Goal: Information Seeking & Learning: Learn about a topic

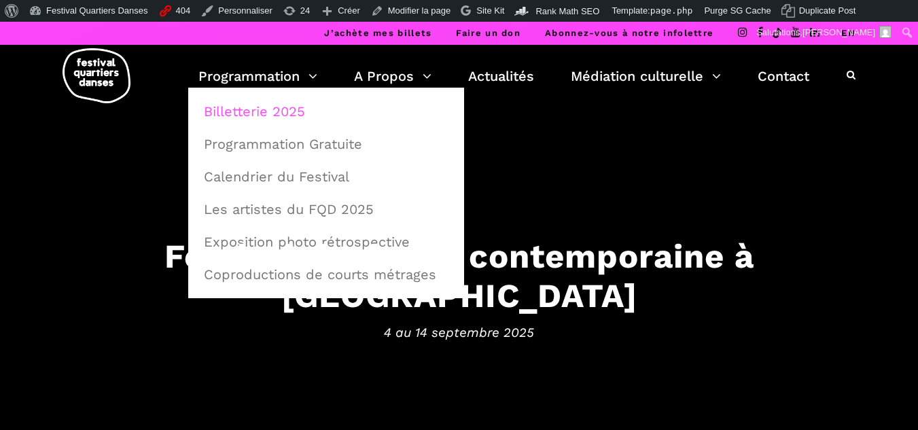
click at [271, 103] on link "Billetterie 2025" at bounding box center [326, 111] width 261 height 31
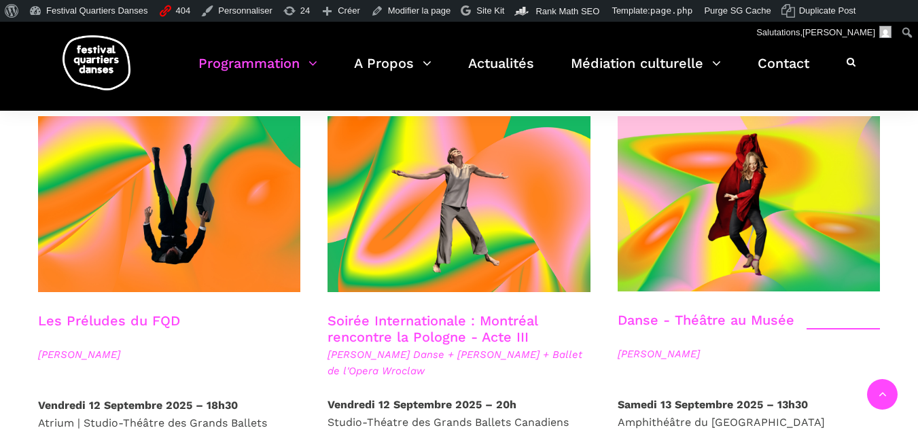
scroll to position [1562, 0]
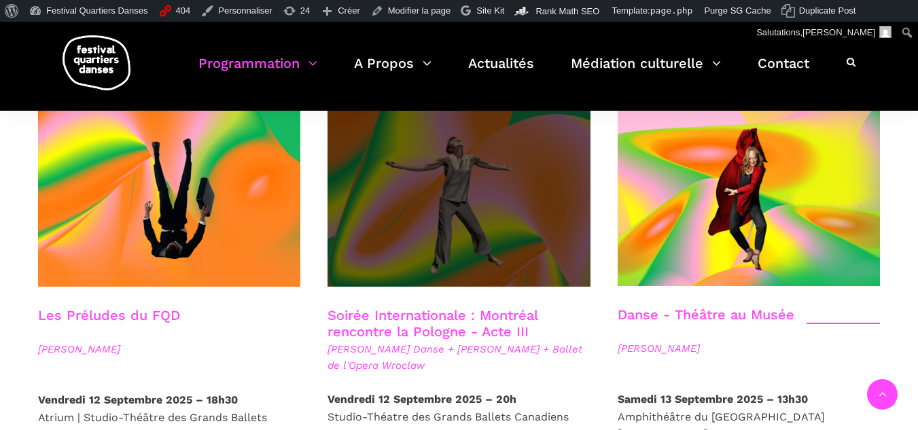
click at [393, 219] on span at bounding box center [458, 199] width 263 height 176
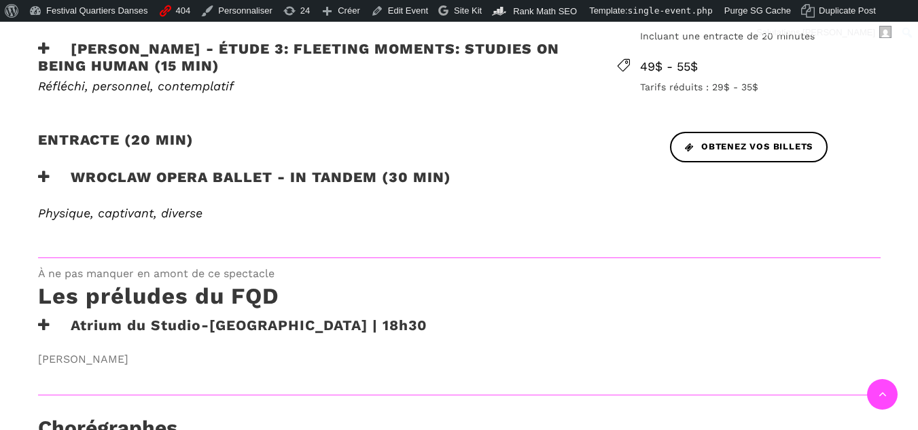
scroll to position [679, 0]
click at [354, 188] on h3 "Wroclaw Opera Ballet - In Tandem (30 min)" at bounding box center [244, 186] width 413 height 34
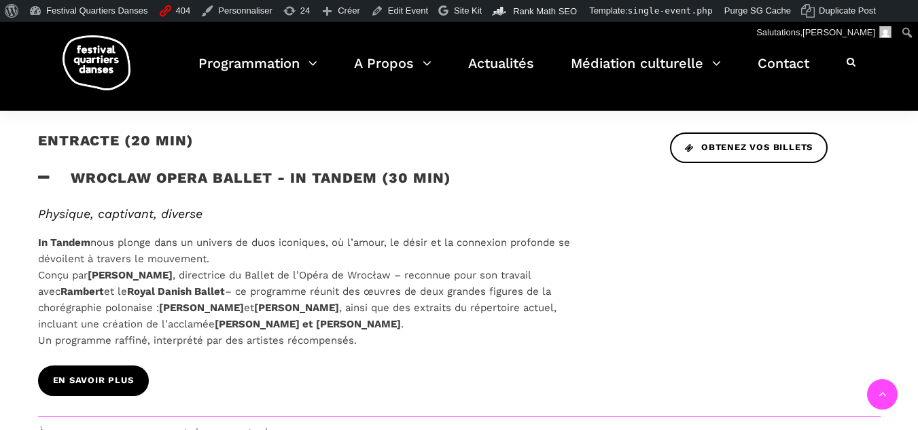
click at [136, 370] on link "EN SAVOIR PLUS" at bounding box center [93, 380] width 111 height 31
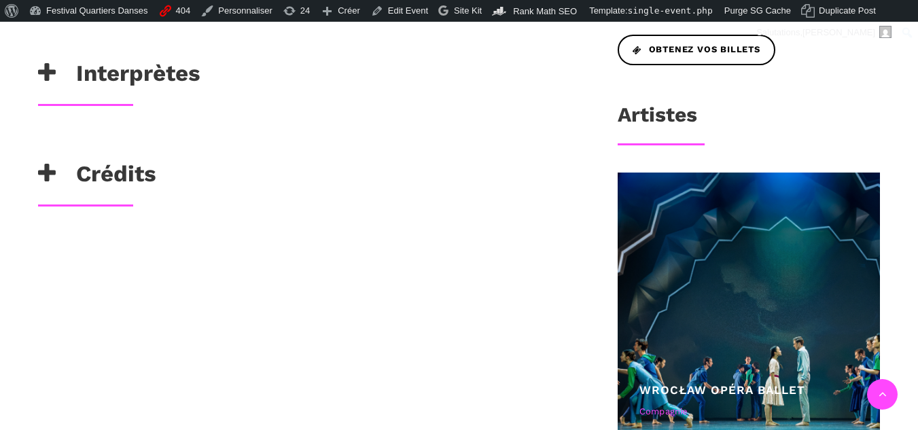
scroll to position [679, 0]
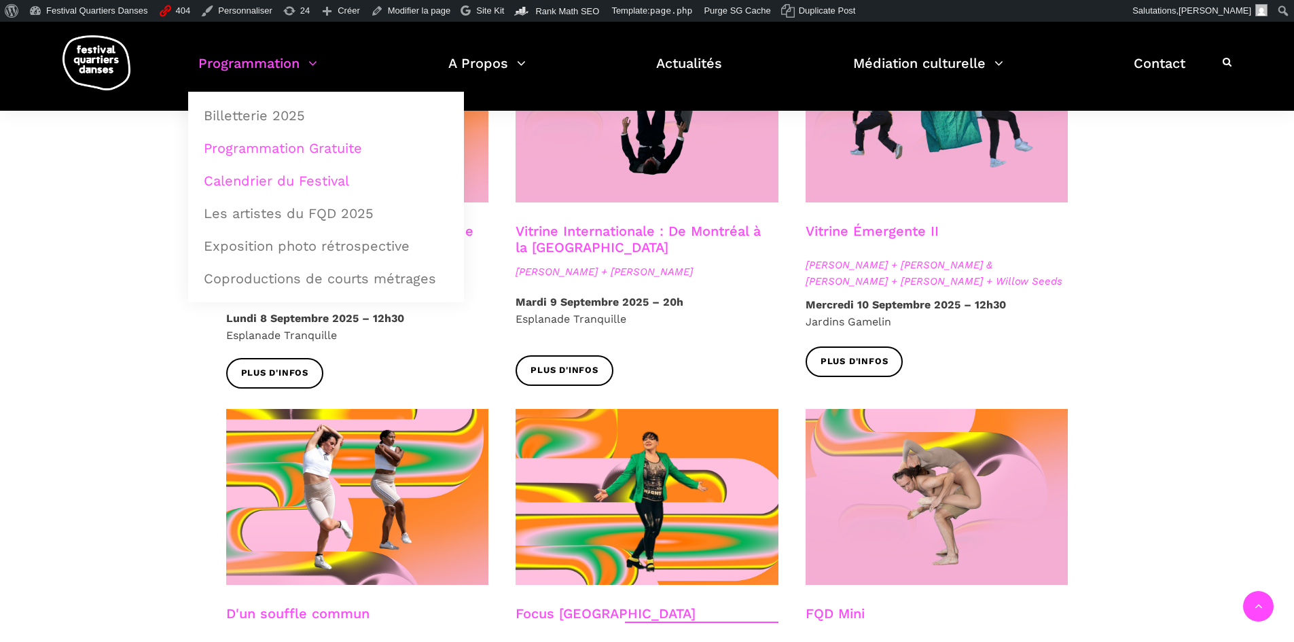
click at [282, 187] on link "Calendrier du Festival" at bounding box center [326, 180] width 261 height 31
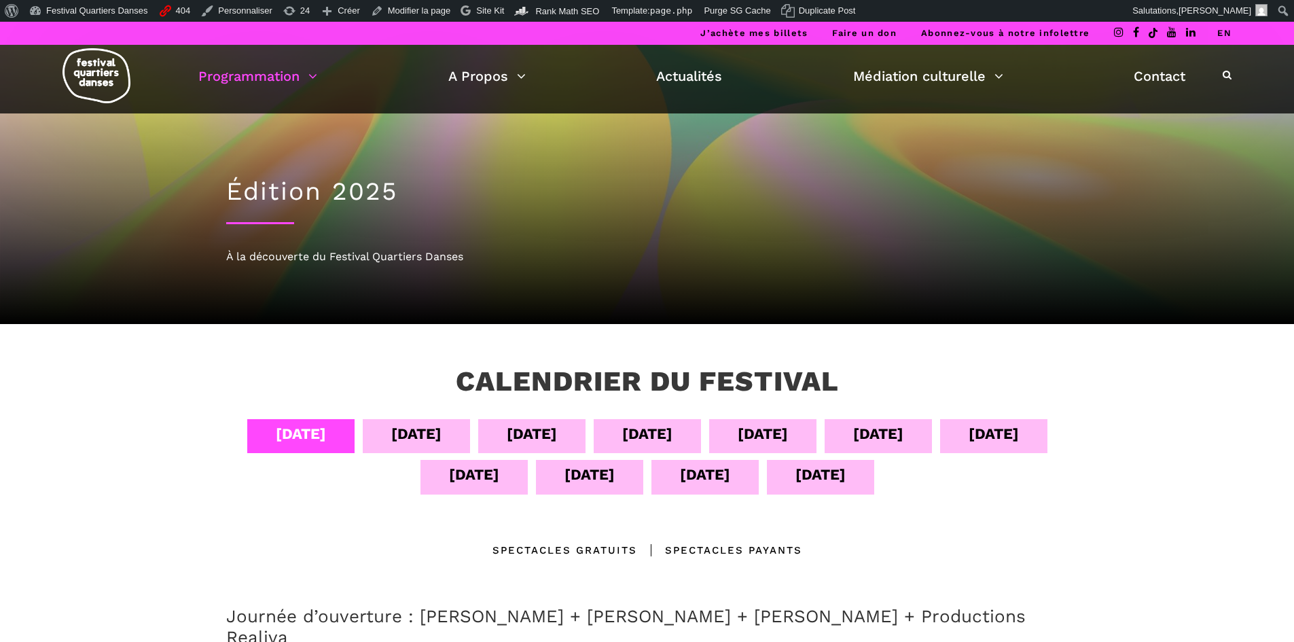
click at [747, 423] on div "08 sept" at bounding box center [763, 434] width 50 height 24
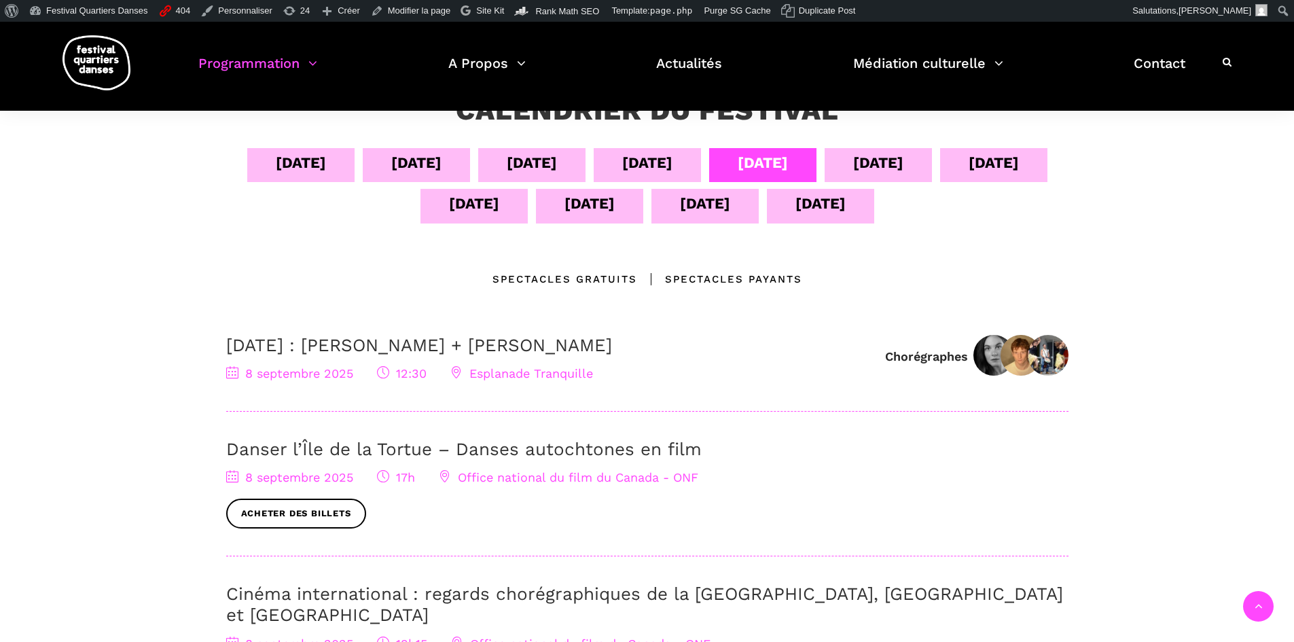
scroll to position [272, 0]
click at [511, 184] on div "04 sept 05 sept 06 sept 07 sept 08 sept 09 sept 10 sept 11 sept 12 sept 13 sept…" at bounding box center [647, 188] width 842 height 82
click at [506, 203] on div "11 sept" at bounding box center [473, 205] width 107 height 34
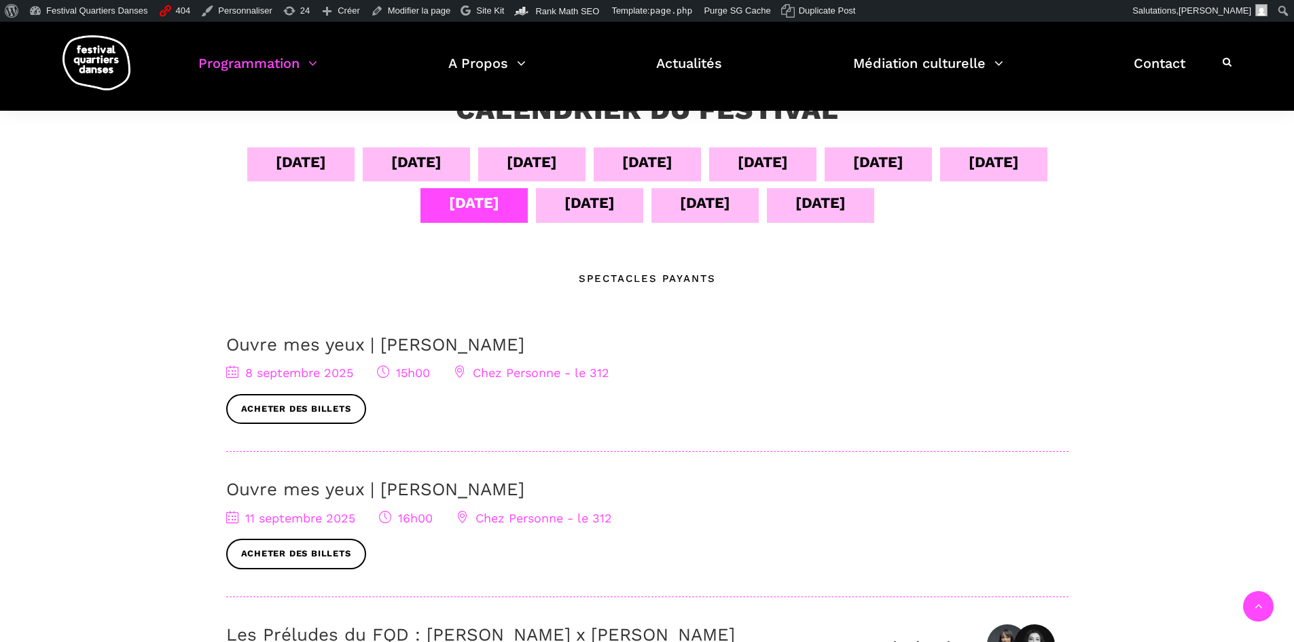
click at [301, 490] on link "Ouvre mes yeux | Charles-Alexis Desgagnés" at bounding box center [375, 489] width 298 height 20
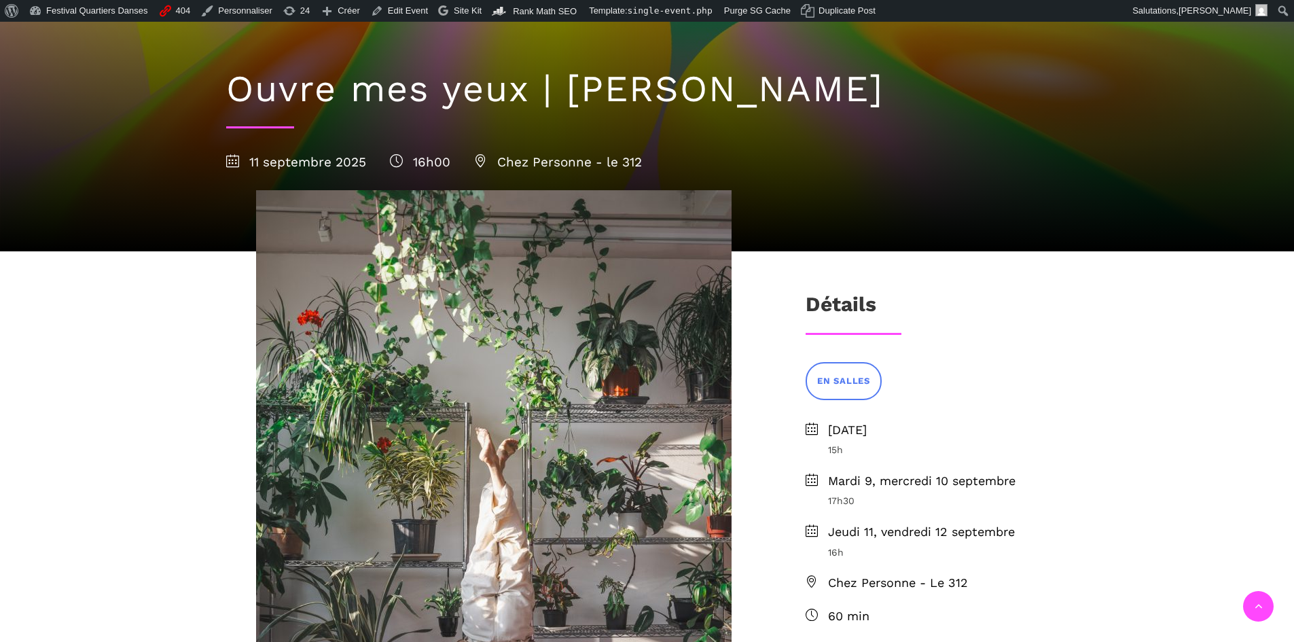
scroll to position [340, 0]
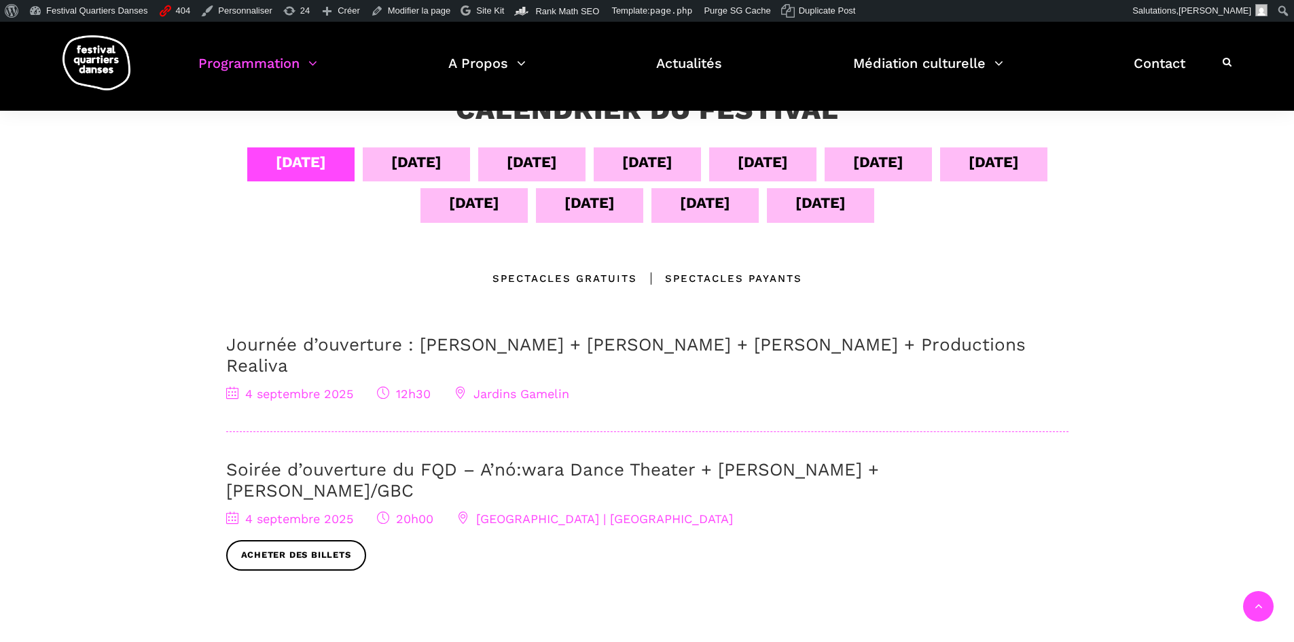
click at [456, 198] on div "[DATE]" at bounding box center [474, 203] width 50 height 24
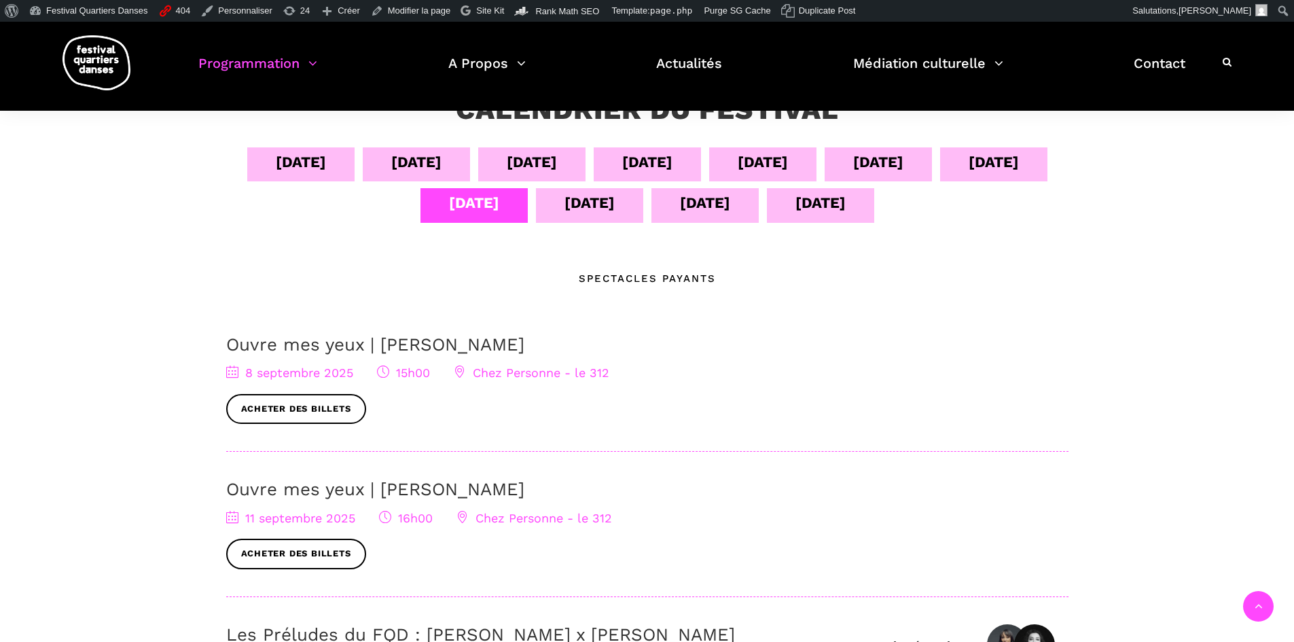
drag, startPoint x: 357, startPoint y: 355, endPoint x: 299, endPoint y: 324, distance: 65.7
click at [299, 324] on div "[DATE] sept [DATE] sept [DATE] sept [DATE] sept [DATE] sept [DATE] Emplacements…" at bounding box center [647, 537] width 869 height 781
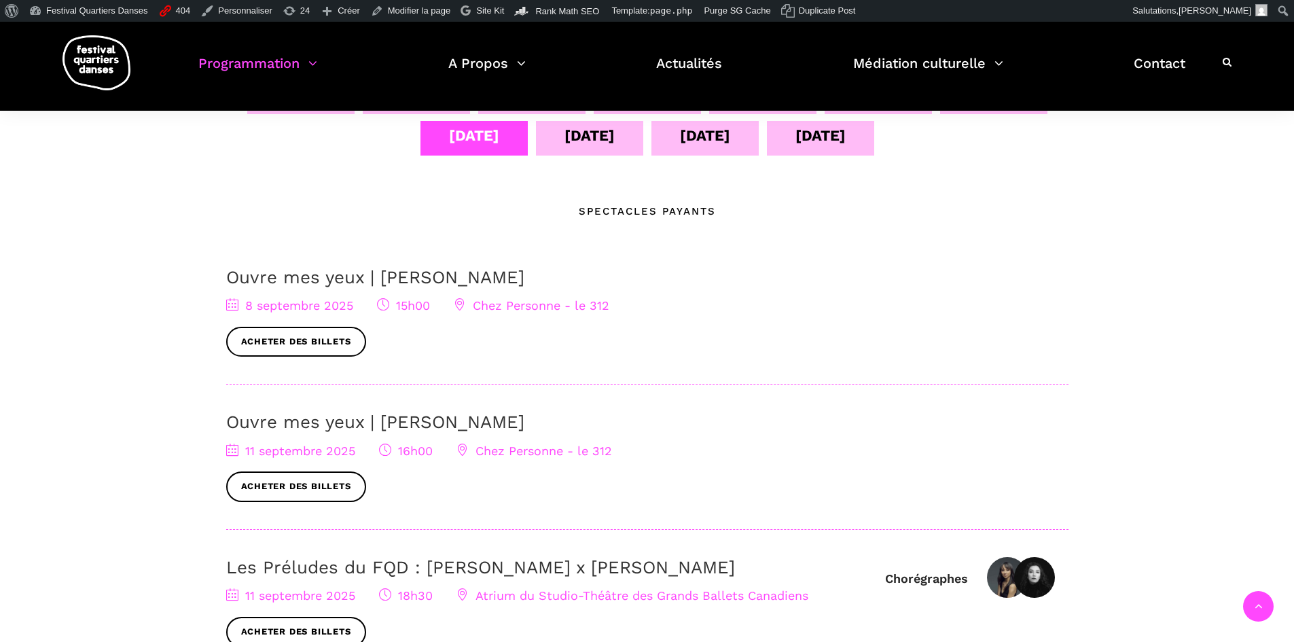
scroll to position [340, 0]
click at [381, 272] on link "Ouvre mes yeux | [PERSON_NAME]" at bounding box center [375, 276] width 298 height 20
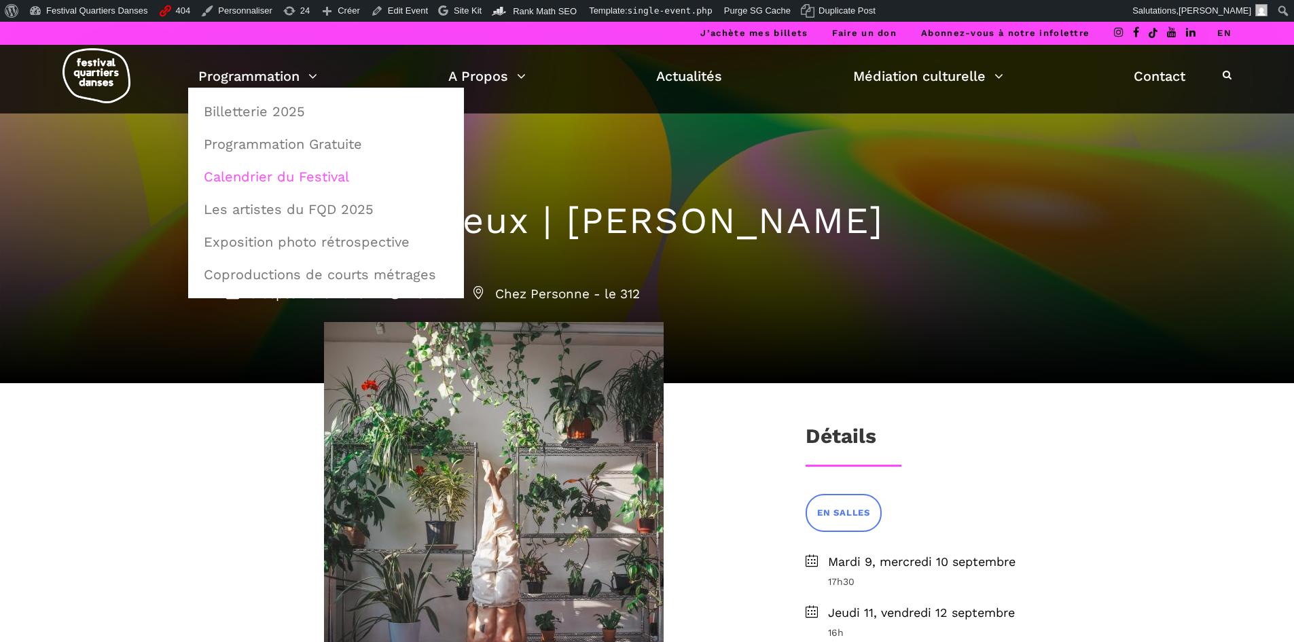
click at [240, 177] on link "Calendrier du Festival" at bounding box center [326, 176] width 261 height 31
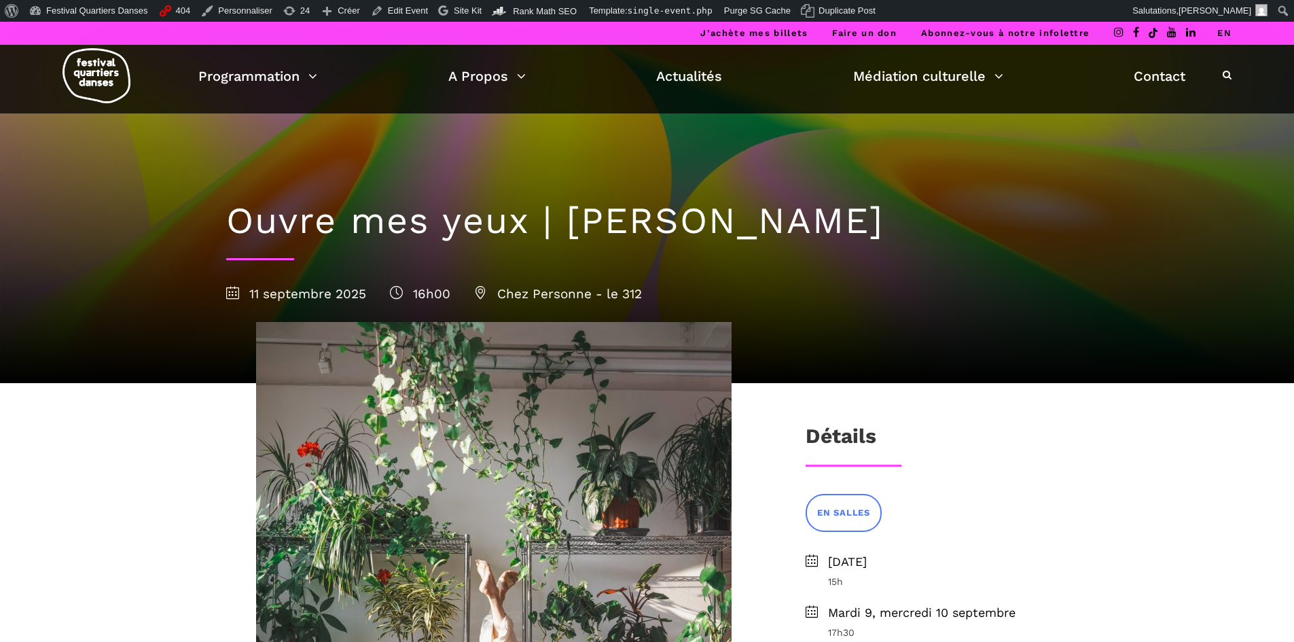
click at [1223, 24] on li "EN" at bounding box center [1224, 33] width 14 height 23
click at [1219, 33] on link "EN" at bounding box center [1224, 33] width 14 height 10
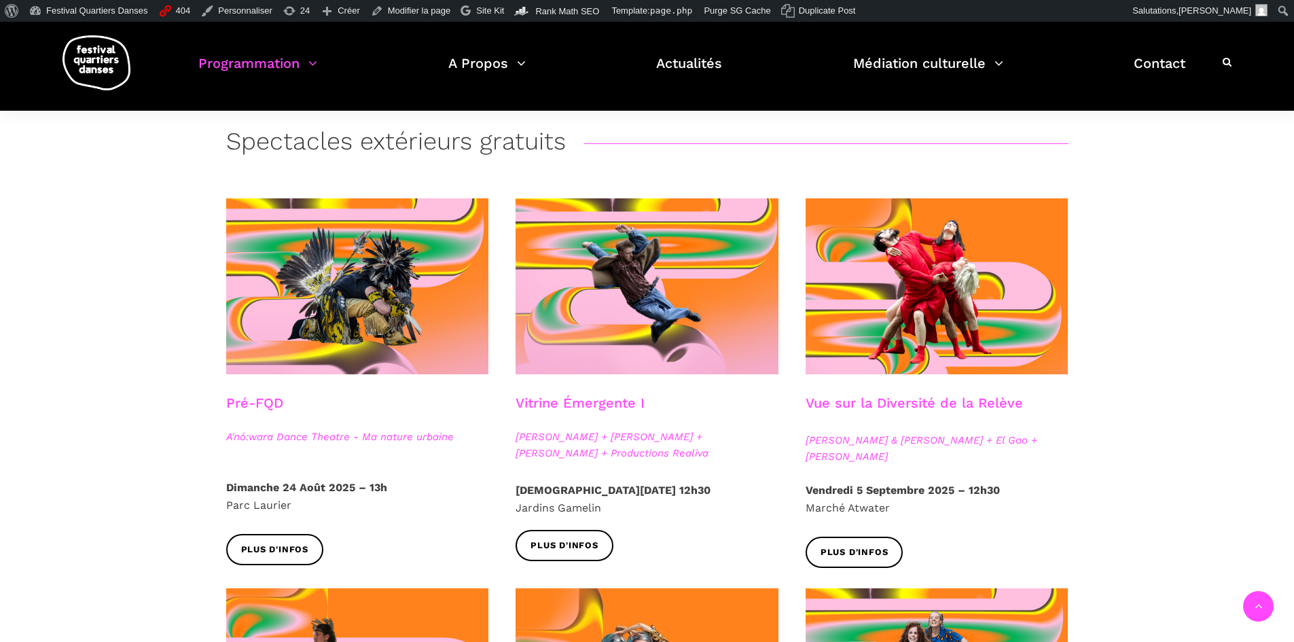
scroll to position [96, 0]
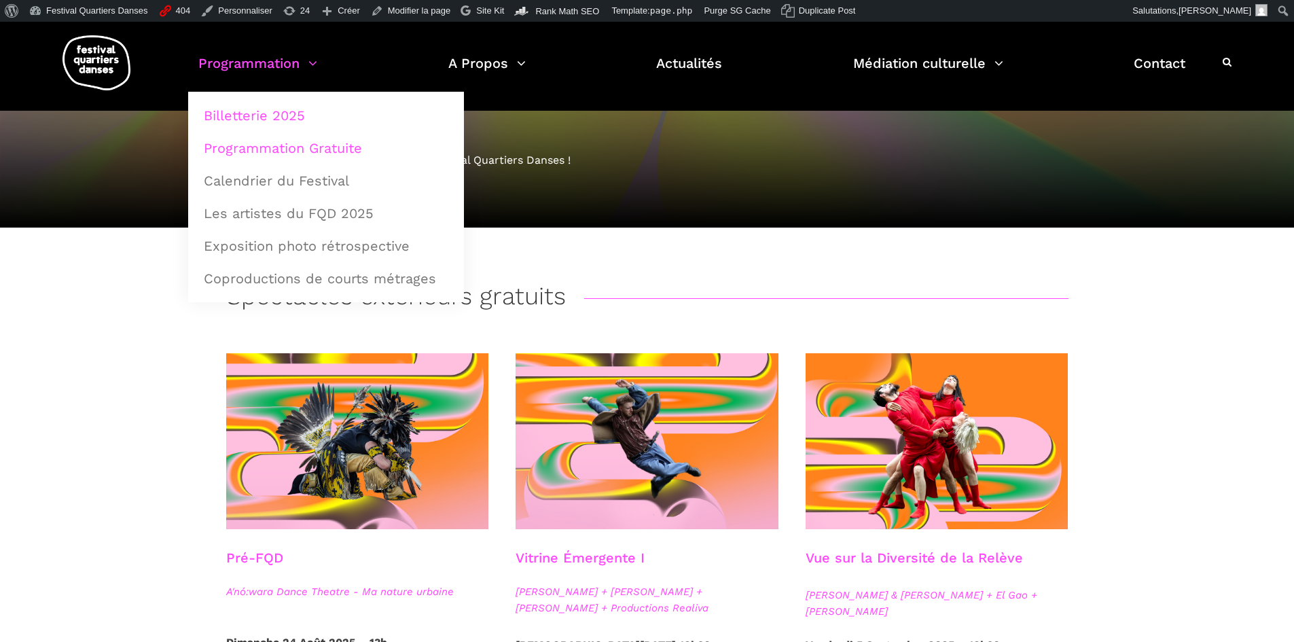
click at [268, 120] on link "Billetterie 2025" at bounding box center [326, 115] width 261 height 31
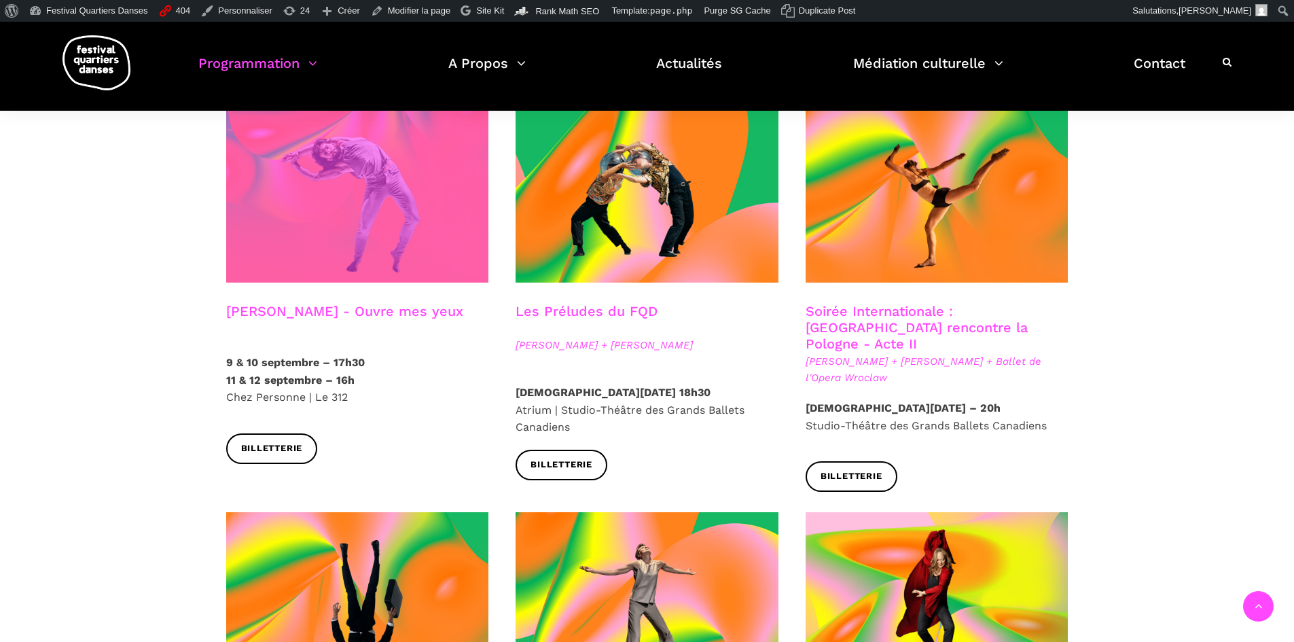
scroll to position [1155, 0]
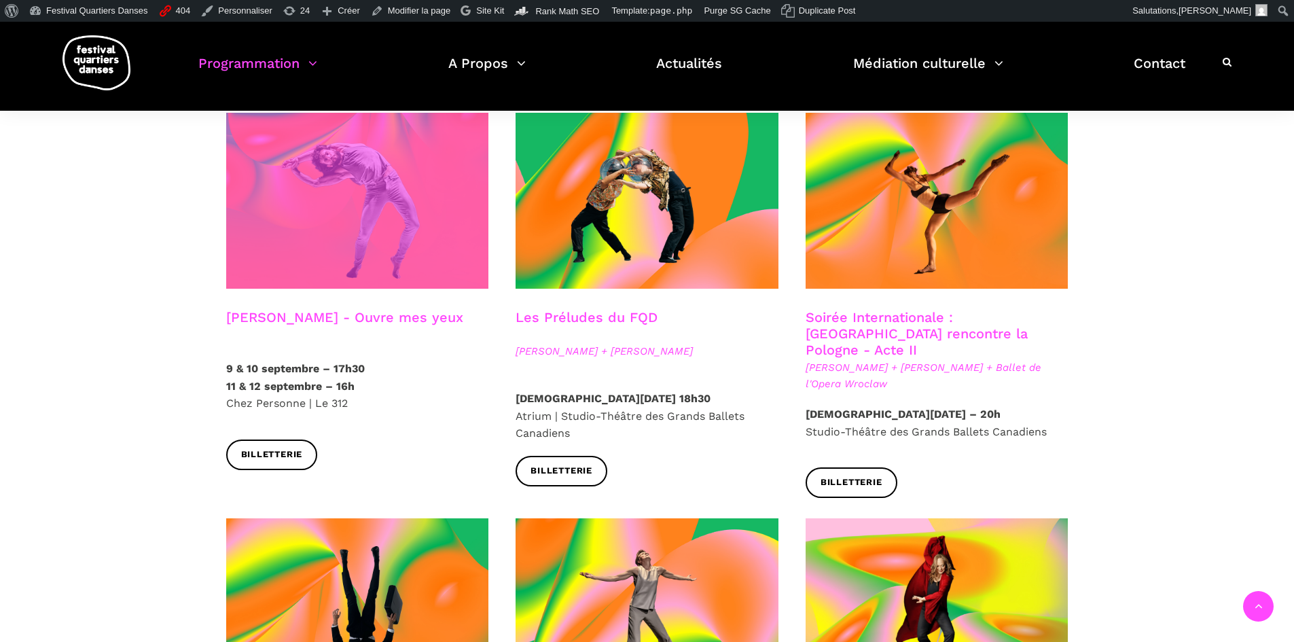
click at [344, 196] on span at bounding box center [357, 201] width 263 height 176
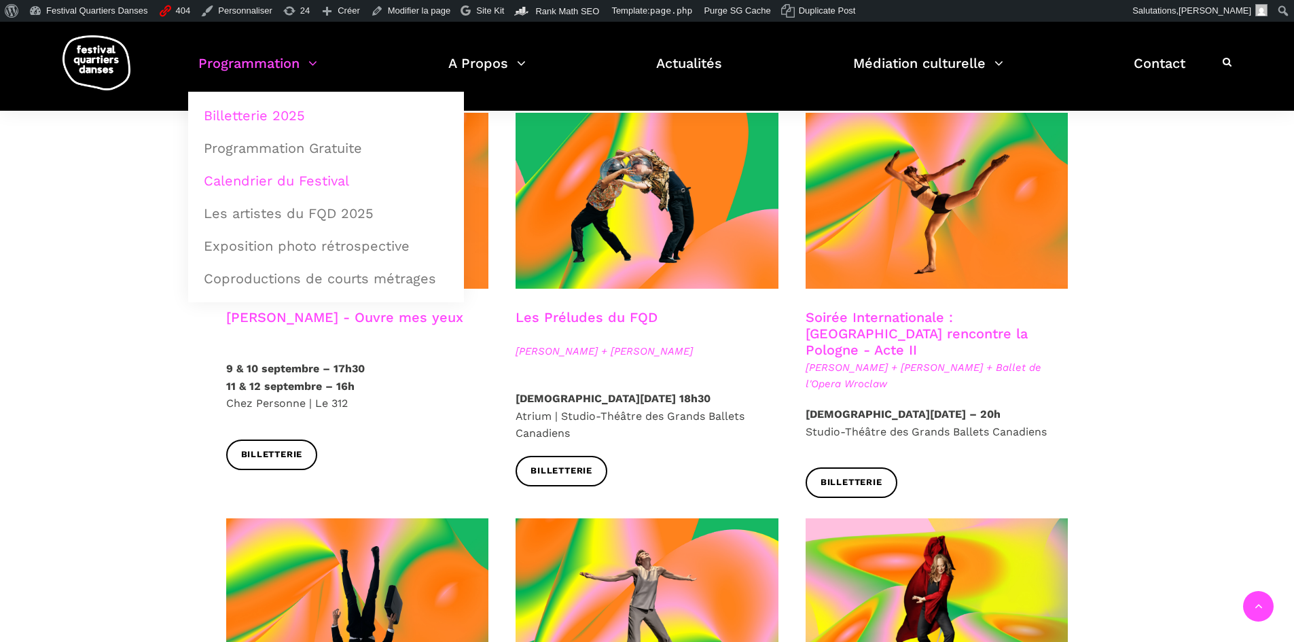
click at [283, 175] on link "Calendrier du Festival" at bounding box center [326, 180] width 261 height 31
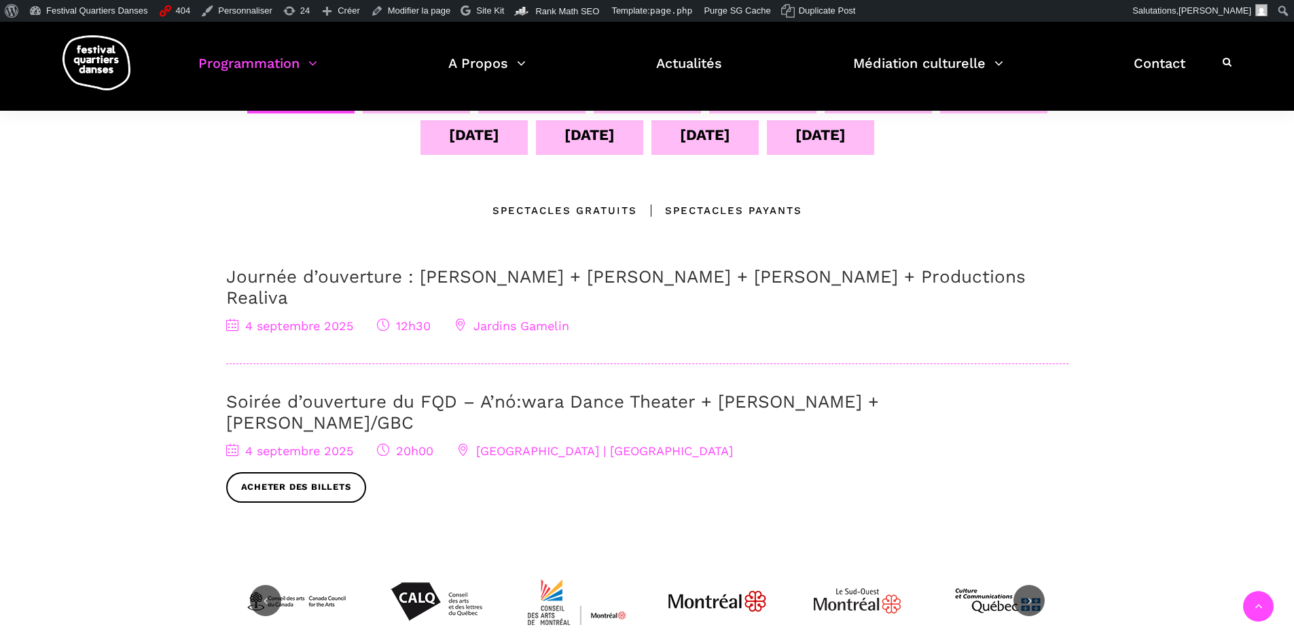
click at [469, 146] on div "11 sept" at bounding box center [474, 135] width 50 height 24
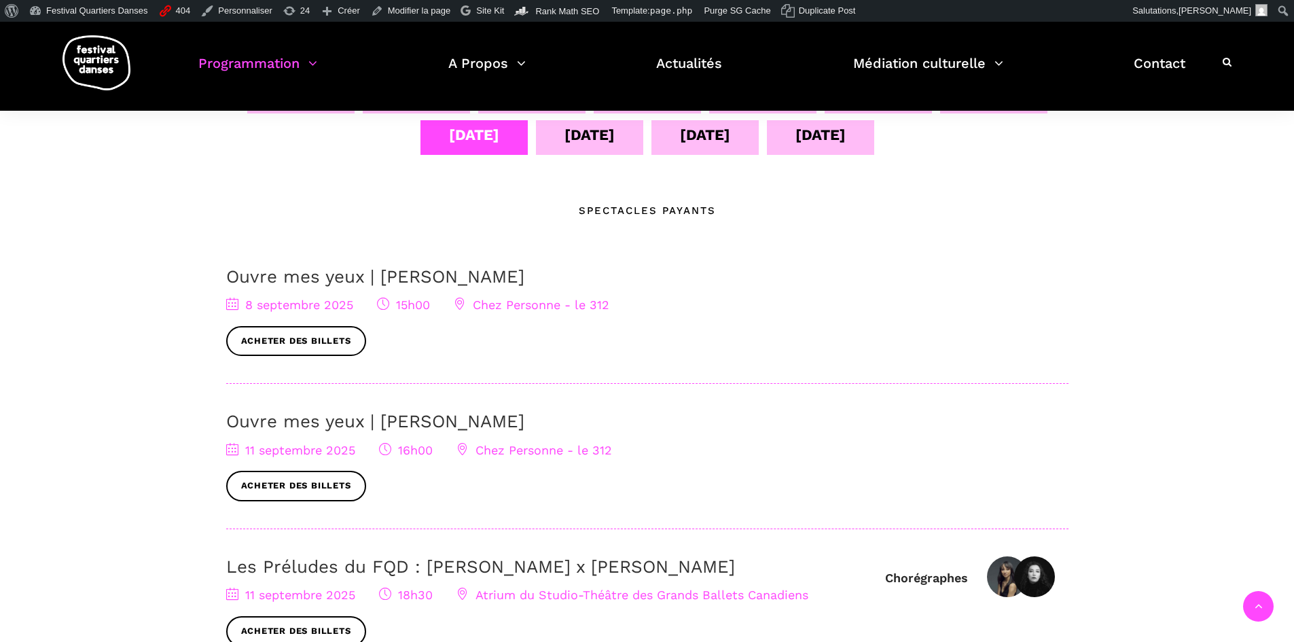
click at [315, 424] on link "Ouvre mes yeux | [PERSON_NAME]" at bounding box center [375, 421] width 298 height 20
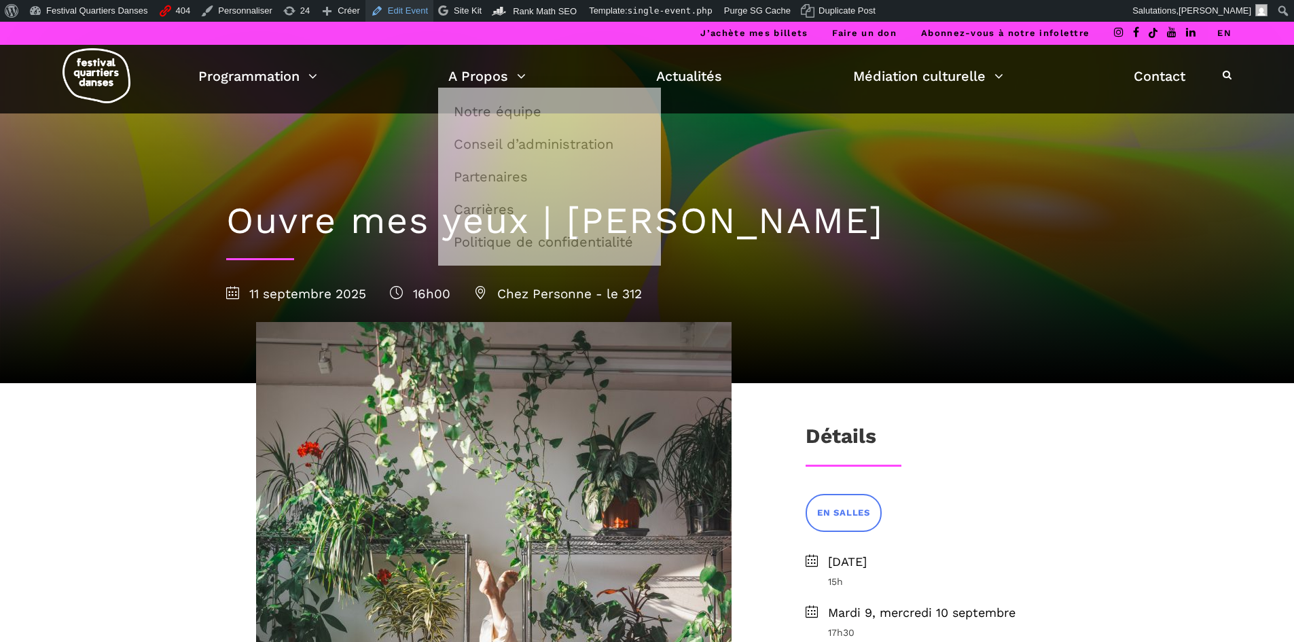
click at [406, 12] on link "Edit Event" at bounding box center [399, 11] width 68 height 22
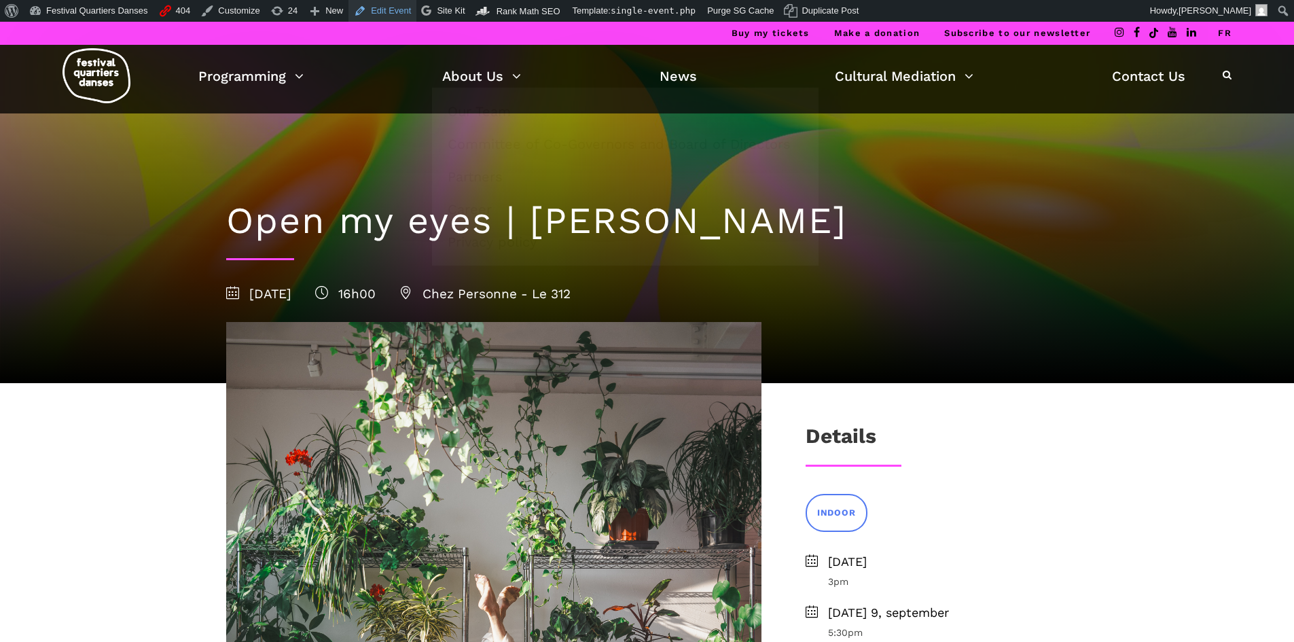
click at [387, 20] on link "Edit Event" at bounding box center [382, 11] width 68 height 22
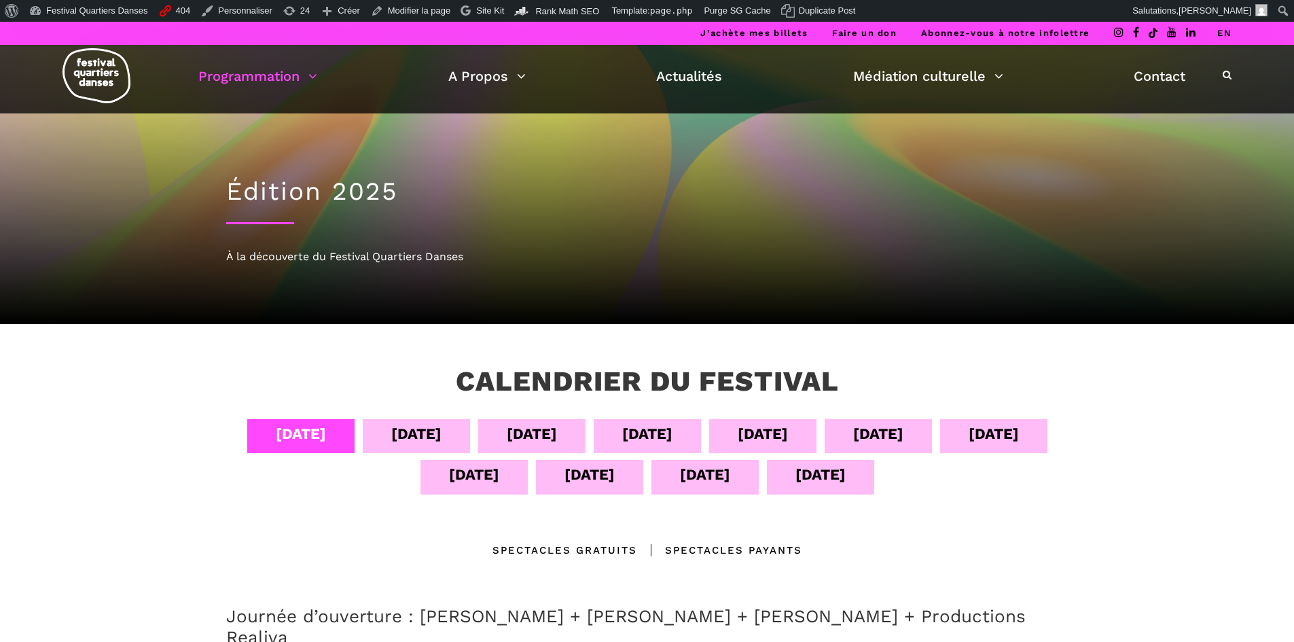
click at [483, 470] on div "11 sept" at bounding box center [474, 475] width 50 height 24
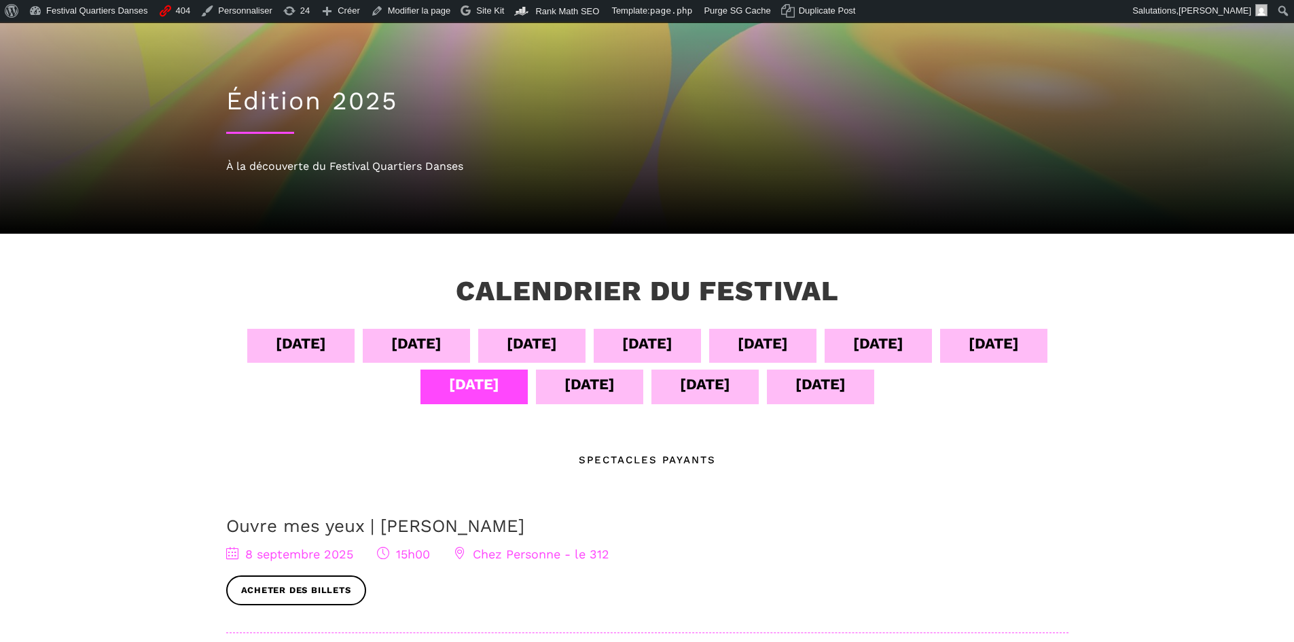
scroll to position [204, 0]
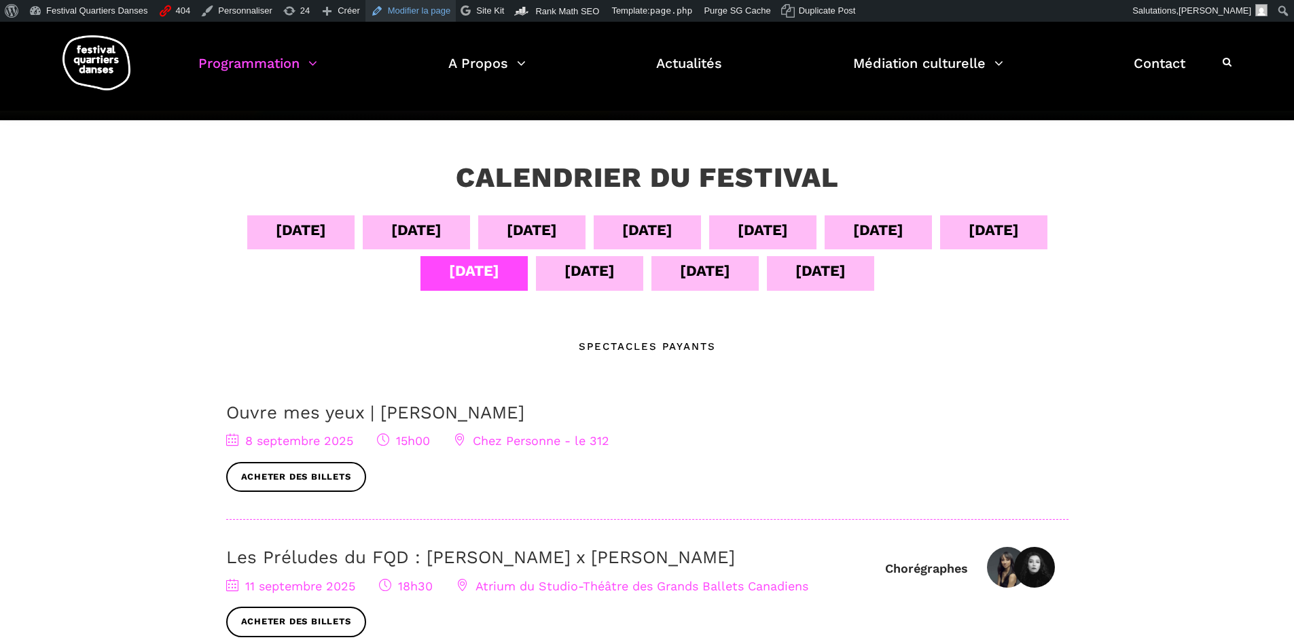
click at [395, 7] on link "Modifier la page" at bounding box center [410, 11] width 91 height 22
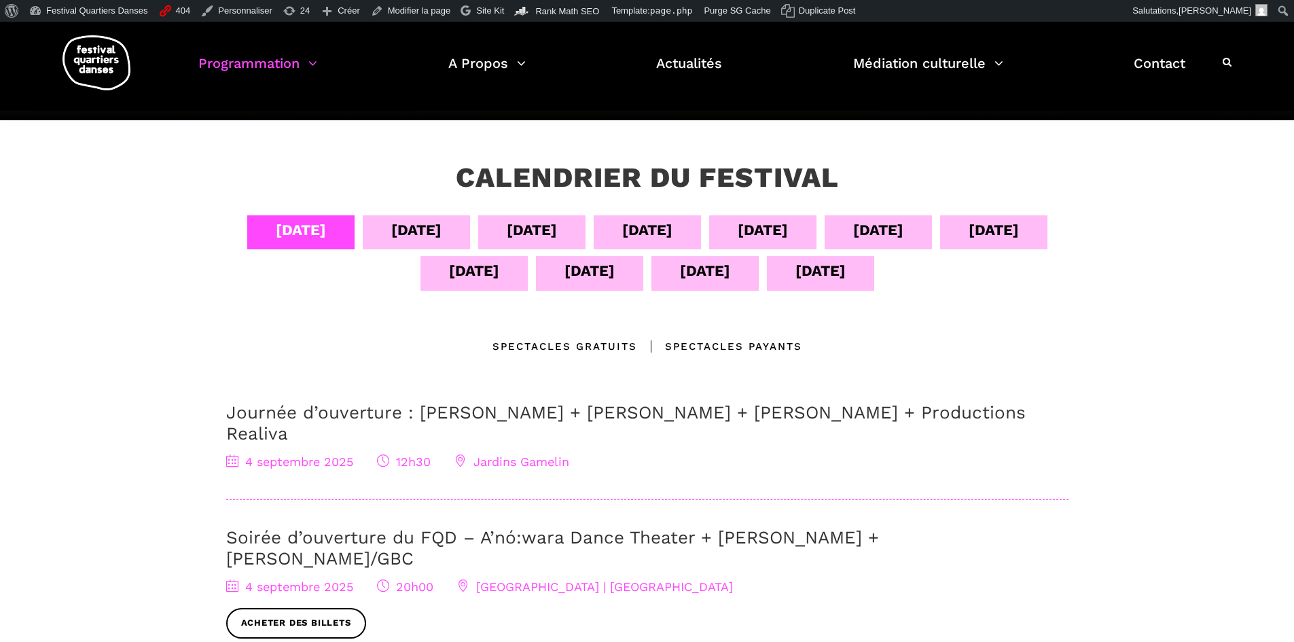
click at [482, 278] on div "[DATE]" at bounding box center [474, 271] width 50 height 24
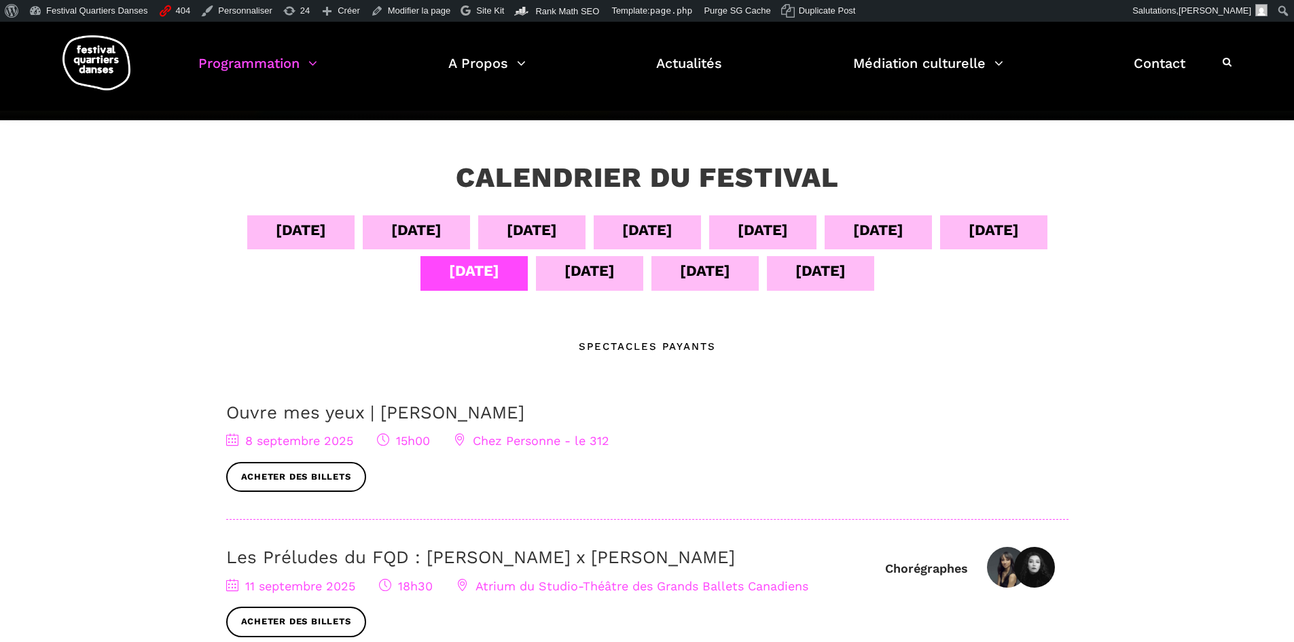
click at [301, 416] on link "Ouvre mes yeux | [PERSON_NAME]" at bounding box center [375, 412] width 298 height 20
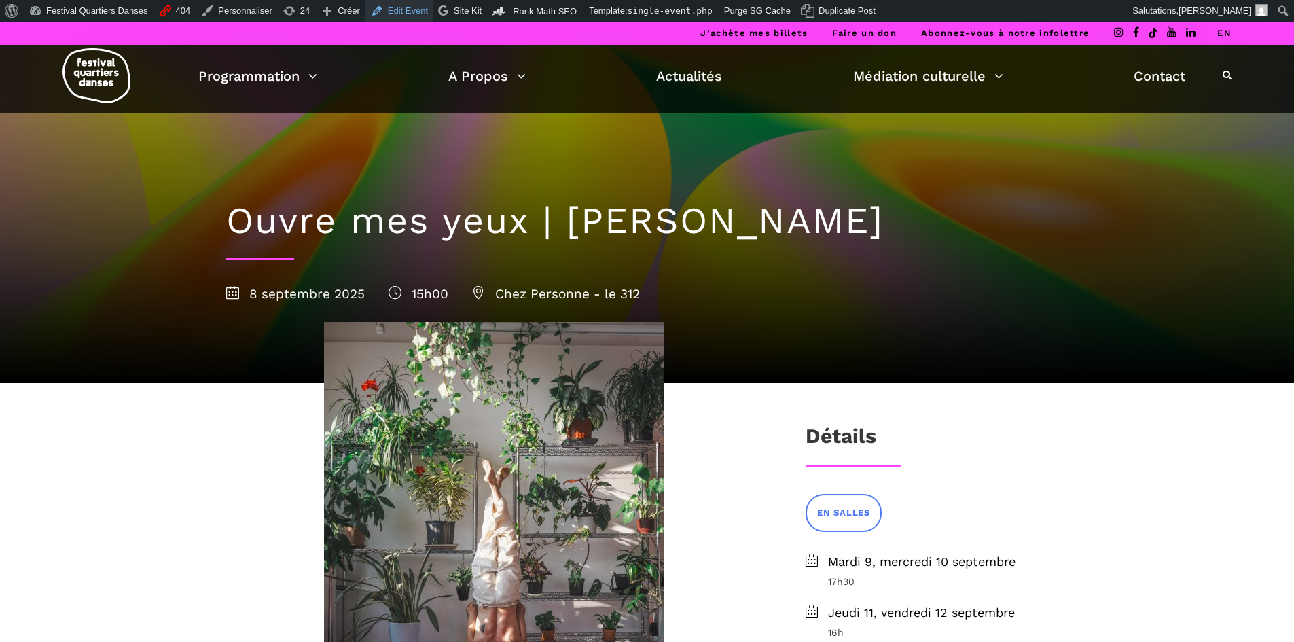
click at [378, 13] on link "Edit Event" at bounding box center [399, 11] width 68 height 22
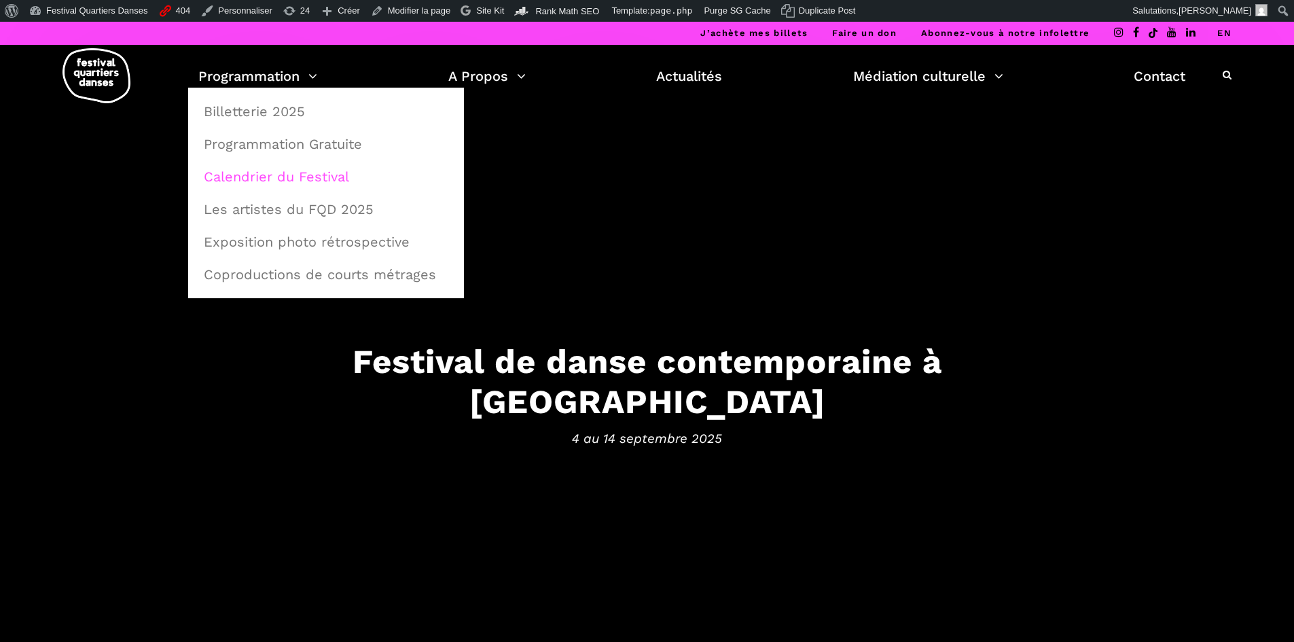
click at [255, 174] on link "Calendrier du Festival" at bounding box center [326, 176] width 261 height 31
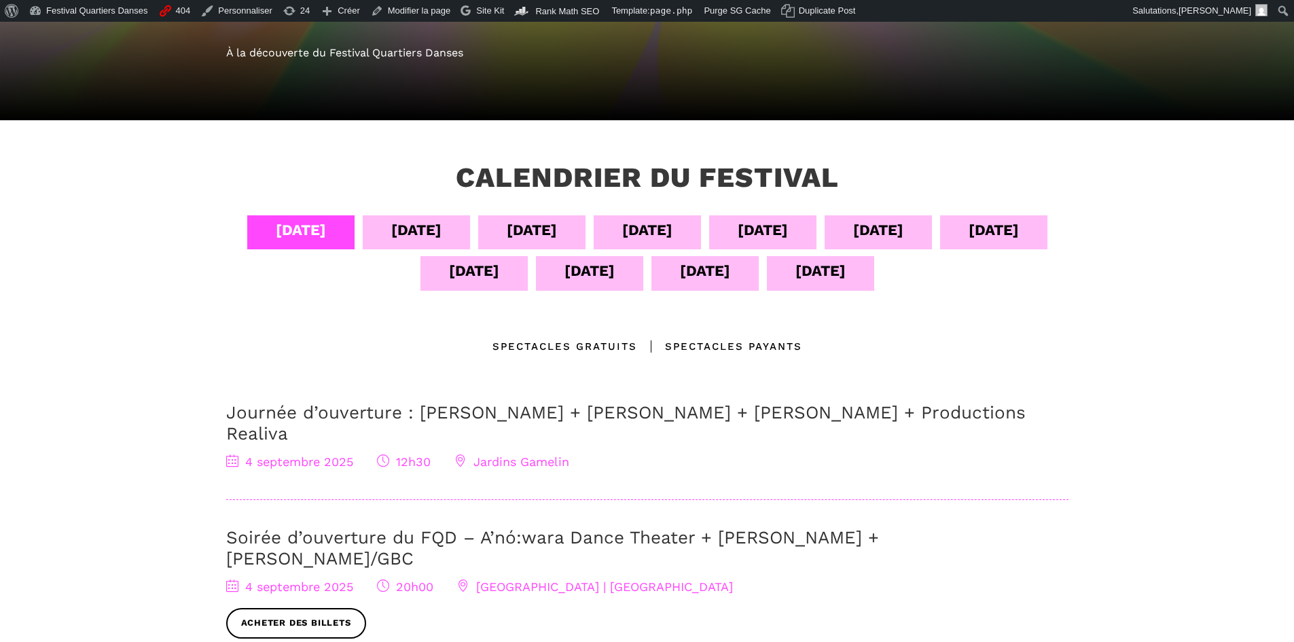
click at [448, 285] on div "[DATE]" at bounding box center [473, 273] width 107 height 34
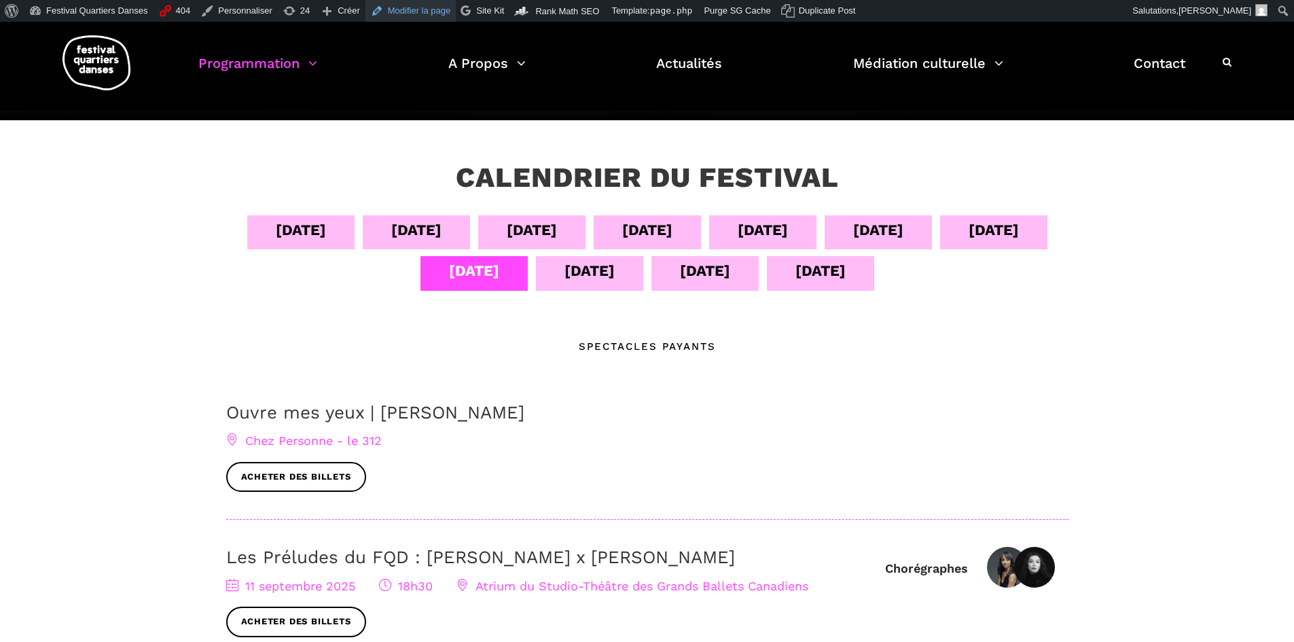
click at [425, 14] on link "Modifier la page" at bounding box center [410, 11] width 91 height 22
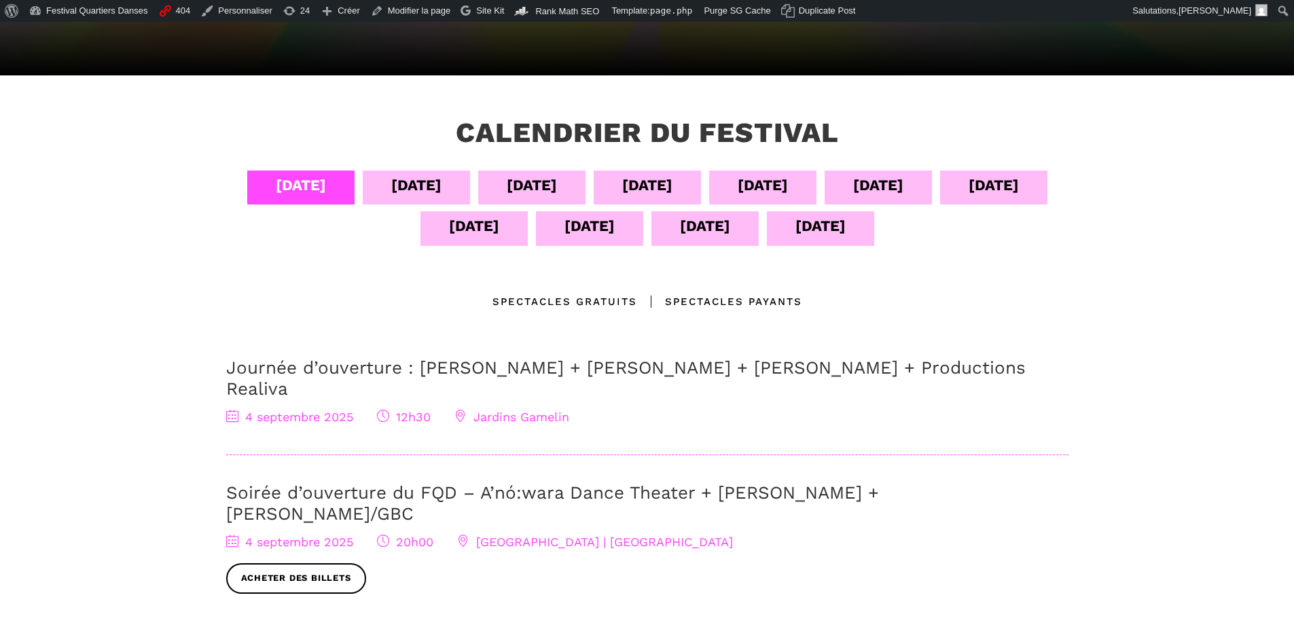
scroll to position [272, 0]
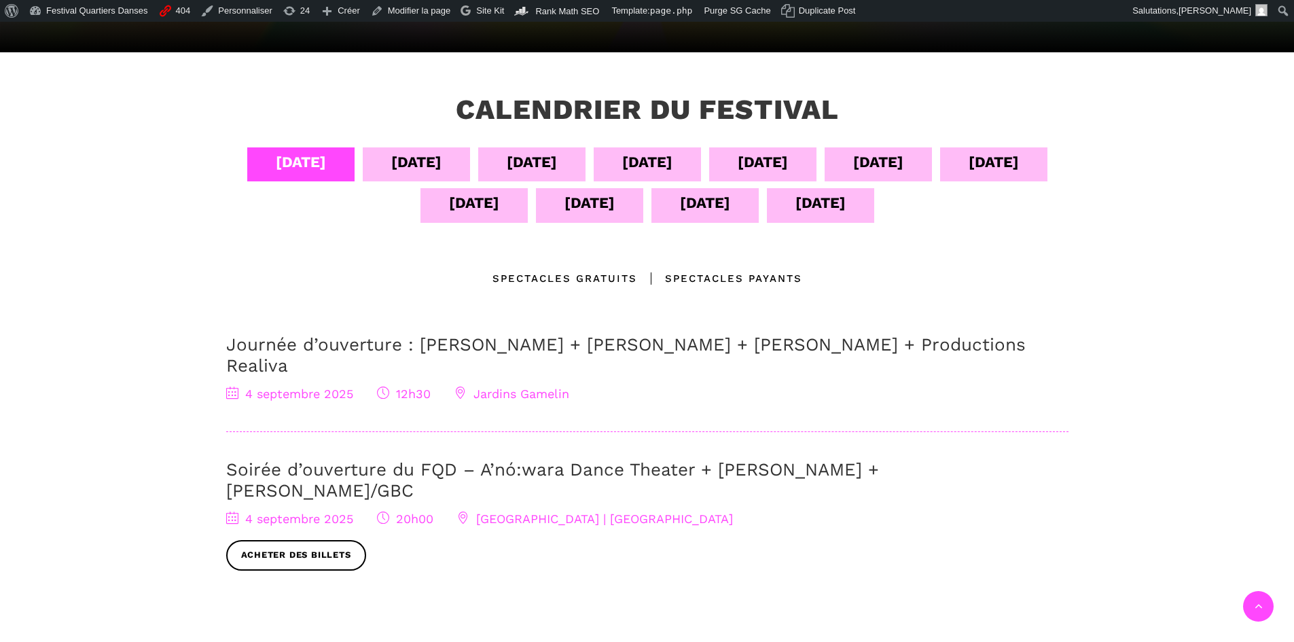
click at [451, 207] on div "[DATE]" at bounding box center [474, 203] width 50 height 24
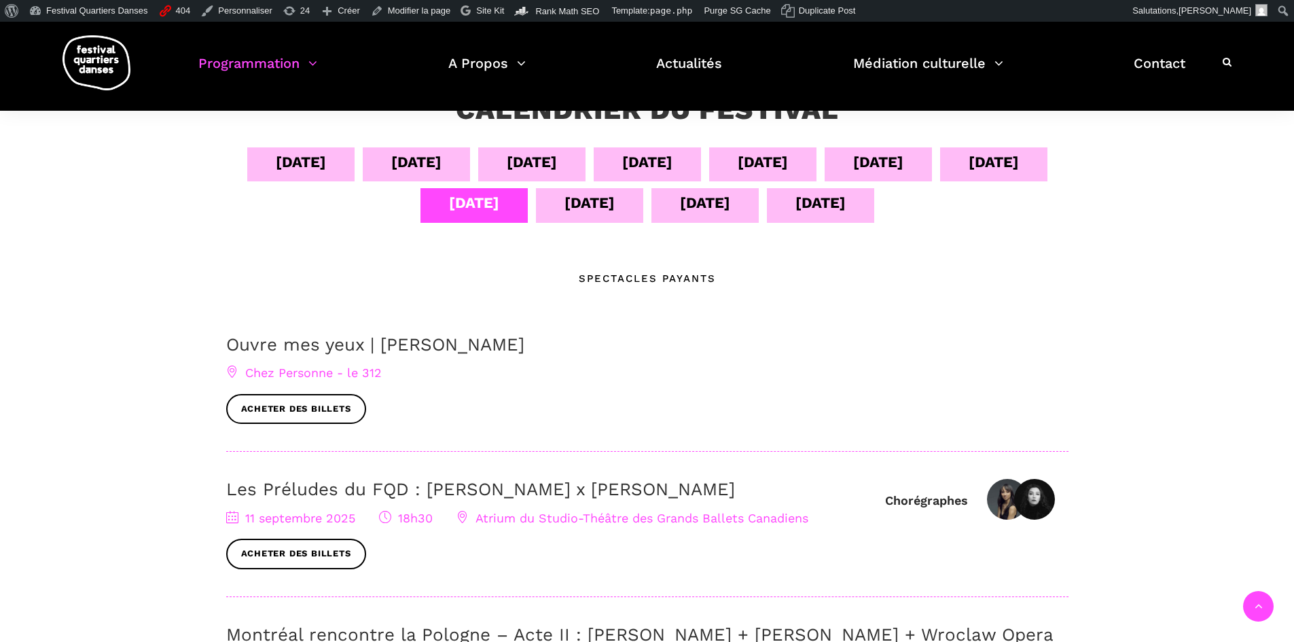
click at [616, 206] on div "[DATE]" at bounding box center [589, 205] width 107 height 34
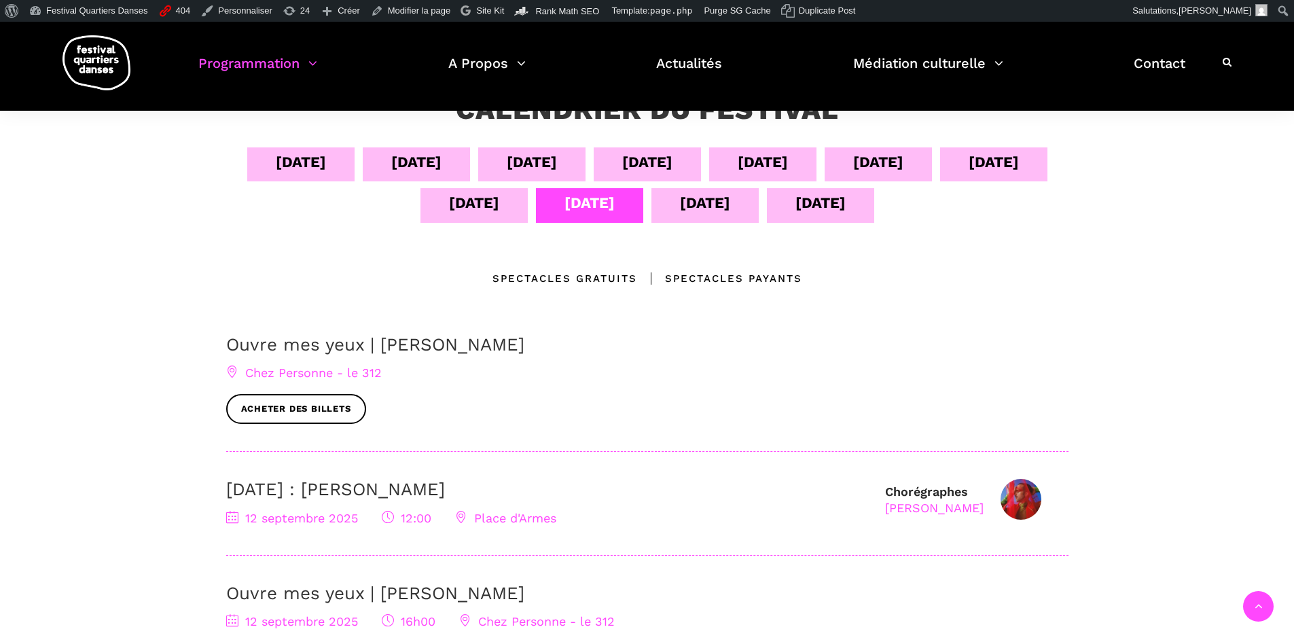
click at [716, 207] on div "[DATE]" at bounding box center [705, 203] width 50 height 24
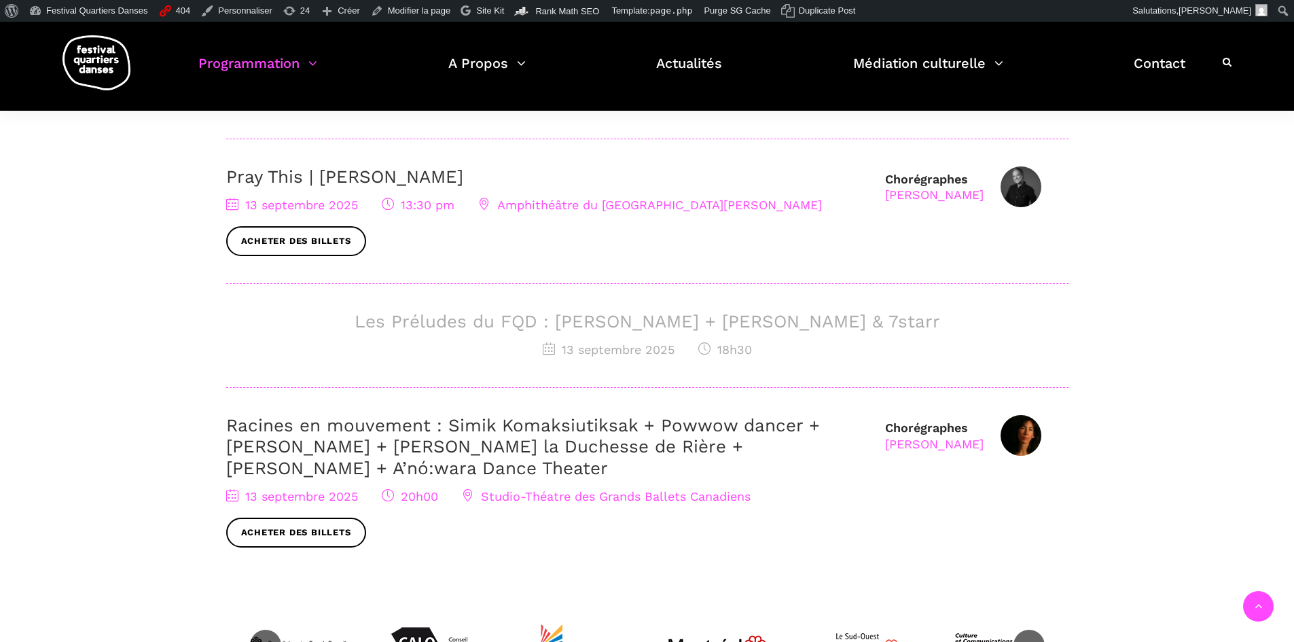
scroll to position [340, 0]
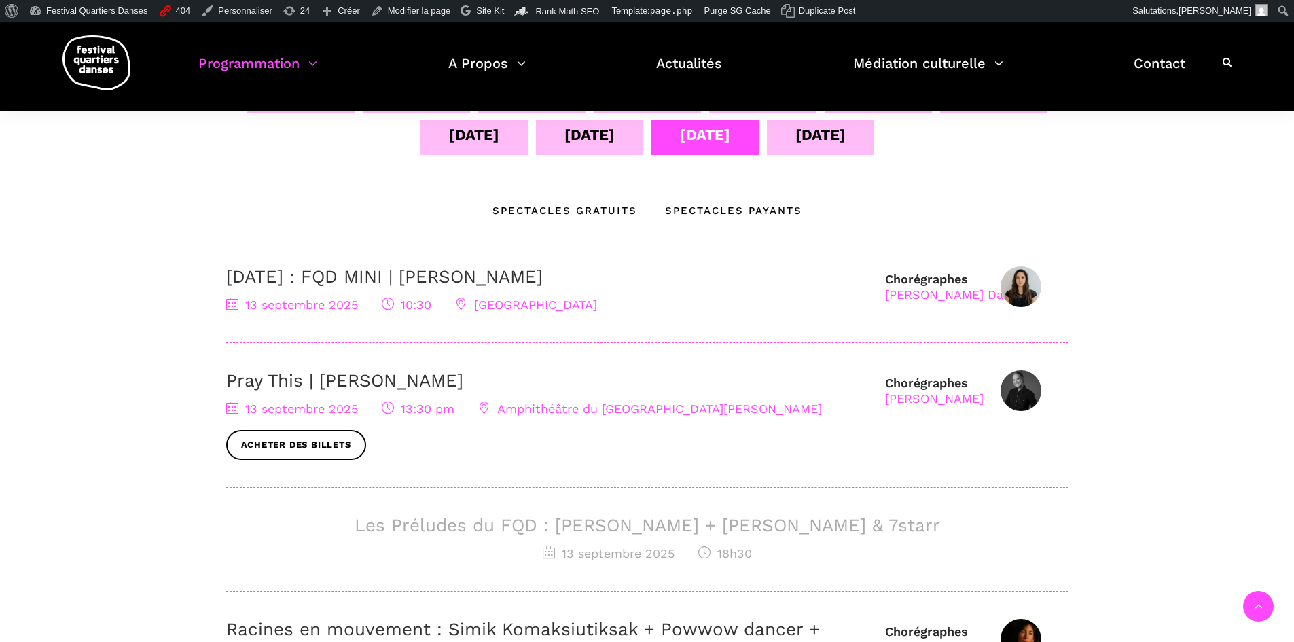
click at [798, 149] on div "[DATE]" at bounding box center [820, 137] width 107 height 34
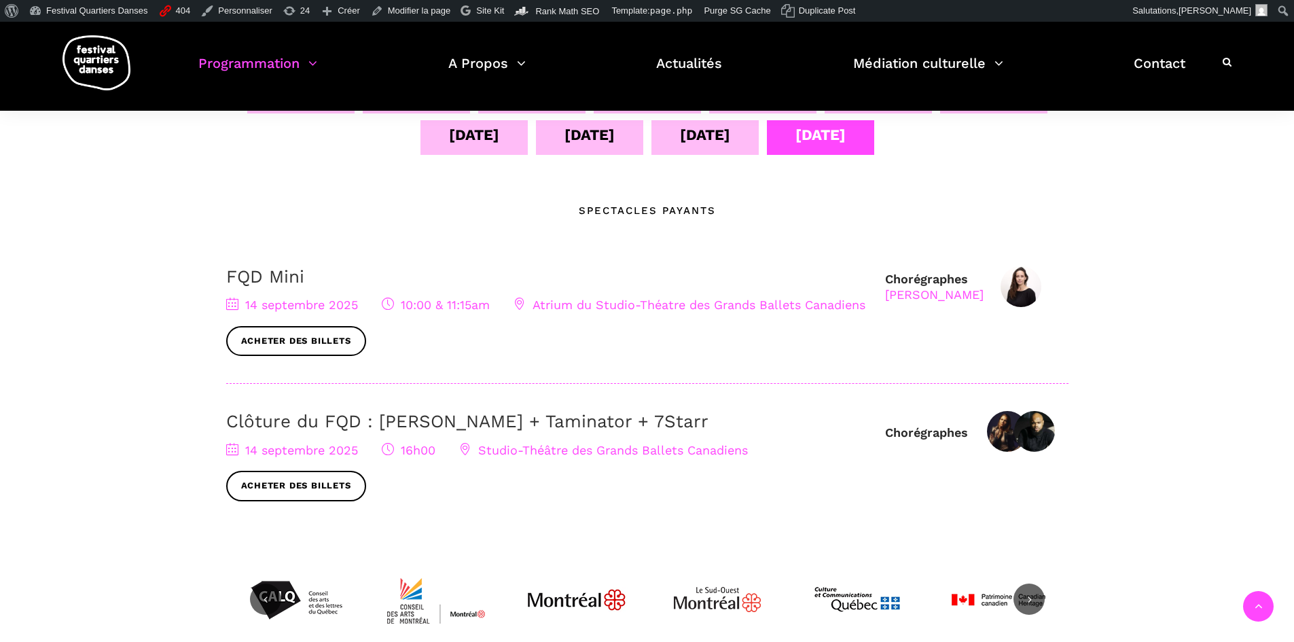
click at [697, 129] on div "[DATE]" at bounding box center [705, 135] width 50 height 24
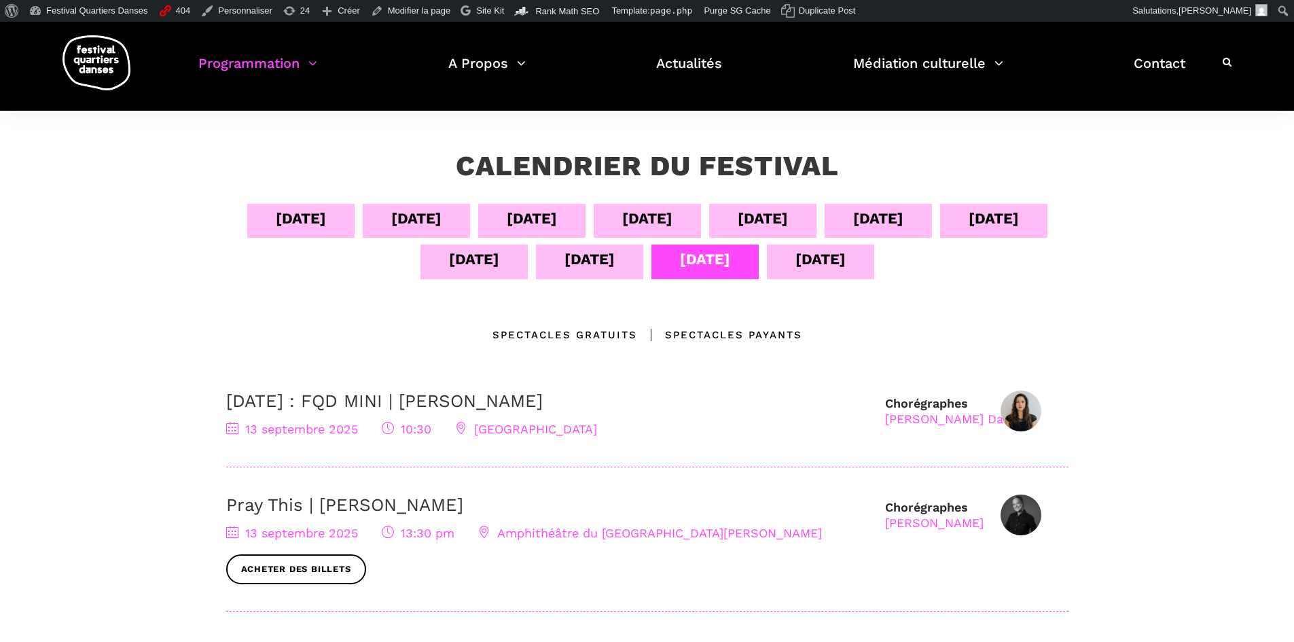
scroll to position [68, 0]
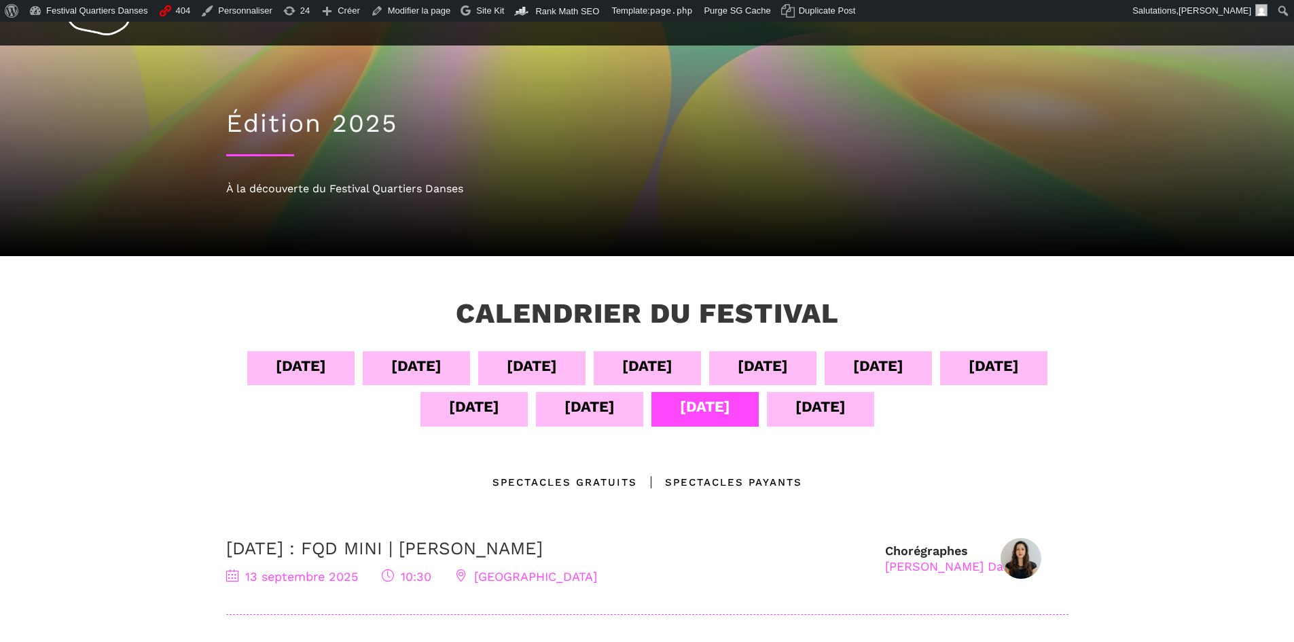
click at [897, 362] on div "[DATE]" at bounding box center [878, 366] width 50 height 24
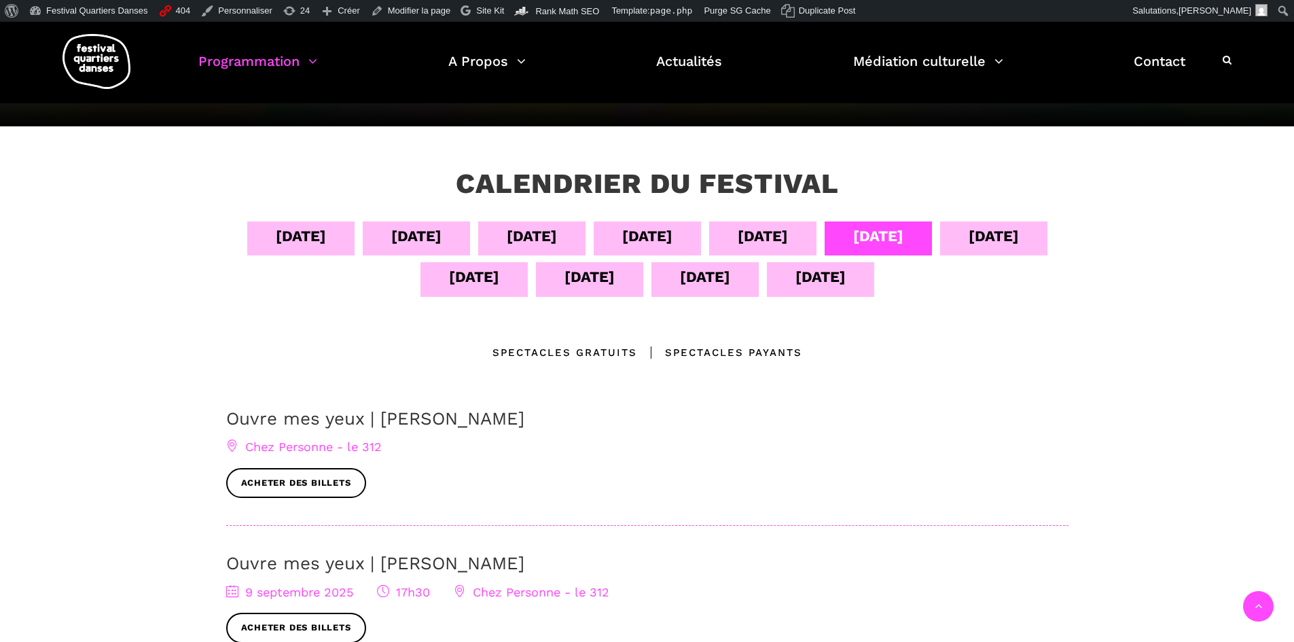
scroll to position [340, 0]
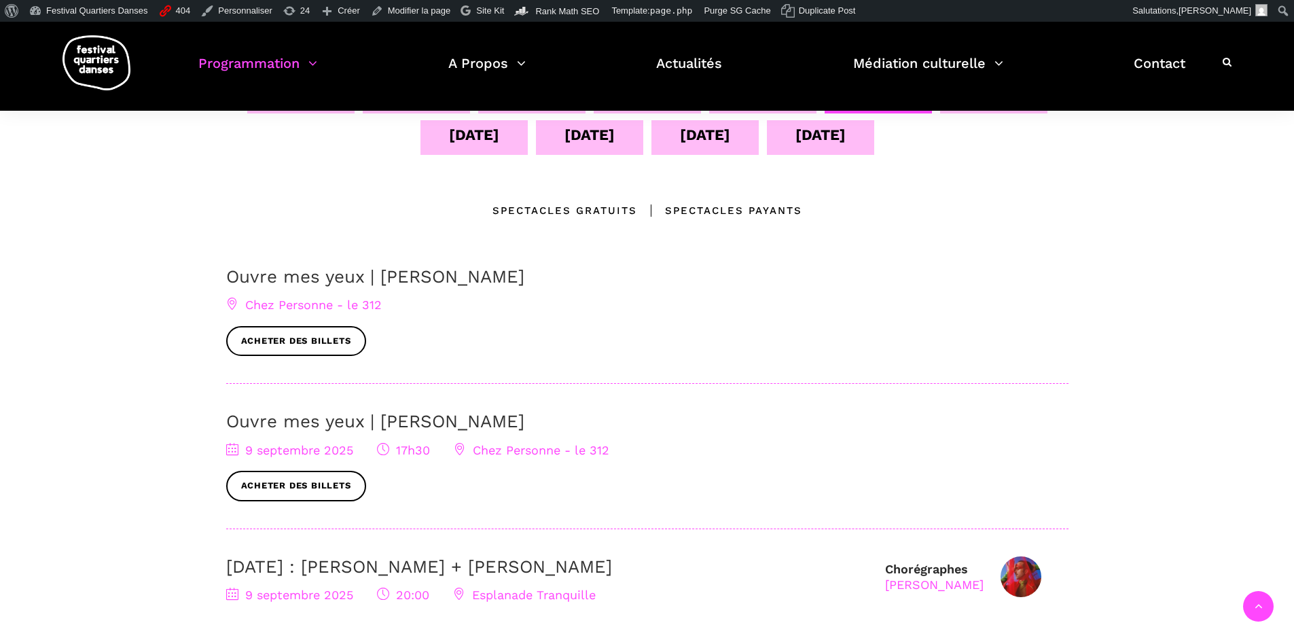
click at [534, 410] on div "Ouvre mes yeux | [PERSON_NAME] Chez Personne - le 312 Acheter des billets Ouvre…" at bounding box center [647, 449] width 842 height 367
click at [524, 423] on link "Ouvre mes yeux | [PERSON_NAME]" at bounding box center [375, 421] width 298 height 20
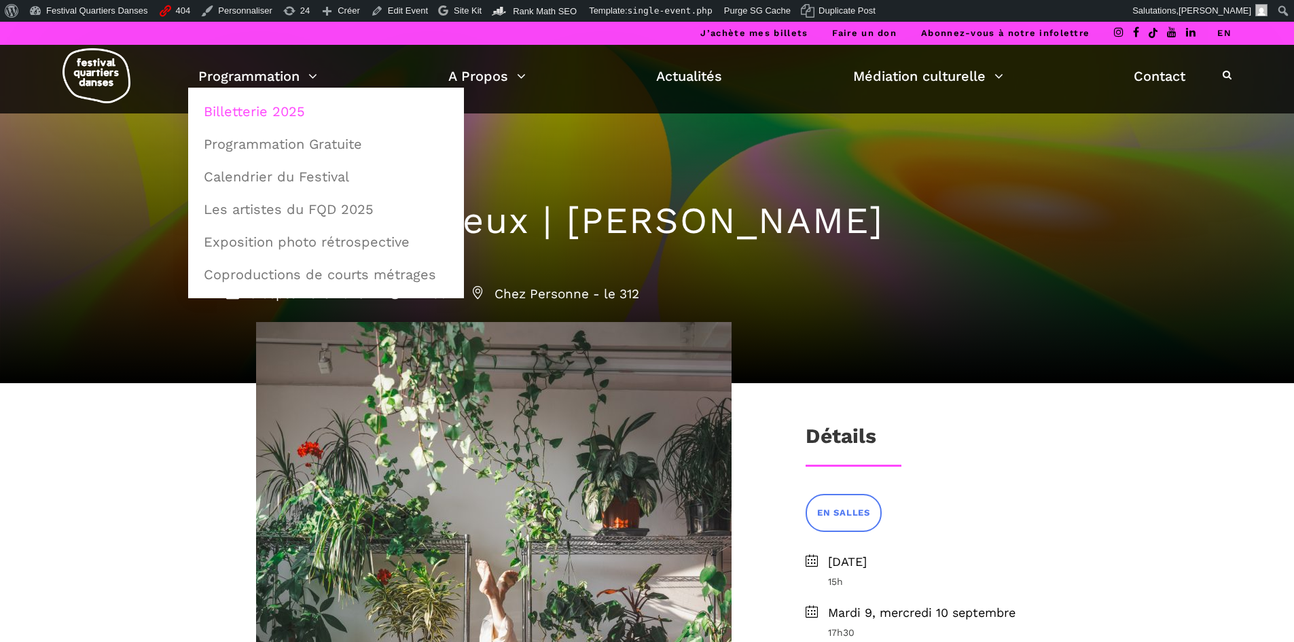
click at [277, 109] on link "Billetterie 2025" at bounding box center [326, 111] width 261 height 31
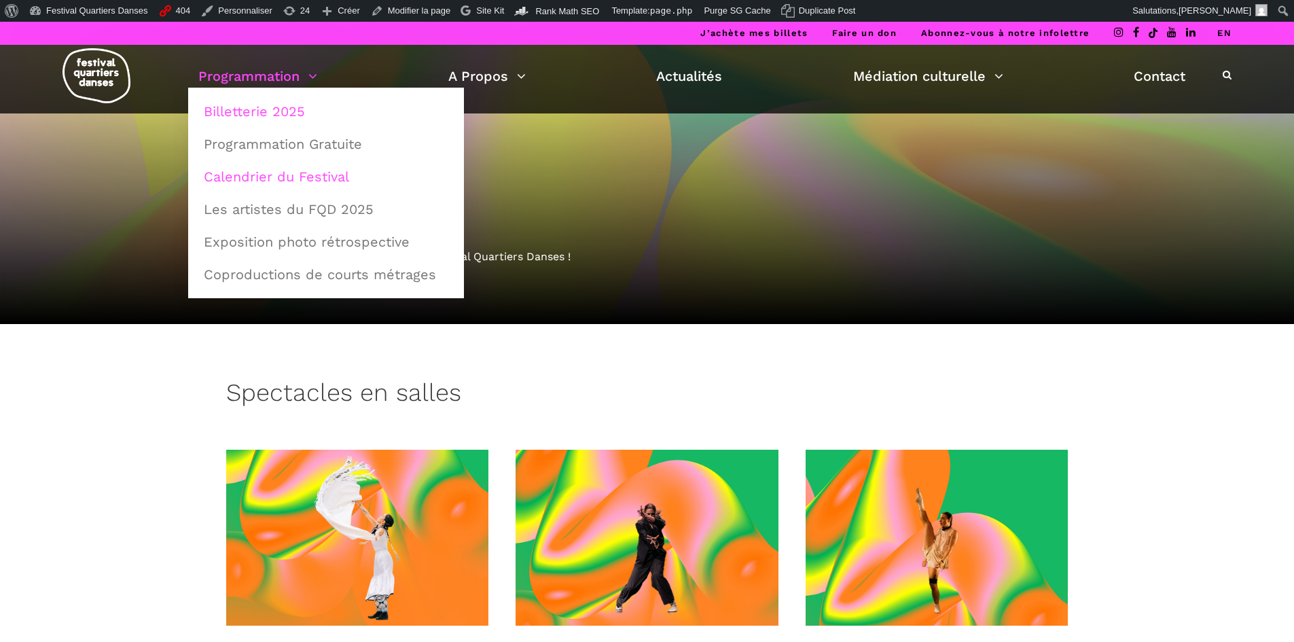
click at [262, 178] on link "Calendrier du Festival" at bounding box center [326, 176] width 261 height 31
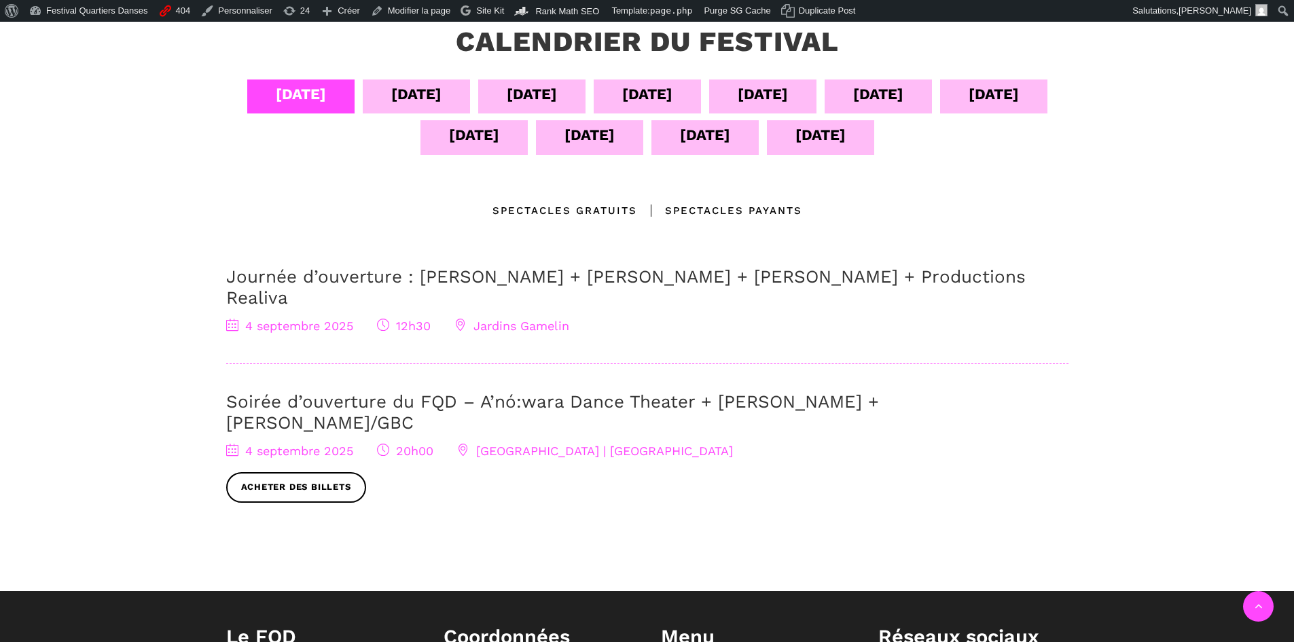
click at [446, 148] on div "11 sept" at bounding box center [473, 137] width 107 height 34
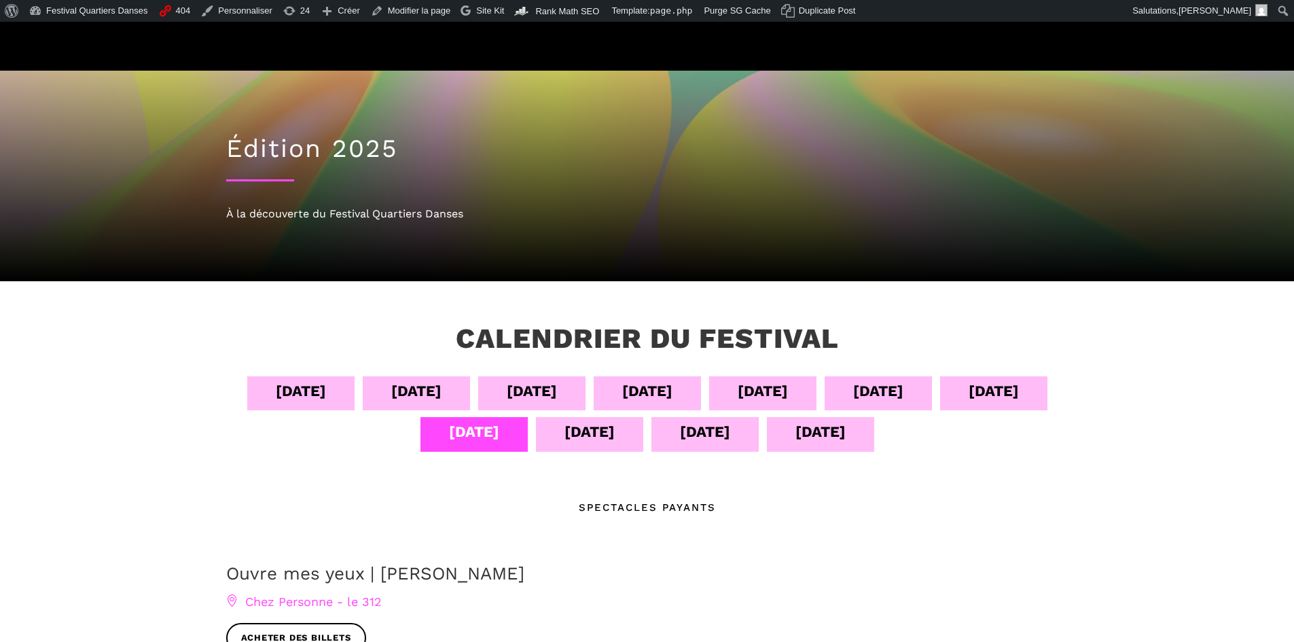
scroll to position [247, 0]
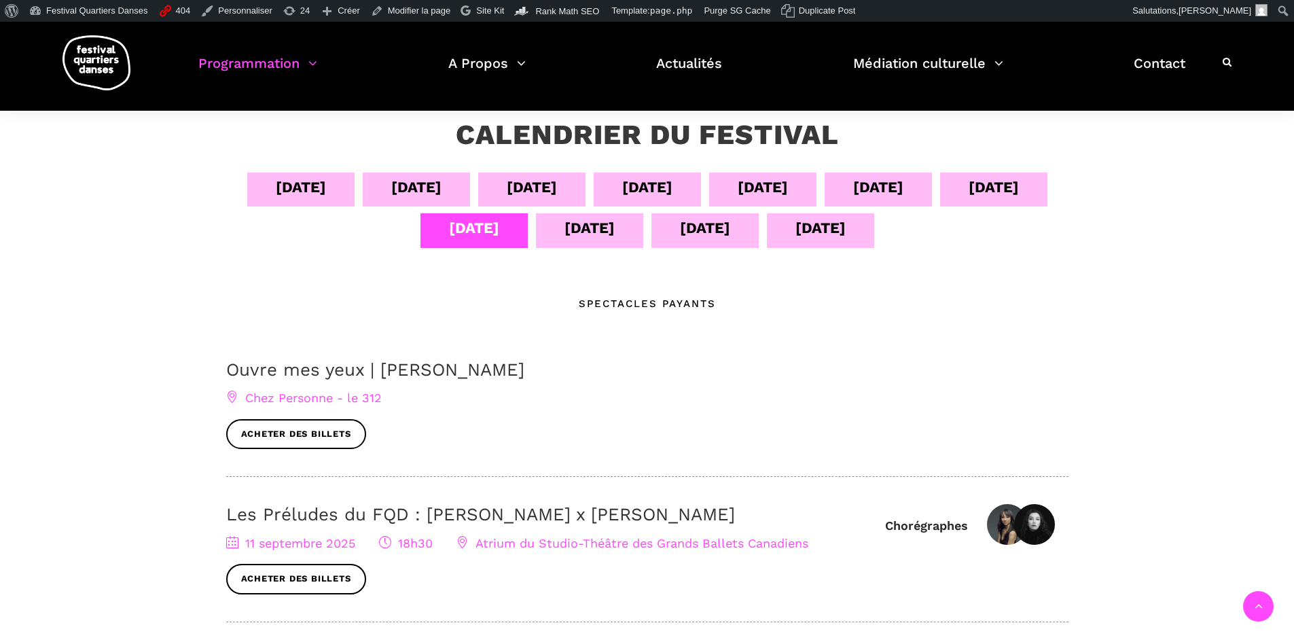
click at [568, 245] on div "12 sept" at bounding box center [589, 230] width 107 height 34
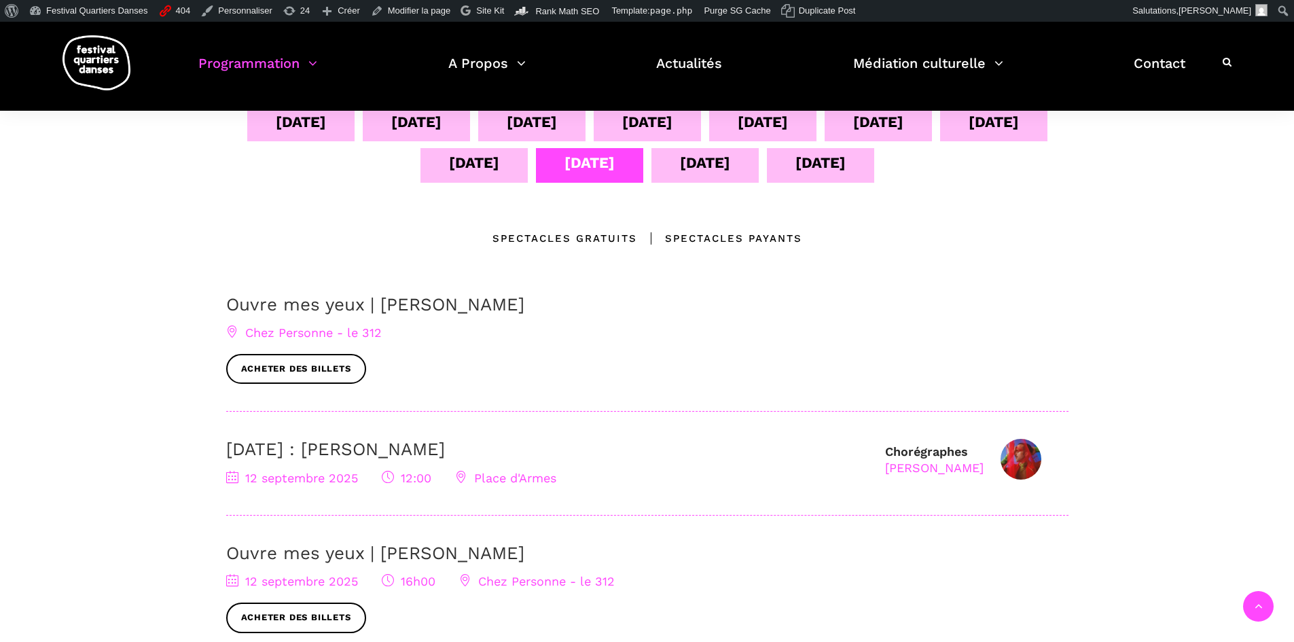
scroll to position [179, 0]
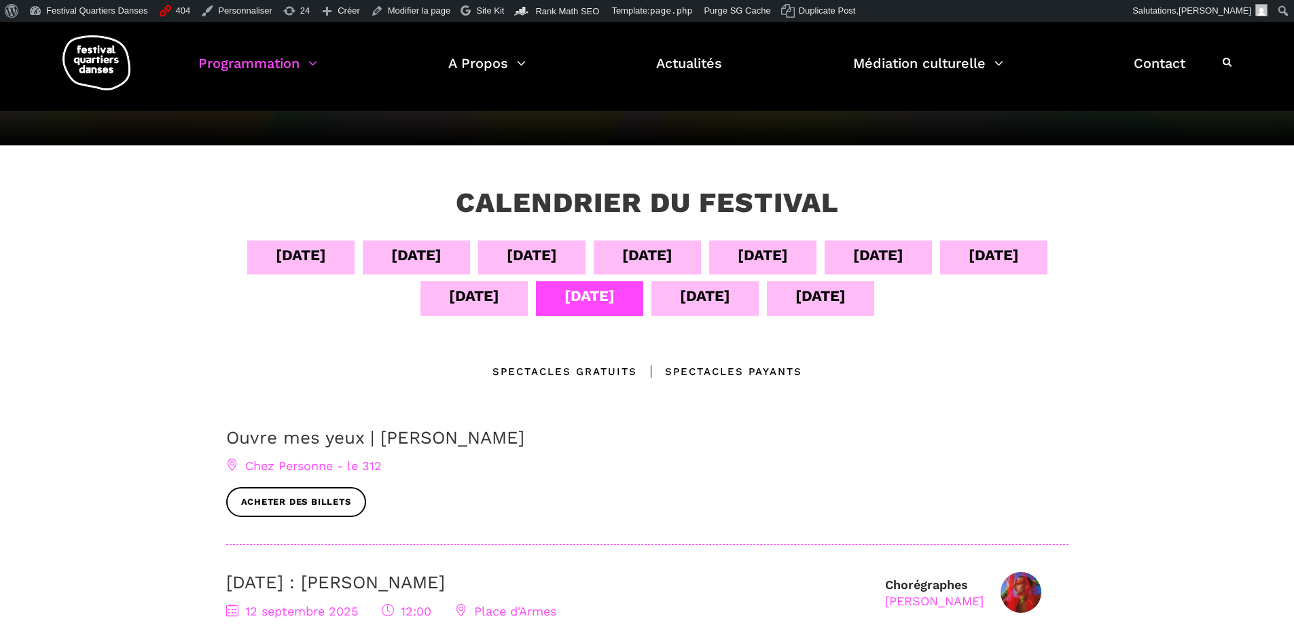
click at [903, 245] on div "09 sept" at bounding box center [878, 255] width 50 height 24
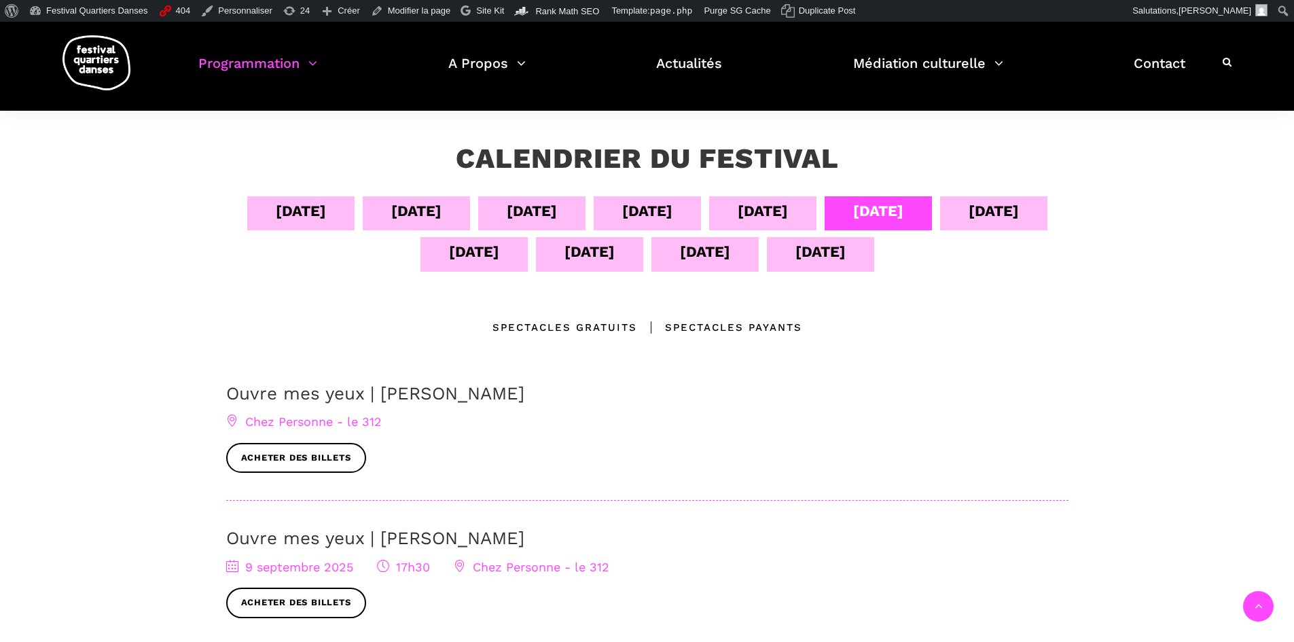
scroll to position [247, 0]
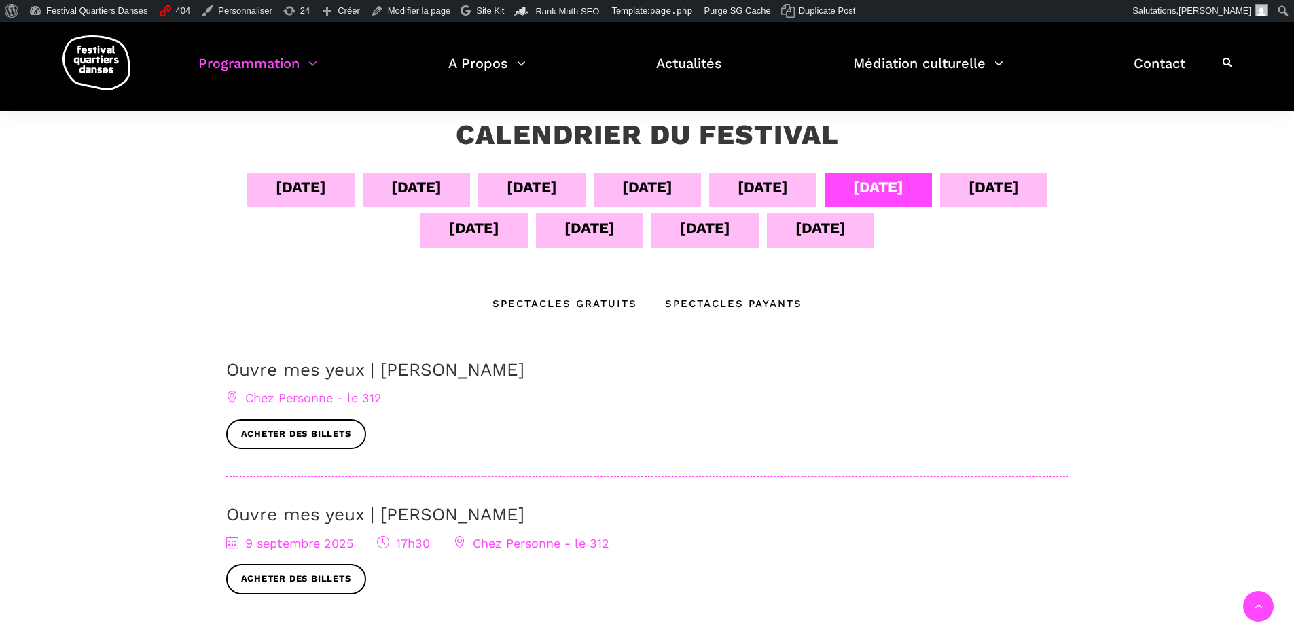
click at [370, 511] on link "Ouvre mes yeux | [PERSON_NAME]" at bounding box center [375, 514] width 298 height 20
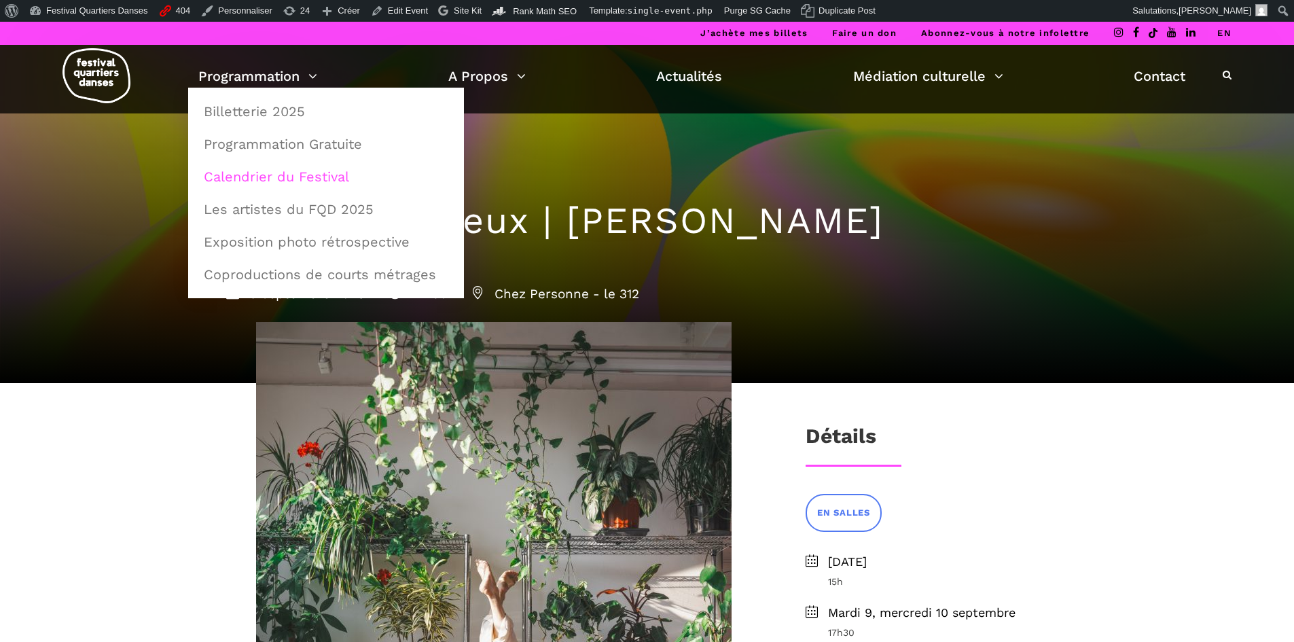
click at [287, 176] on link "Calendrier du Festival" at bounding box center [326, 176] width 261 height 31
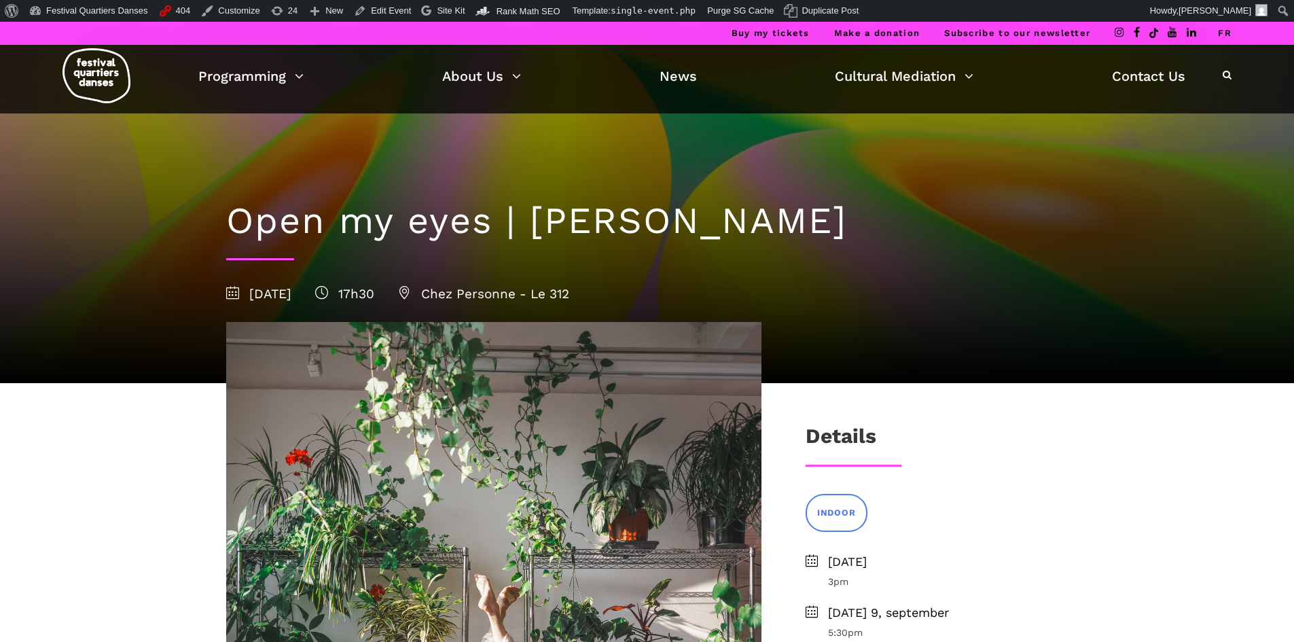
click at [1224, 43] on li "FR" at bounding box center [1225, 33] width 14 height 23
click at [1227, 33] on link "FR" at bounding box center [1225, 33] width 14 height 10
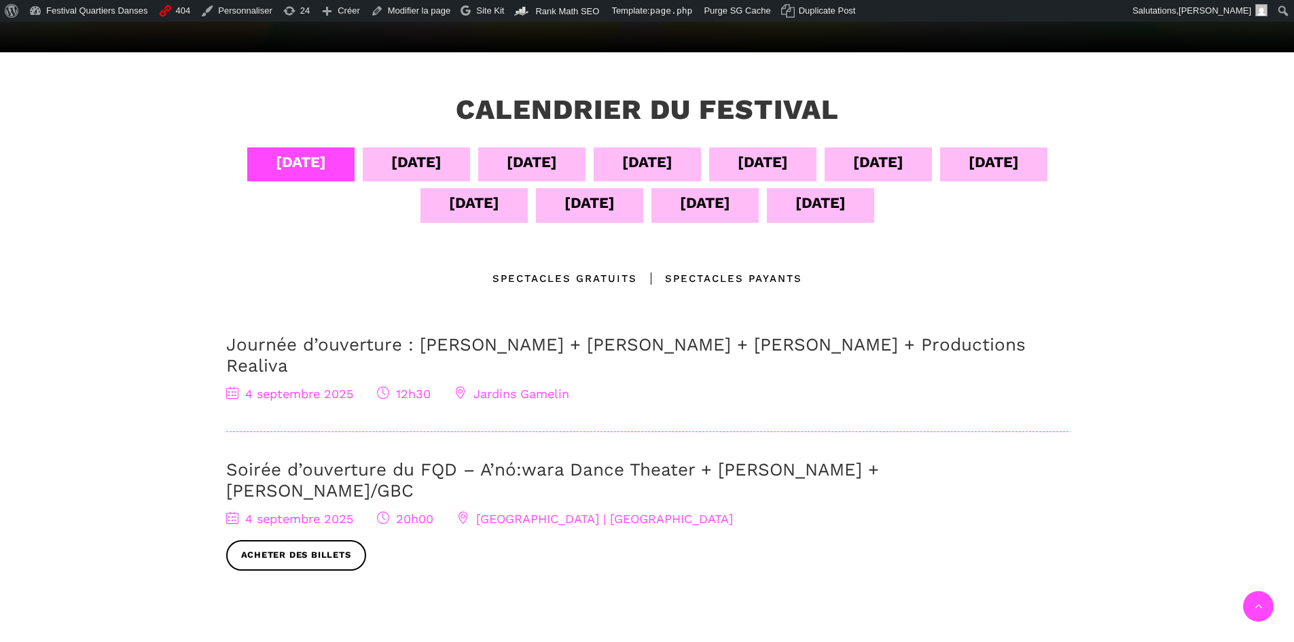
click at [645, 160] on div "[DATE]" at bounding box center [647, 162] width 50 height 24
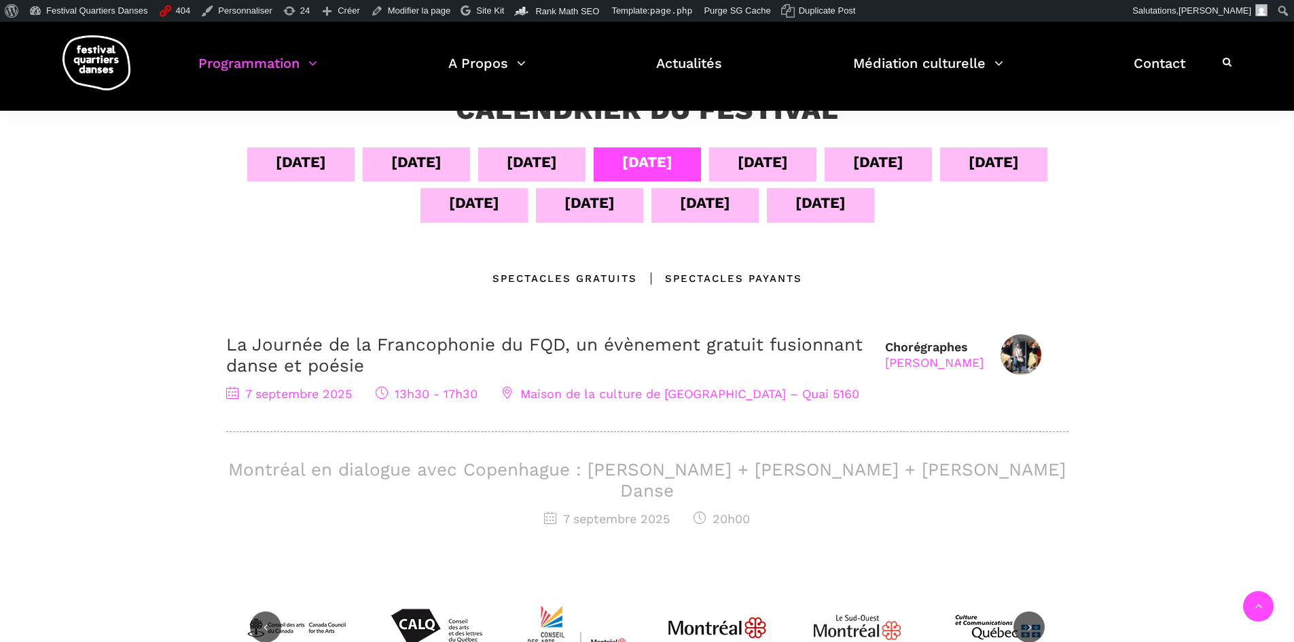
click at [454, 207] on div "[DATE]" at bounding box center [474, 203] width 50 height 24
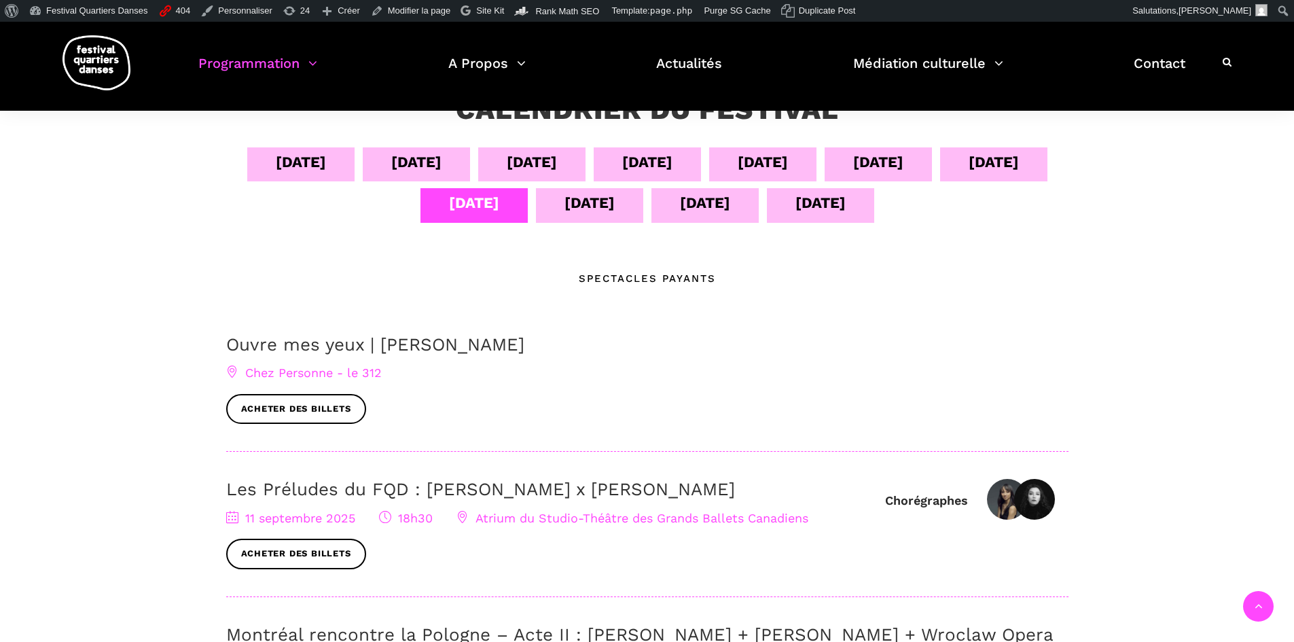
click at [886, 164] on div "[DATE]" at bounding box center [878, 162] width 50 height 24
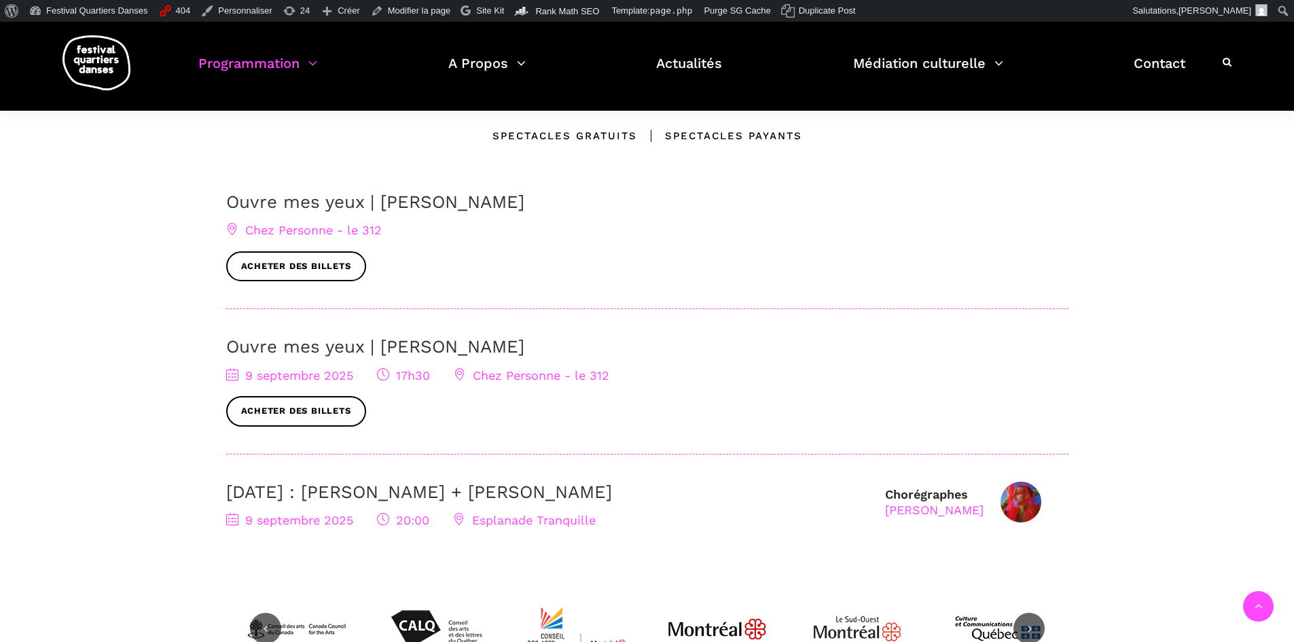
scroll to position [340, 0]
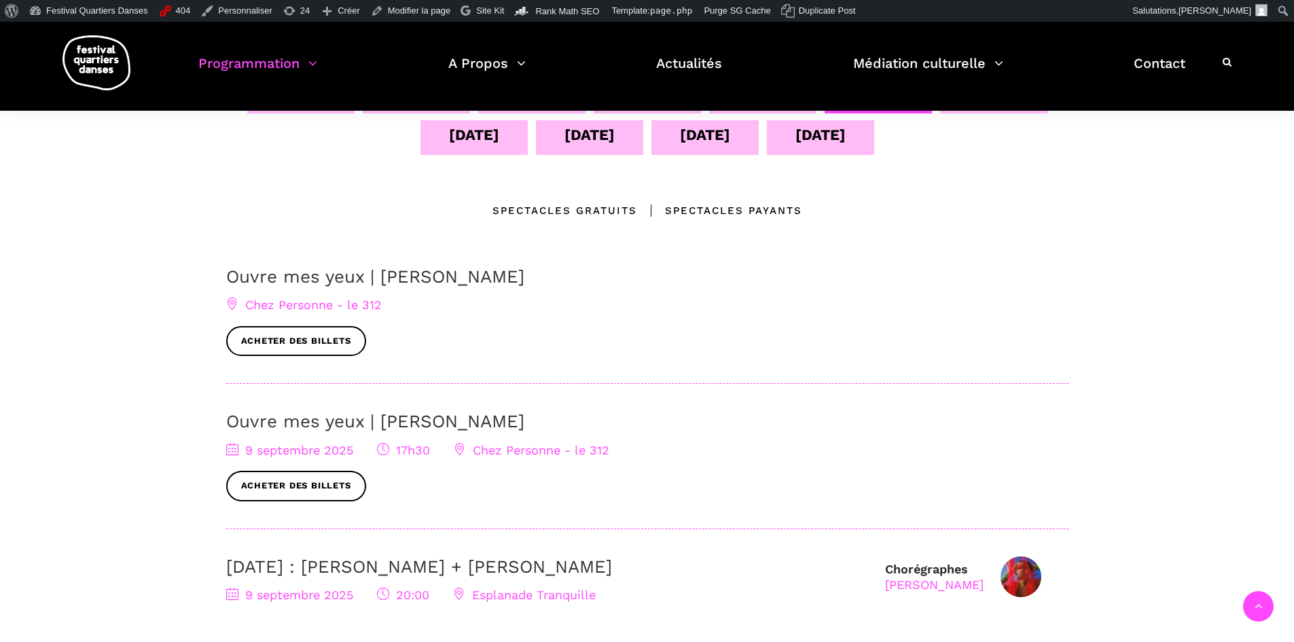
click at [380, 281] on link "Ouvre mes yeux | [PERSON_NAME]" at bounding box center [375, 276] width 298 height 20
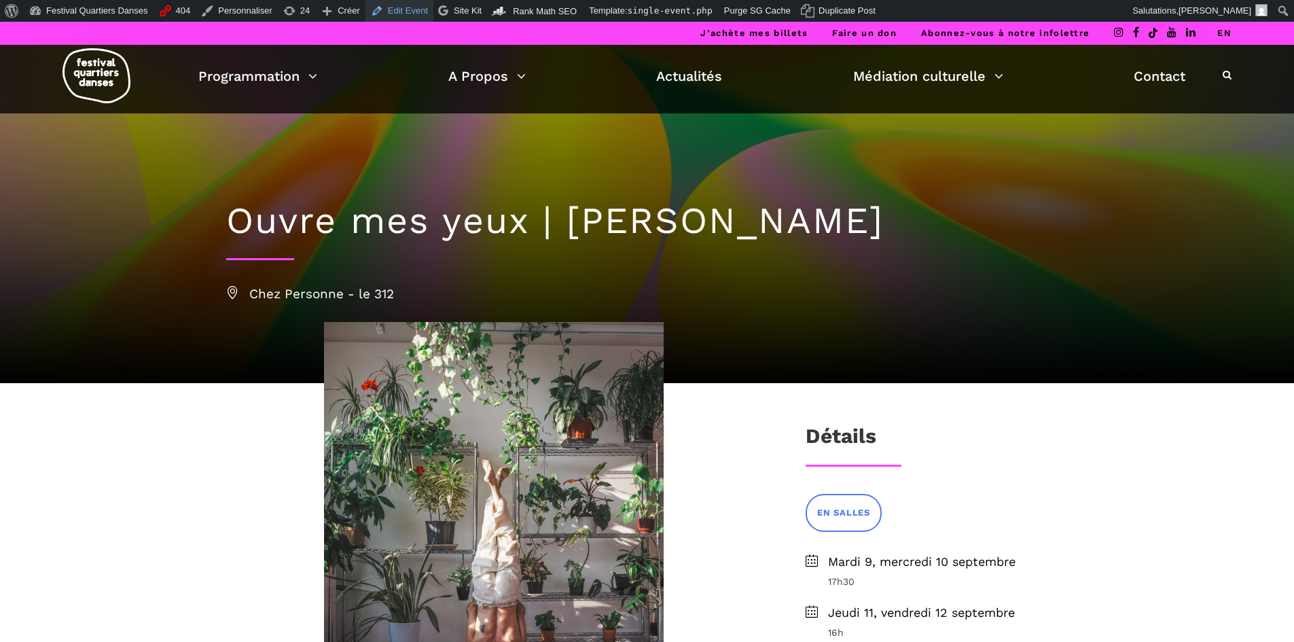
click at [399, 15] on link "Edit Event" at bounding box center [399, 11] width 68 height 22
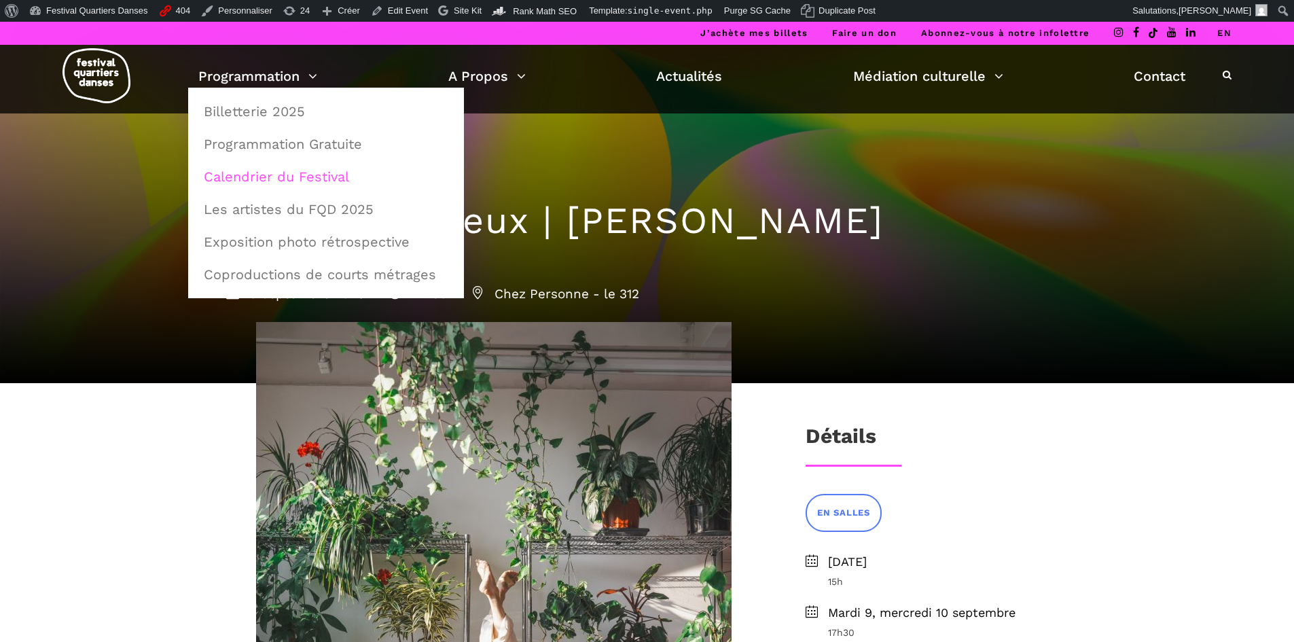
click at [284, 177] on link "Calendrier du Festival" at bounding box center [326, 176] width 261 height 31
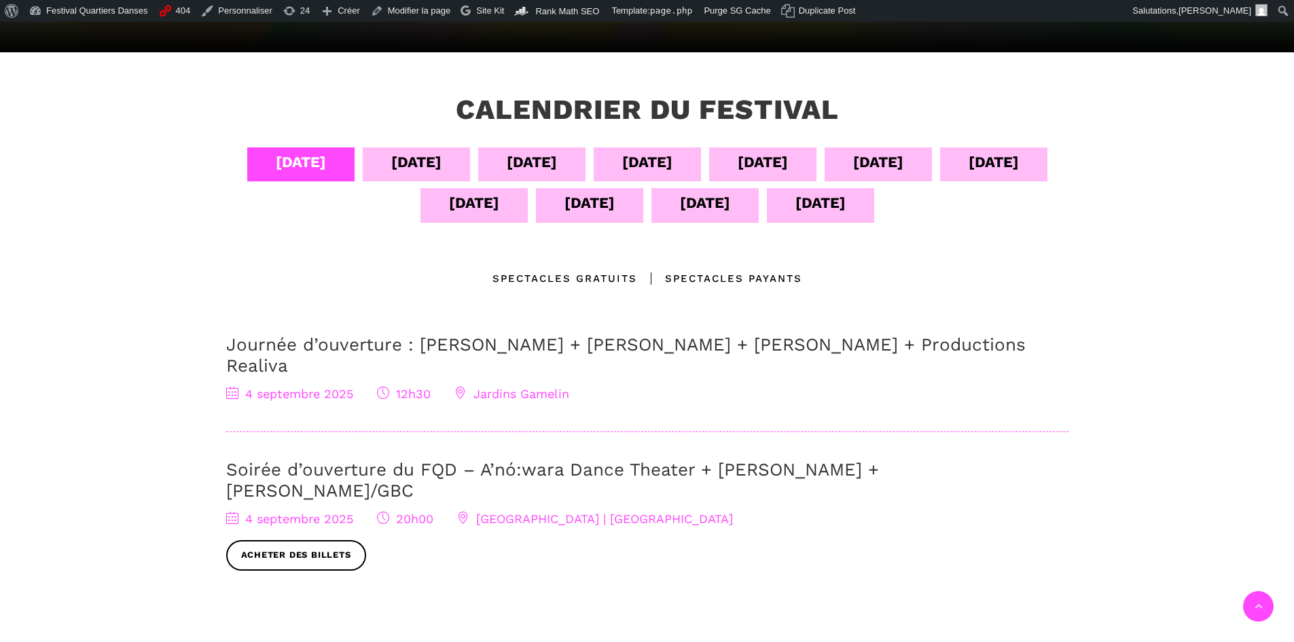
click at [914, 175] on div "[DATE]" at bounding box center [878, 164] width 107 height 34
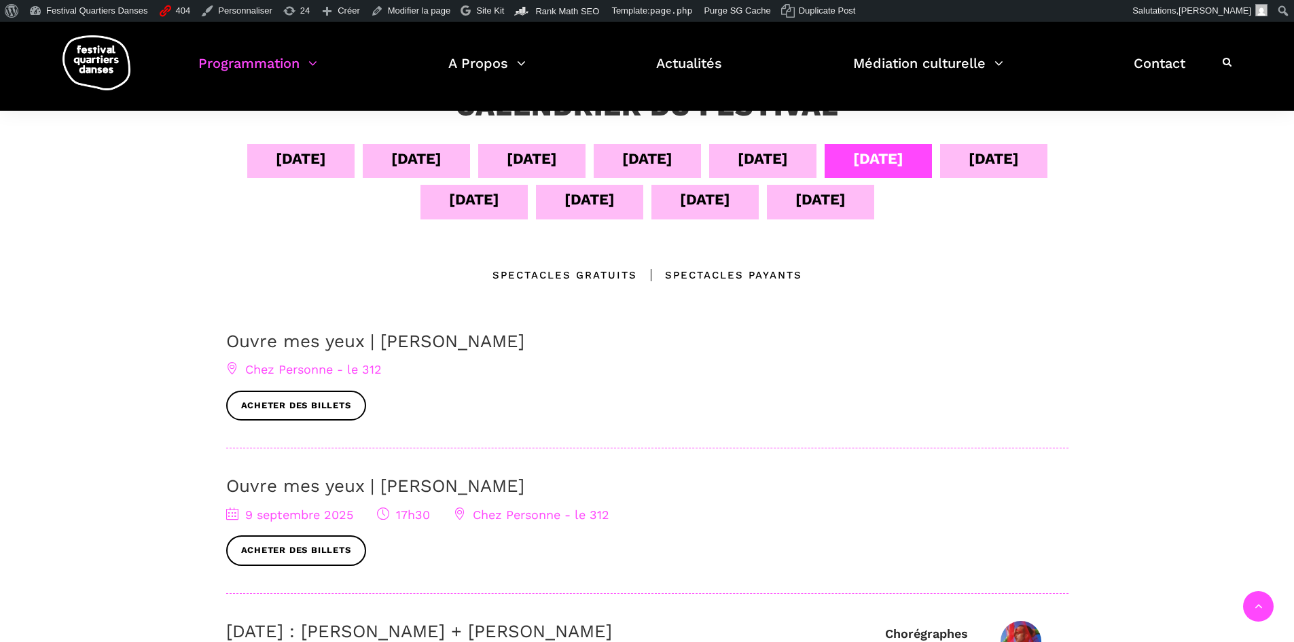
scroll to position [272, 0]
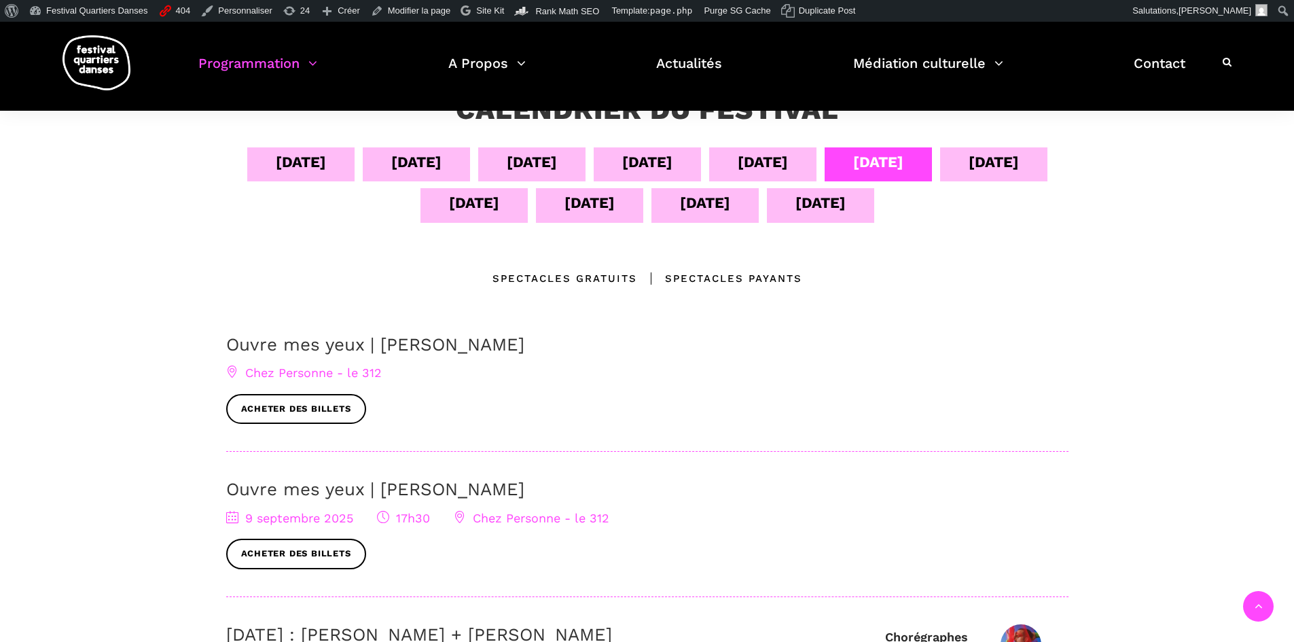
click at [315, 356] on div "Ouvre mes yeux | Charles-Alexis Desgagnés Chez Personne - le 312 Acheter des bi…" at bounding box center [647, 379] width 842 height 90
click at [393, 342] on link "Ouvre mes yeux | [PERSON_NAME]" at bounding box center [375, 344] width 298 height 20
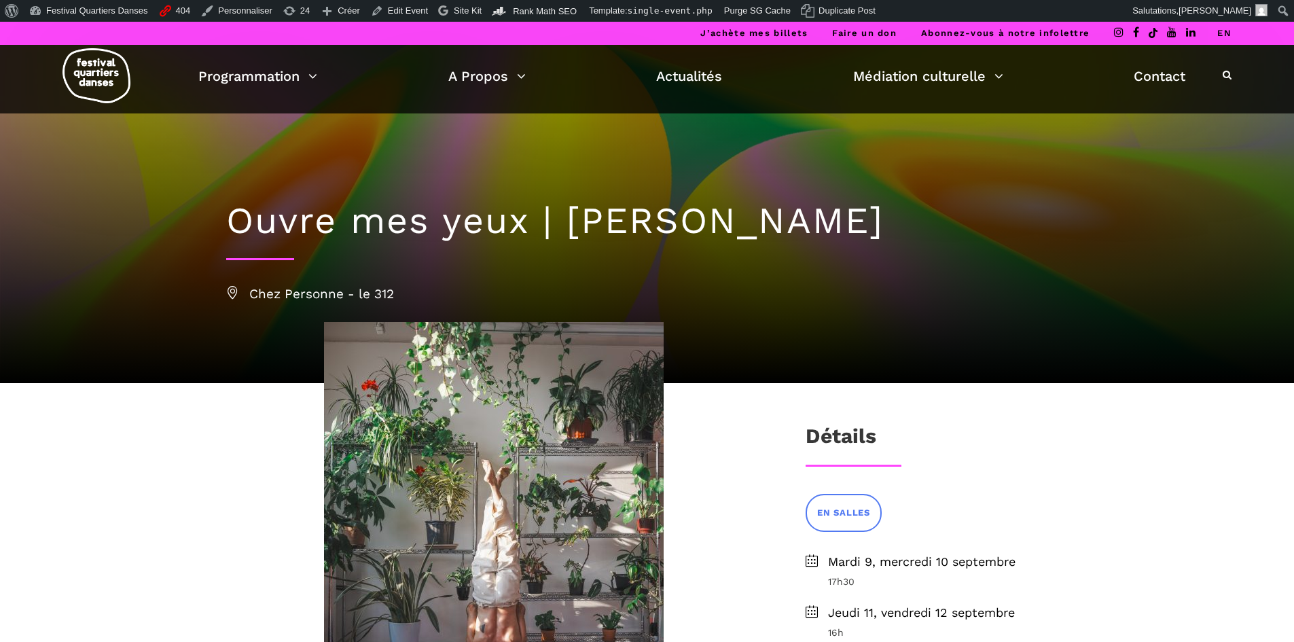
drag, startPoint x: 0, startPoint y: 0, endPoint x: 277, endPoint y: 134, distance: 308.1
click at [277, 134] on div "Ouvre mes yeux | [PERSON_NAME] Chez Personne - le 312" at bounding box center [647, 248] width 869 height 270
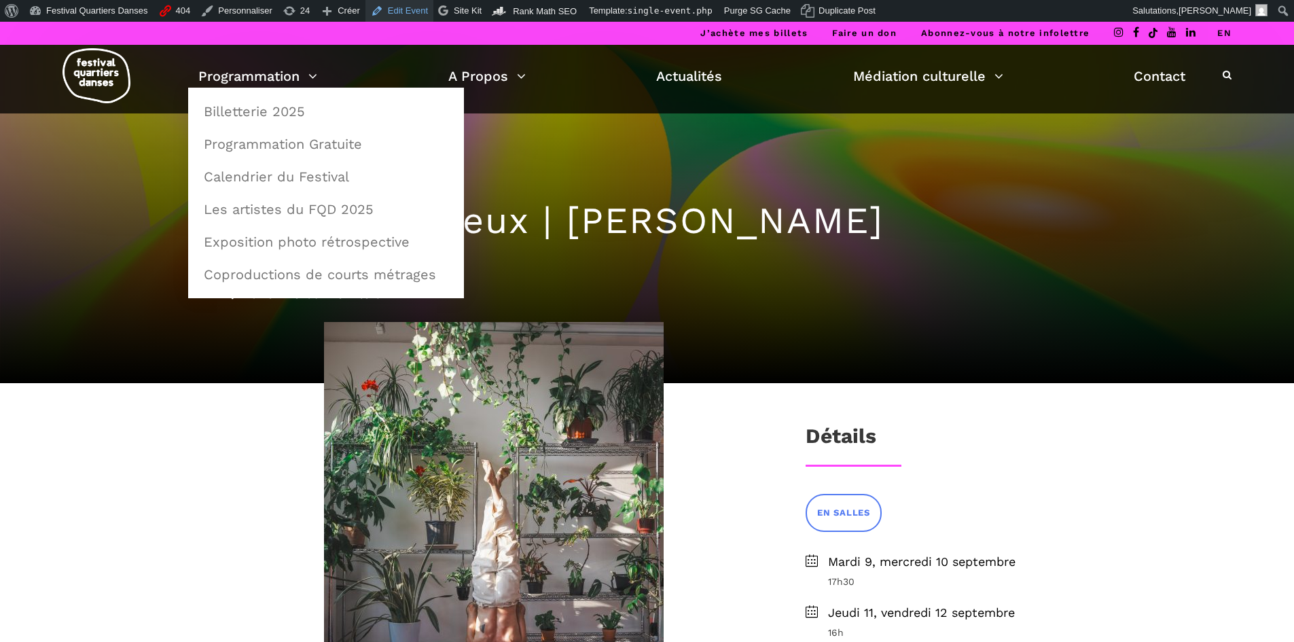
click at [409, 11] on link "Edit Event" at bounding box center [399, 11] width 68 height 22
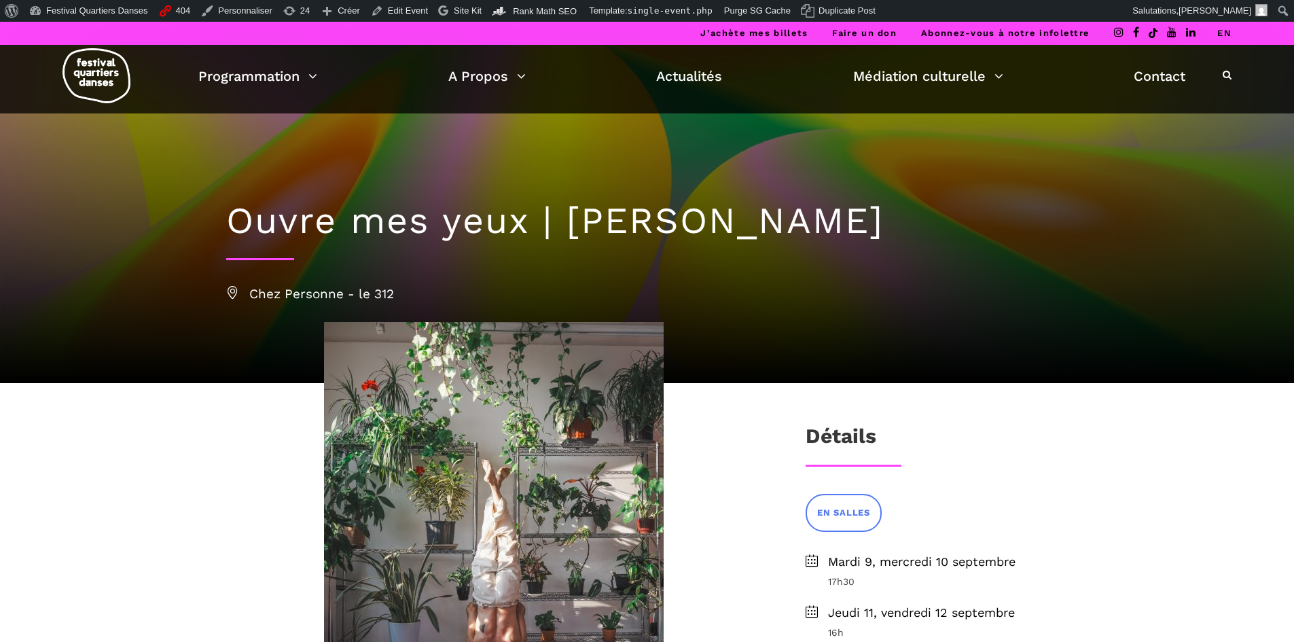
click at [1221, 32] on link "EN" at bounding box center [1224, 33] width 14 height 10
click at [388, 15] on link "Edit Event" at bounding box center [399, 11] width 68 height 22
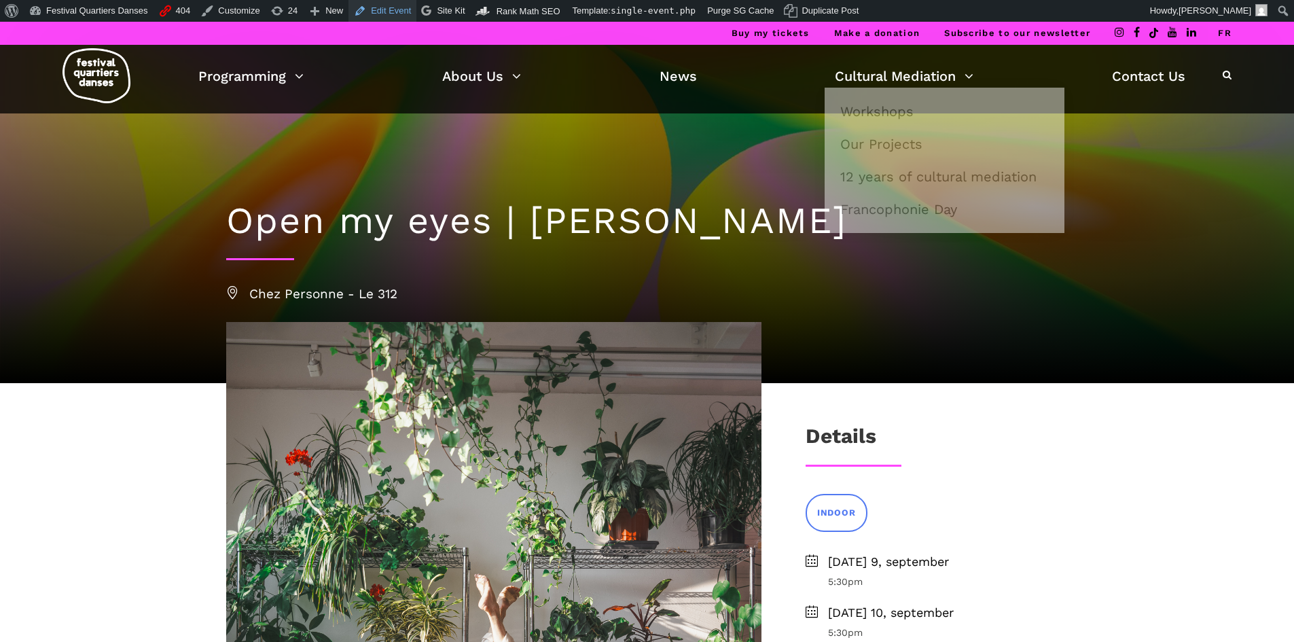
click at [370, 7] on link "Edit Event" at bounding box center [382, 11] width 68 height 22
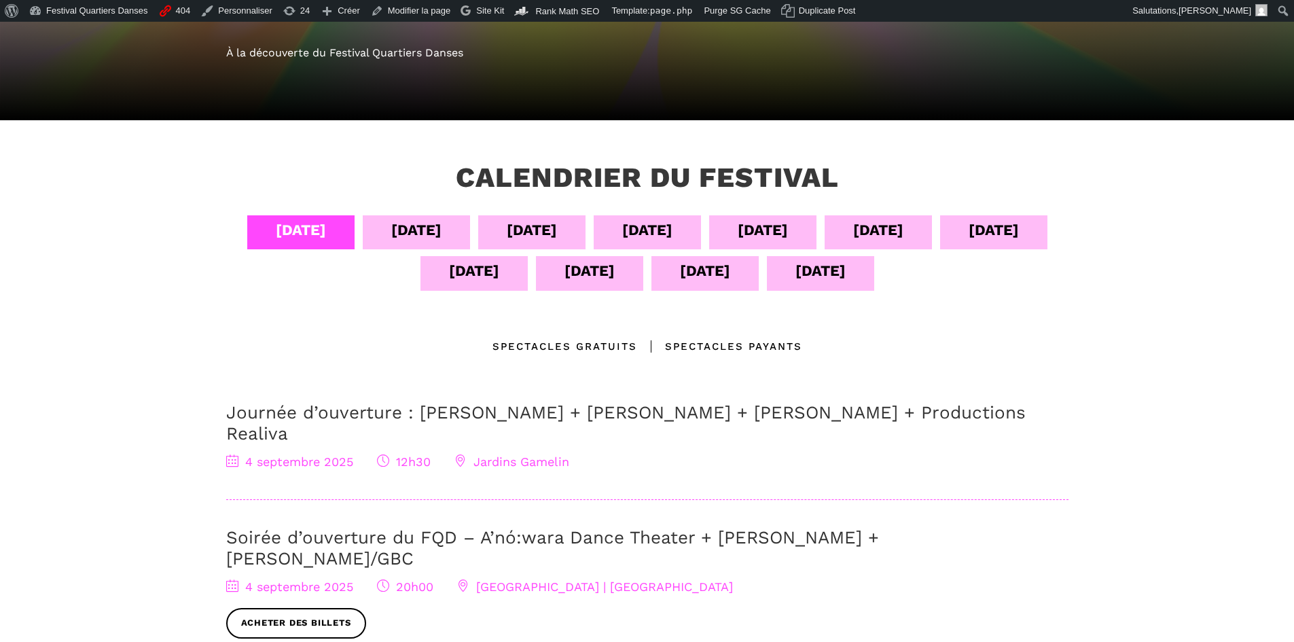
scroll to position [204, 0]
click at [1002, 231] on div "10 sept" at bounding box center [994, 230] width 50 height 24
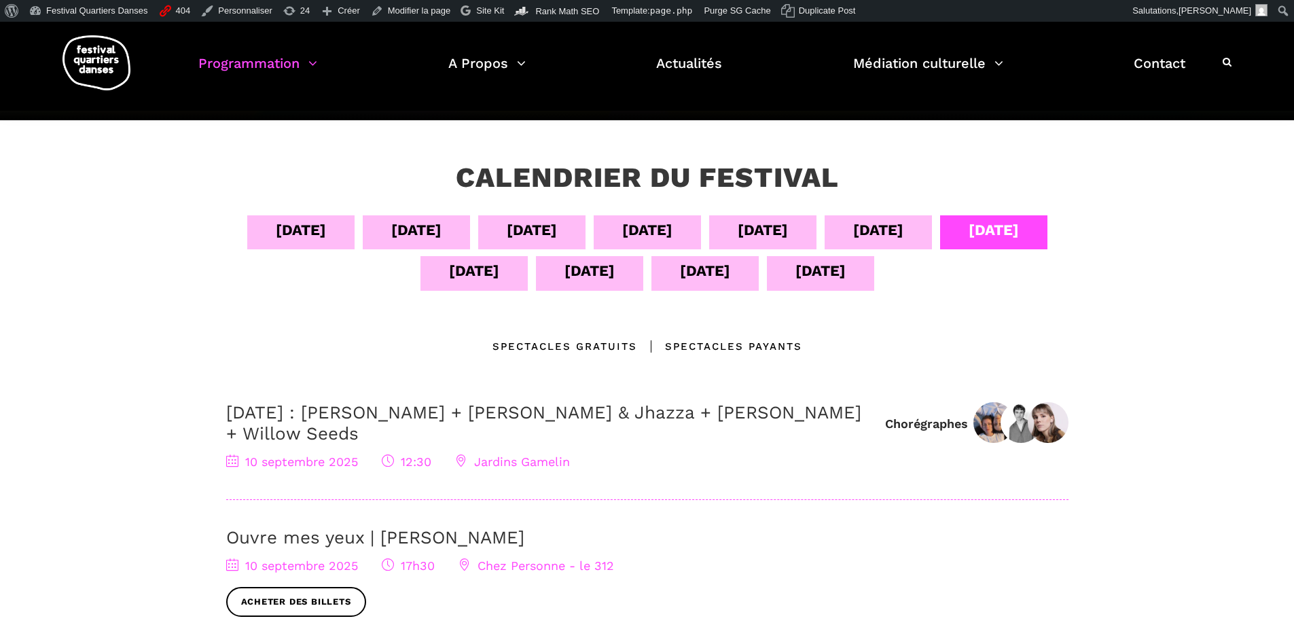
click at [887, 232] on div "09 sept" at bounding box center [878, 230] width 50 height 24
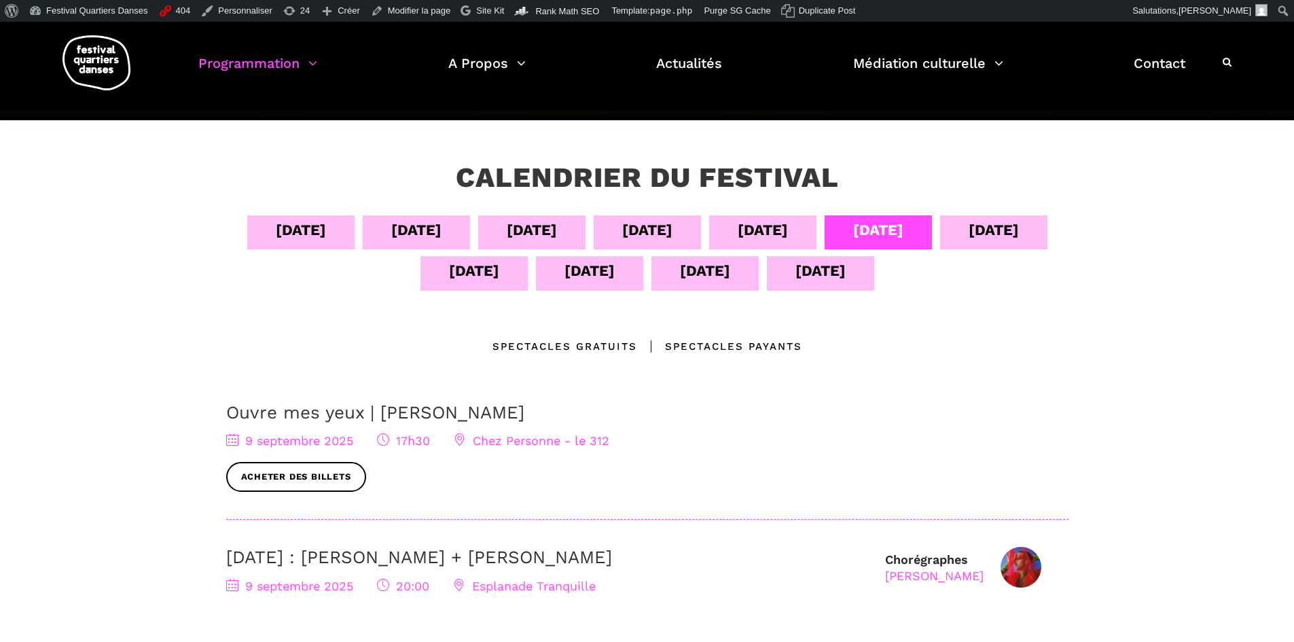
click at [976, 238] on div "[DATE]" at bounding box center [993, 232] width 107 height 34
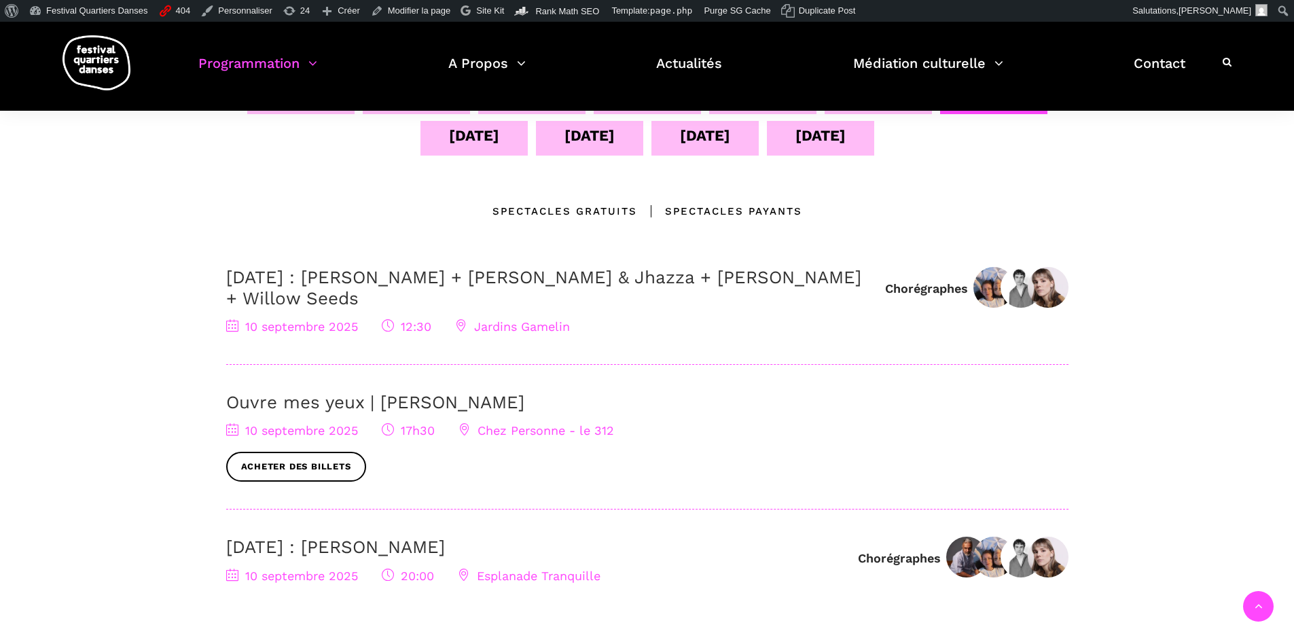
scroll to position [340, 0]
click at [431, 139] on div "11 sept" at bounding box center [473, 137] width 107 height 34
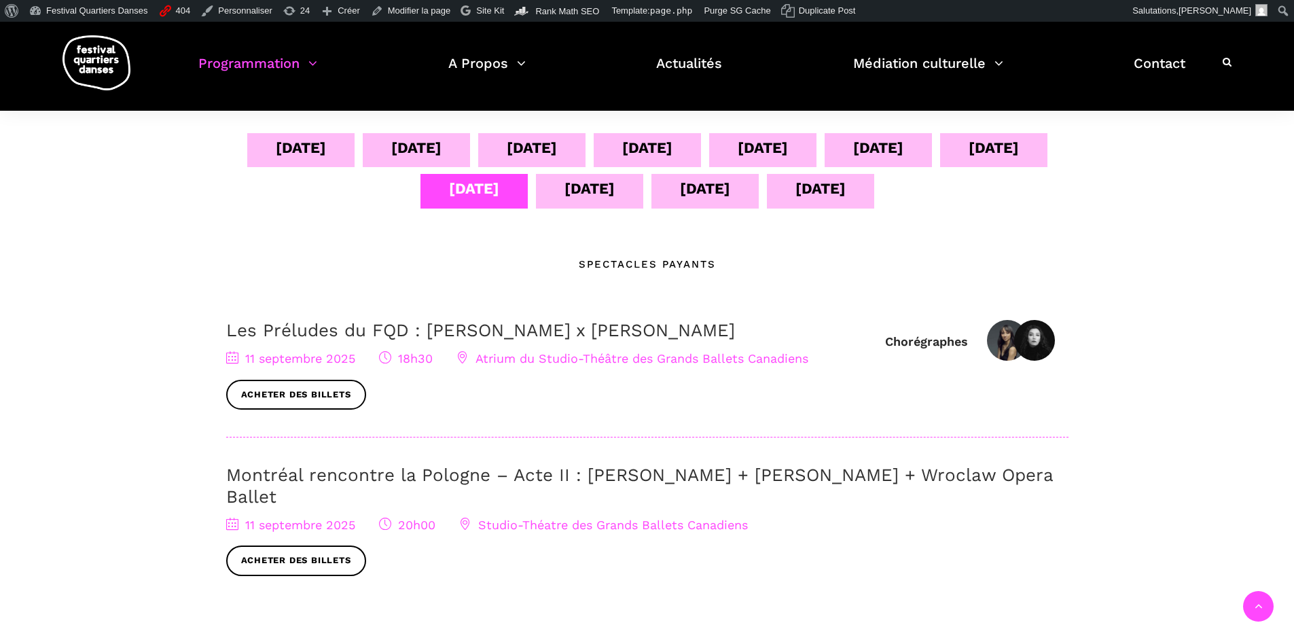
scroll to position [204, 0]
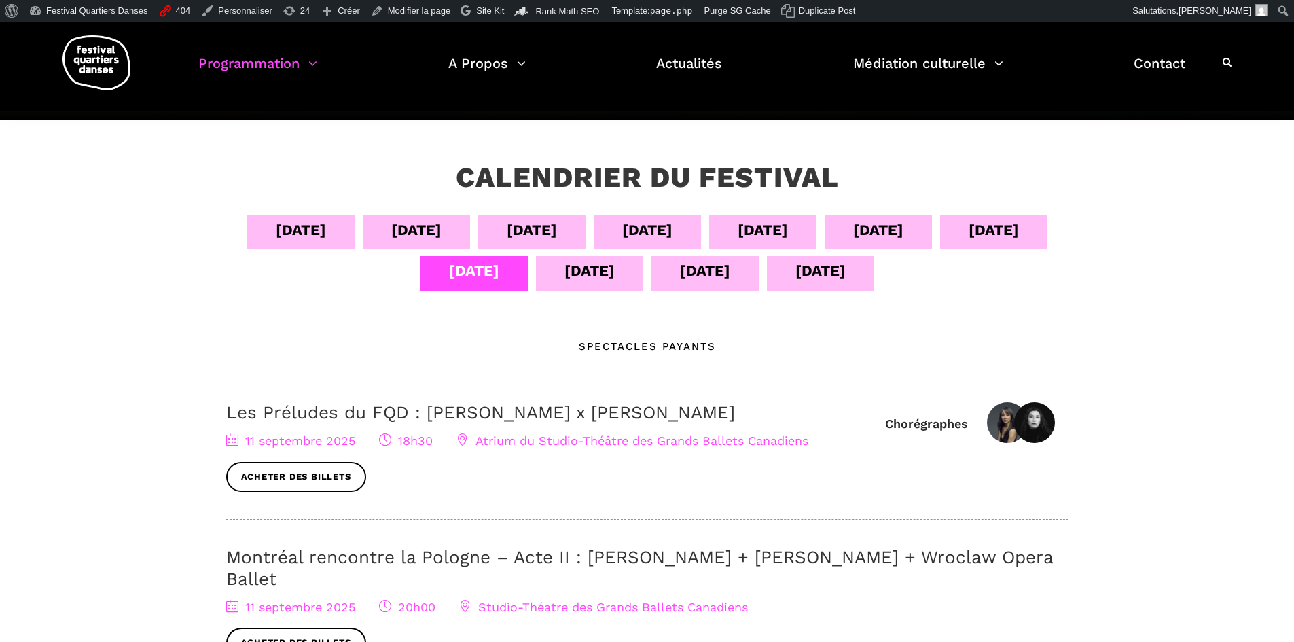
click at [608, 261] on div "12 sept" at bounding box center [589, 271] width 50 height 24
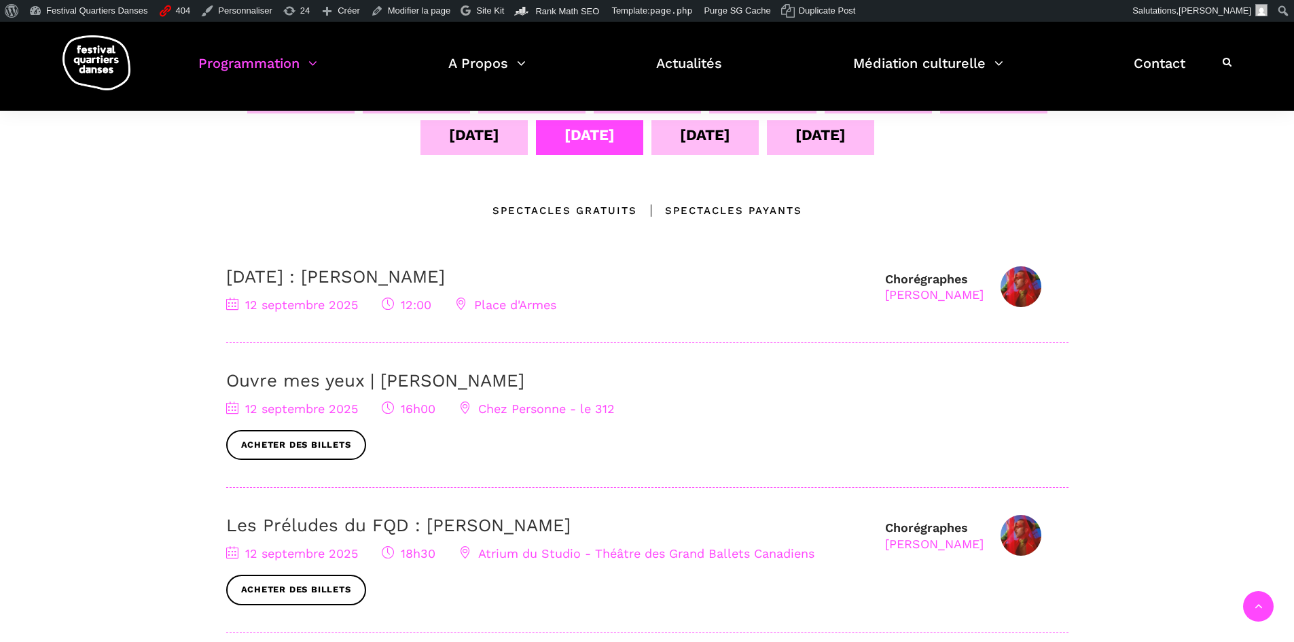
scroll to position [272, 0]
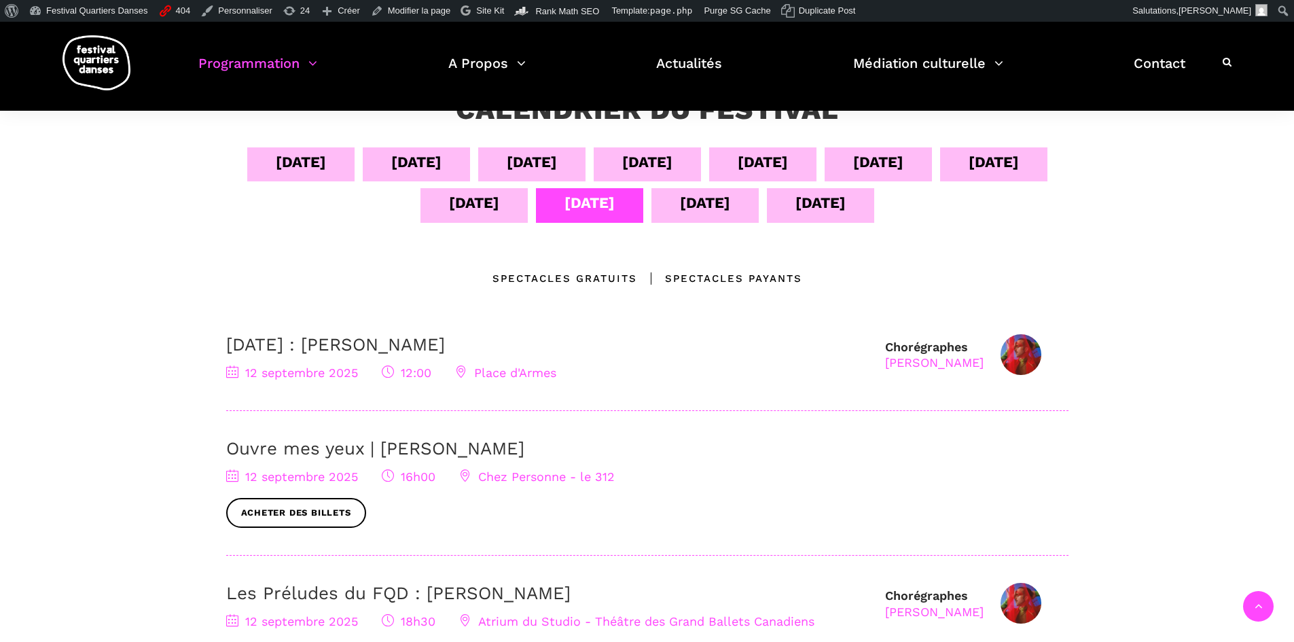
click at [492, 213] on div "11 sept" at bounding box center [474, 203] width 50 height 24
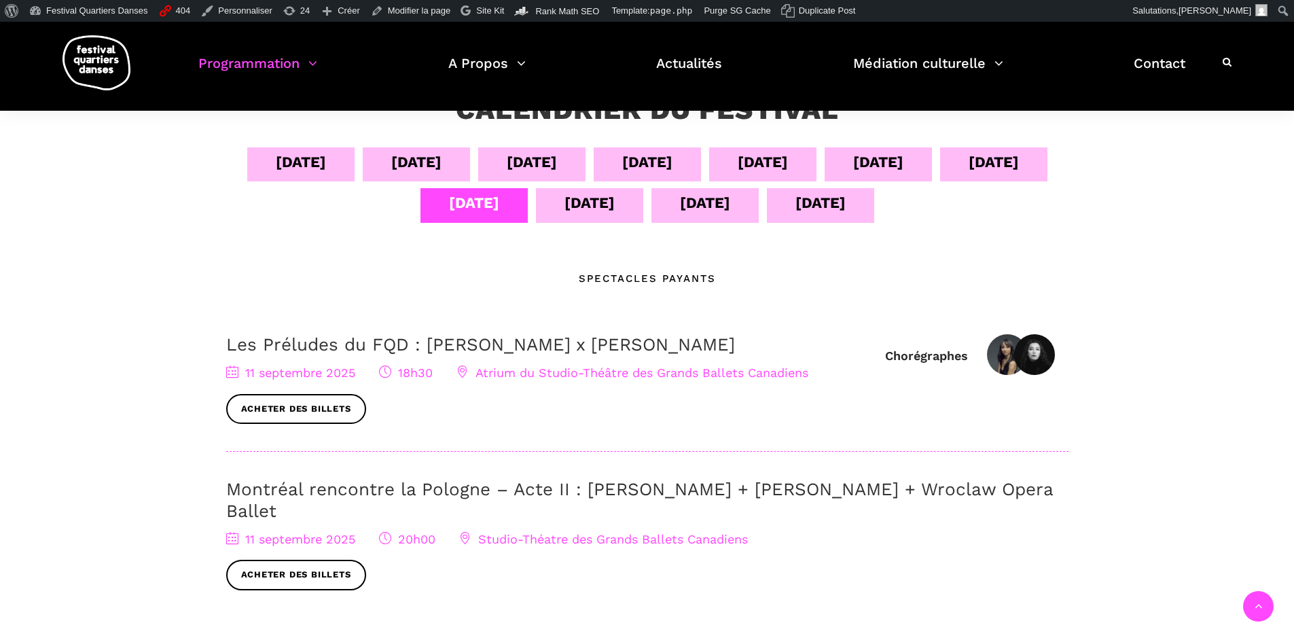
click at [615, 197] on div "12 sept" at bounding box center [589, 205] width 107 height 34
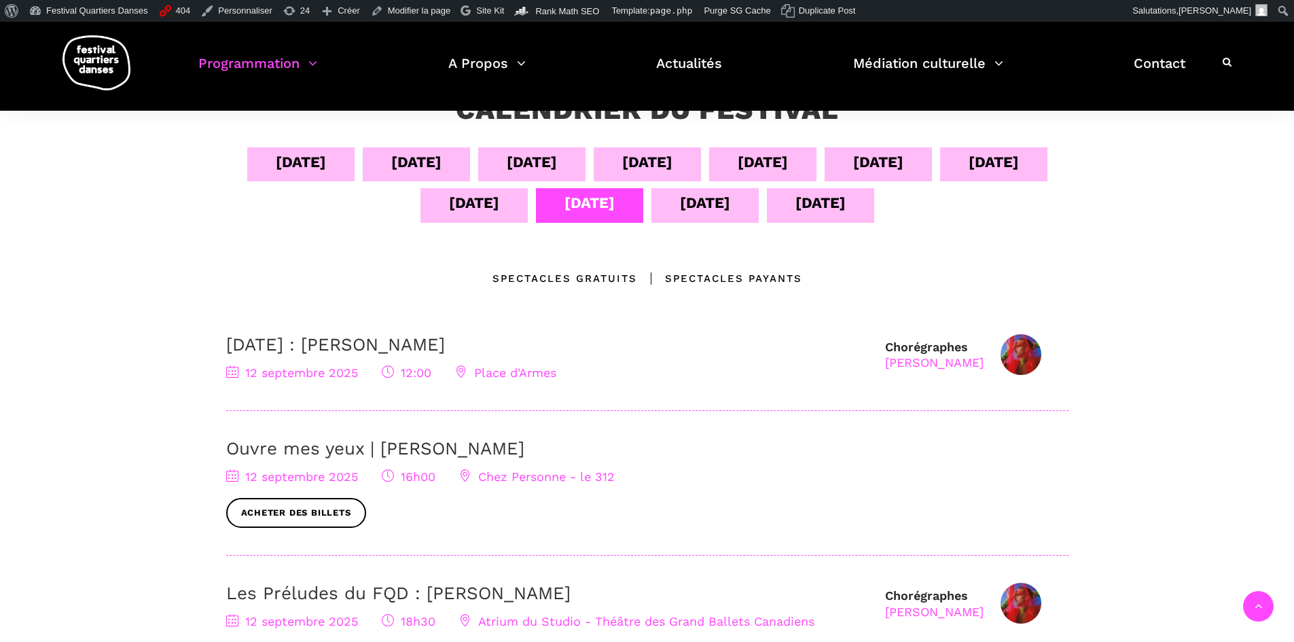
click at [424, 448] on link "Ouvre mes yeux | Charles-Alexis Desgagnés" at bounding box center [375, 448] width 298 height 20
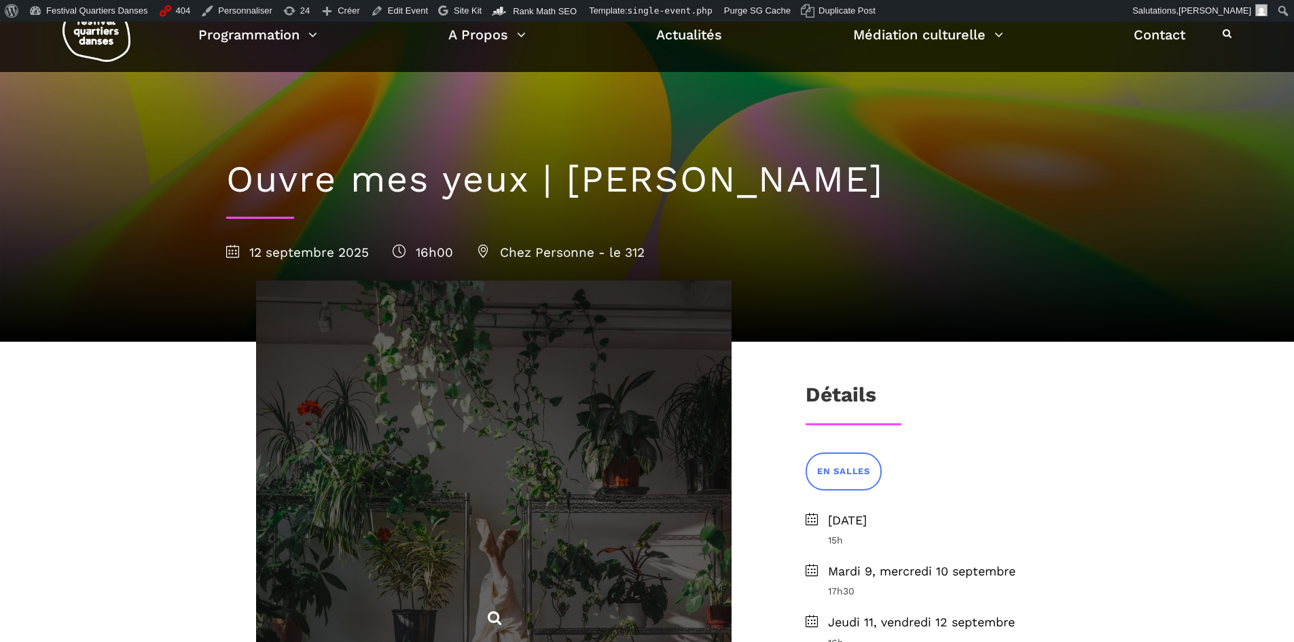
scroll to position [204, 0]
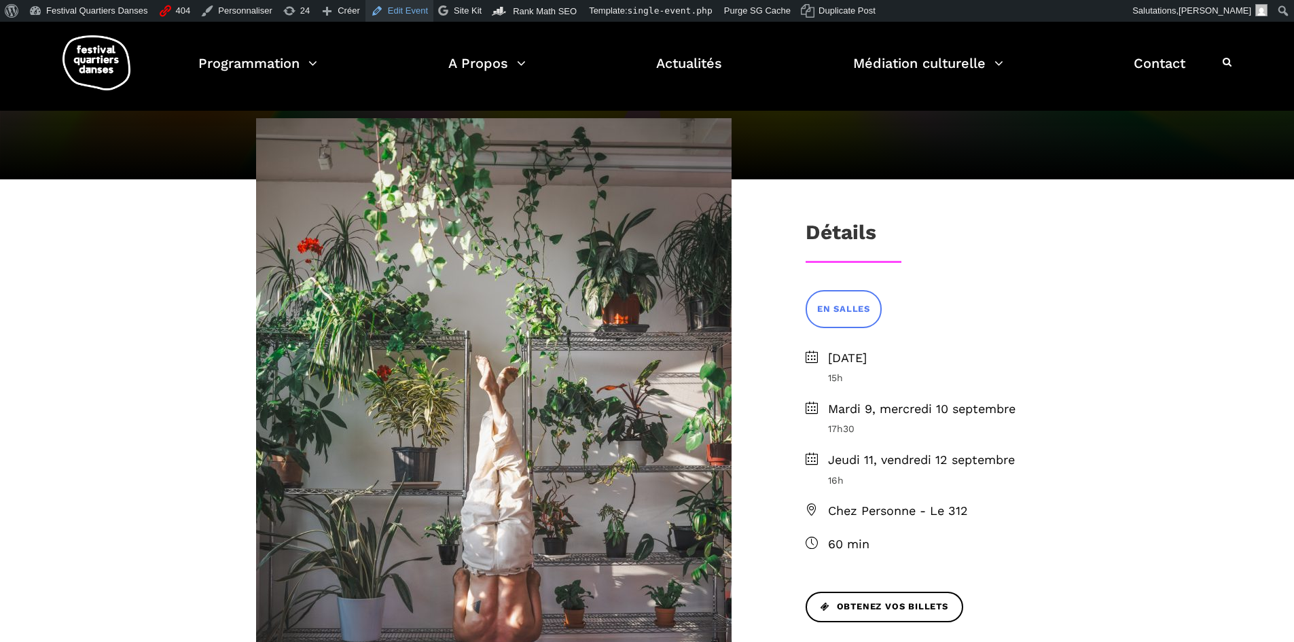
click at [392, 12] on link "Edit Event" at bounding box center [399, 11] width 68 height 22
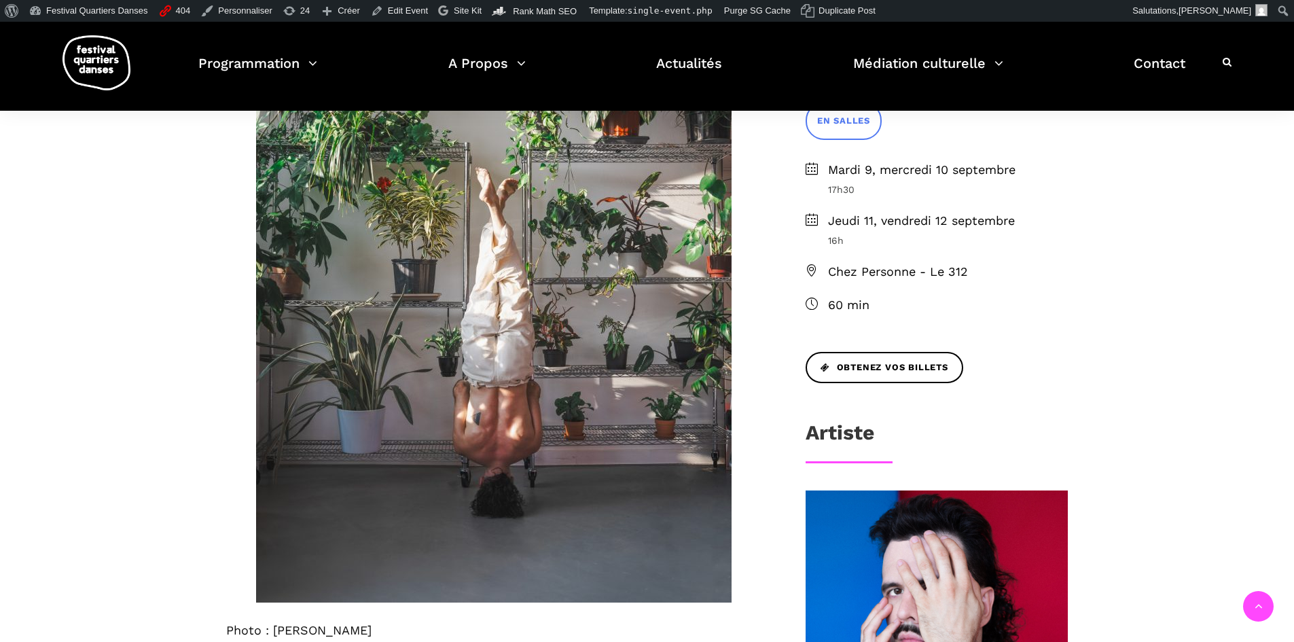
scroll to position [204, 0]
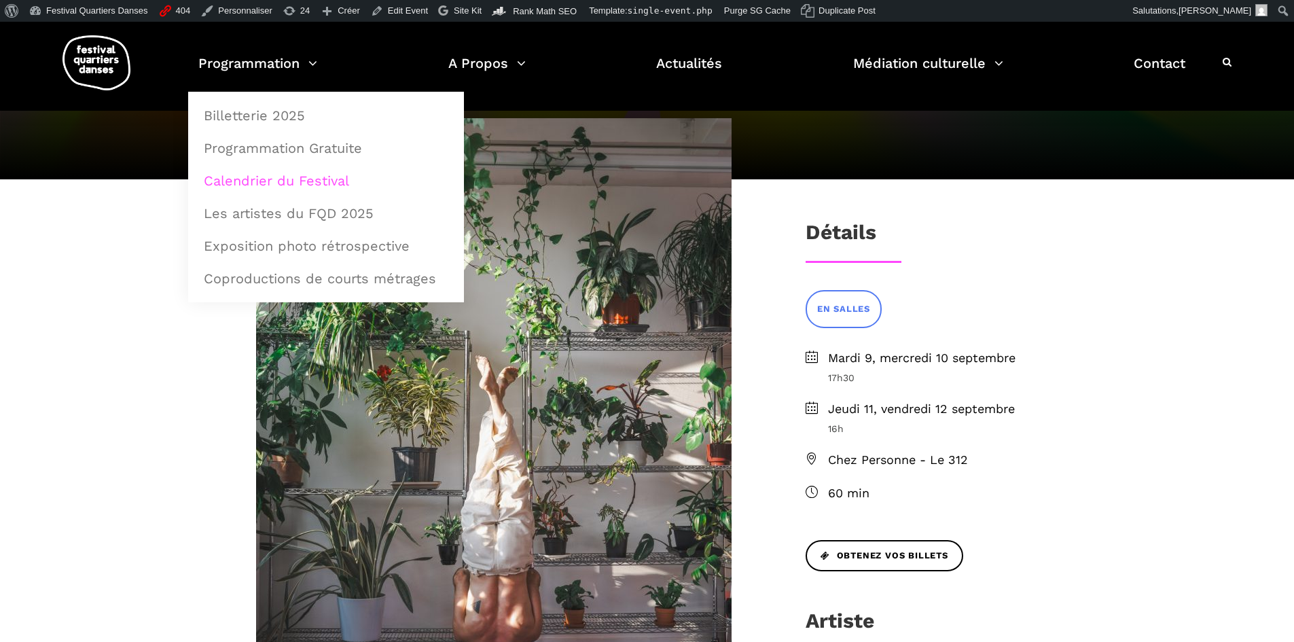
click at [301, 180] on link "Calendrier du Festival" at bounding box center [326, 180] width 261 height 31
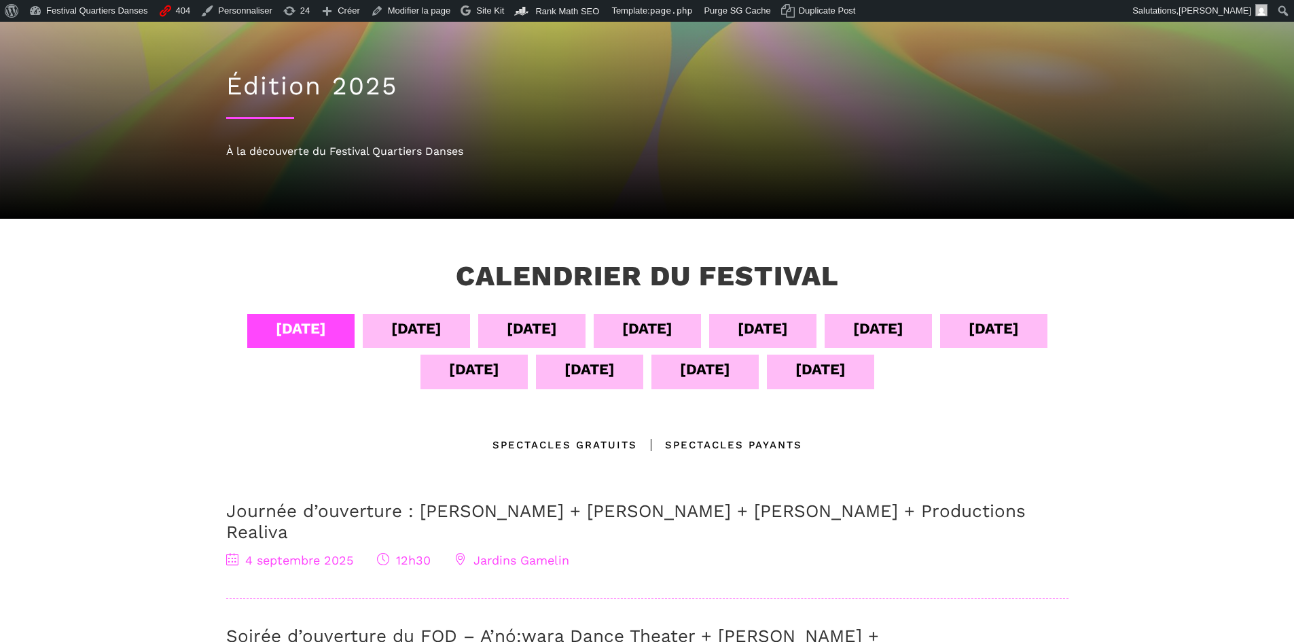
scroll to position [204, 0]
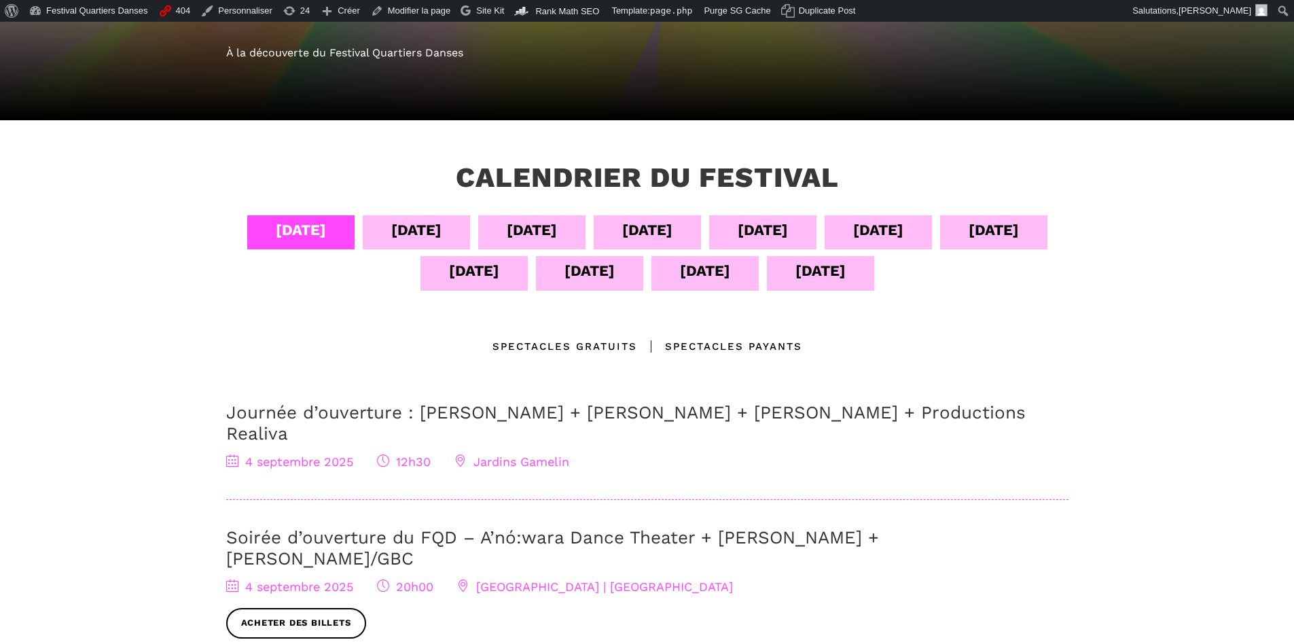
click at [476, 276] on div "[DATE]" at bounding box center [474, 271] width 50 height 24
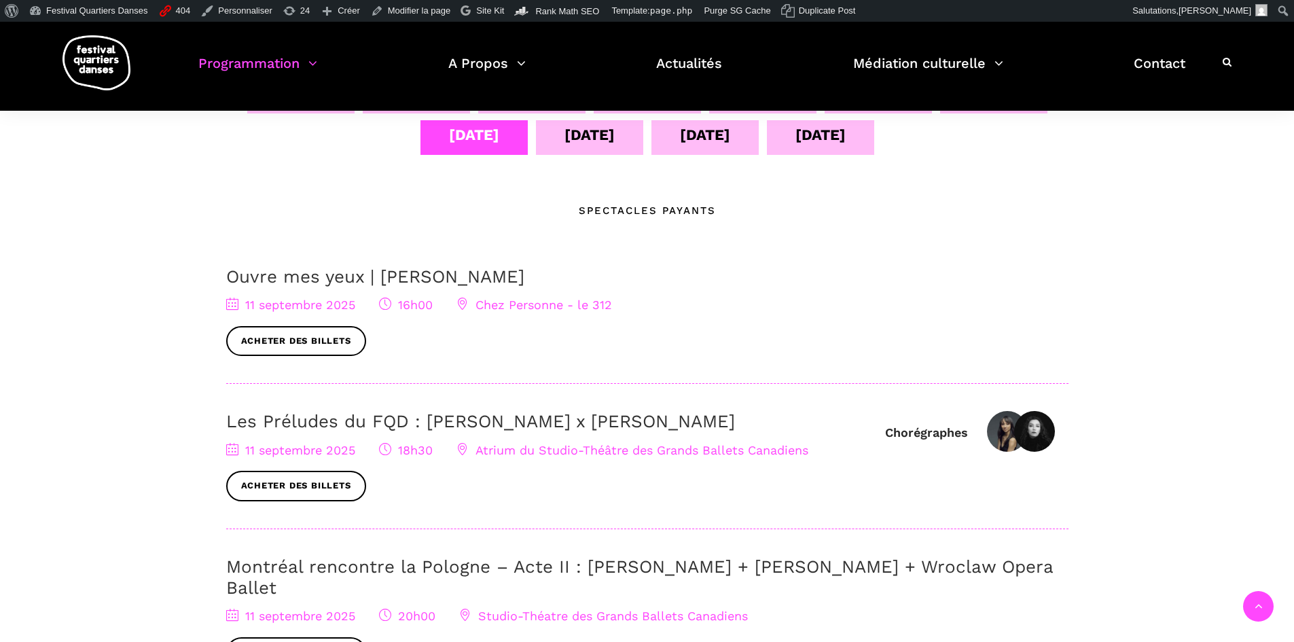
scroll to position [136, 0]
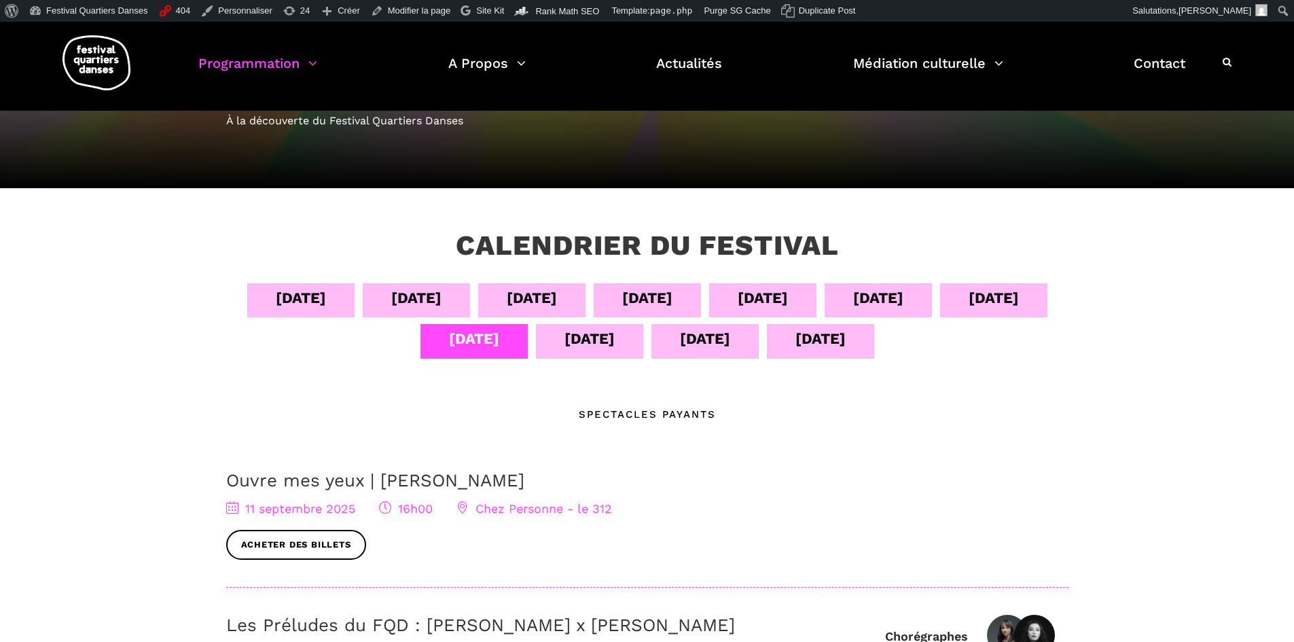
click at [903, 304] on div "[DATE]" at bounding box center [878, 298] width 50 height 24
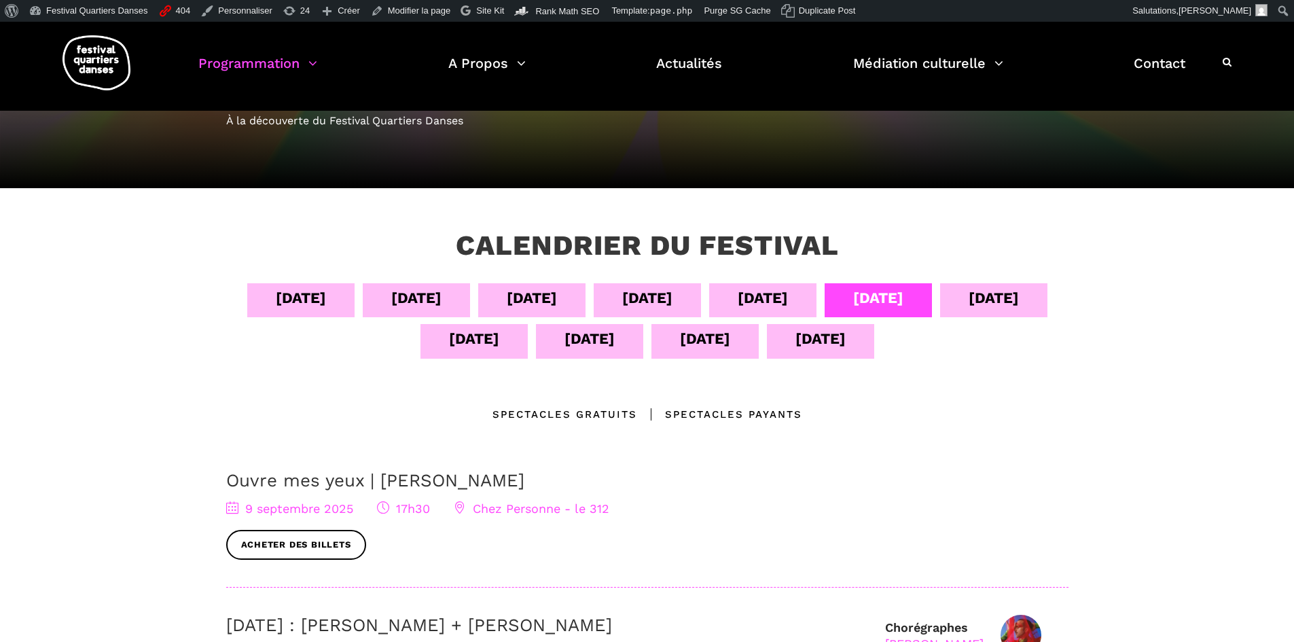
click at [993, 295] on div "[DATE]" at bounding box center [994, 298] width 50 height 24
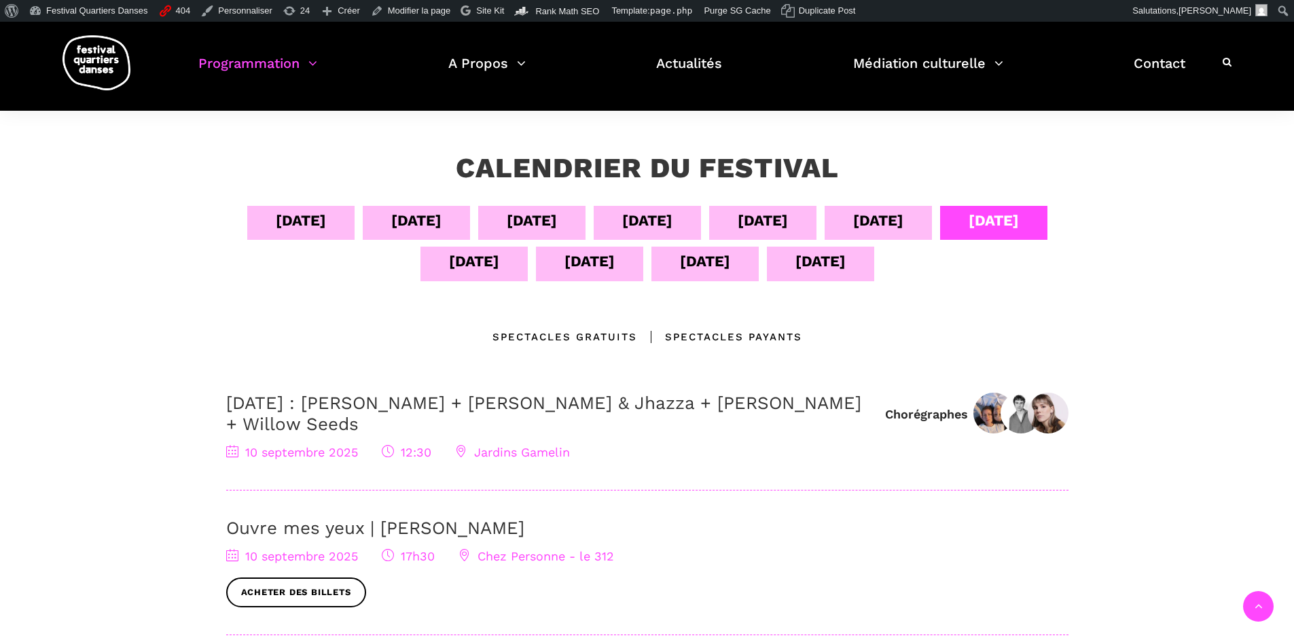
scroll to position [272, 0]
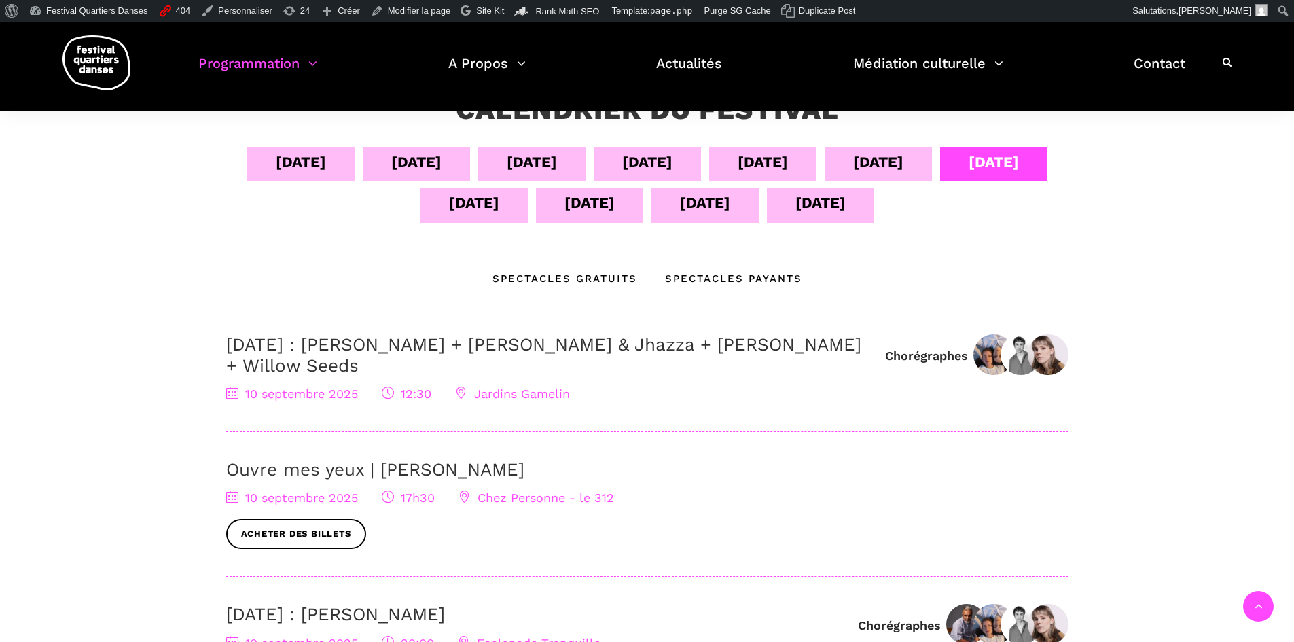
click at [473, 215] on div "[DATE]" at bounding box center [474, 203] width 50 height 24
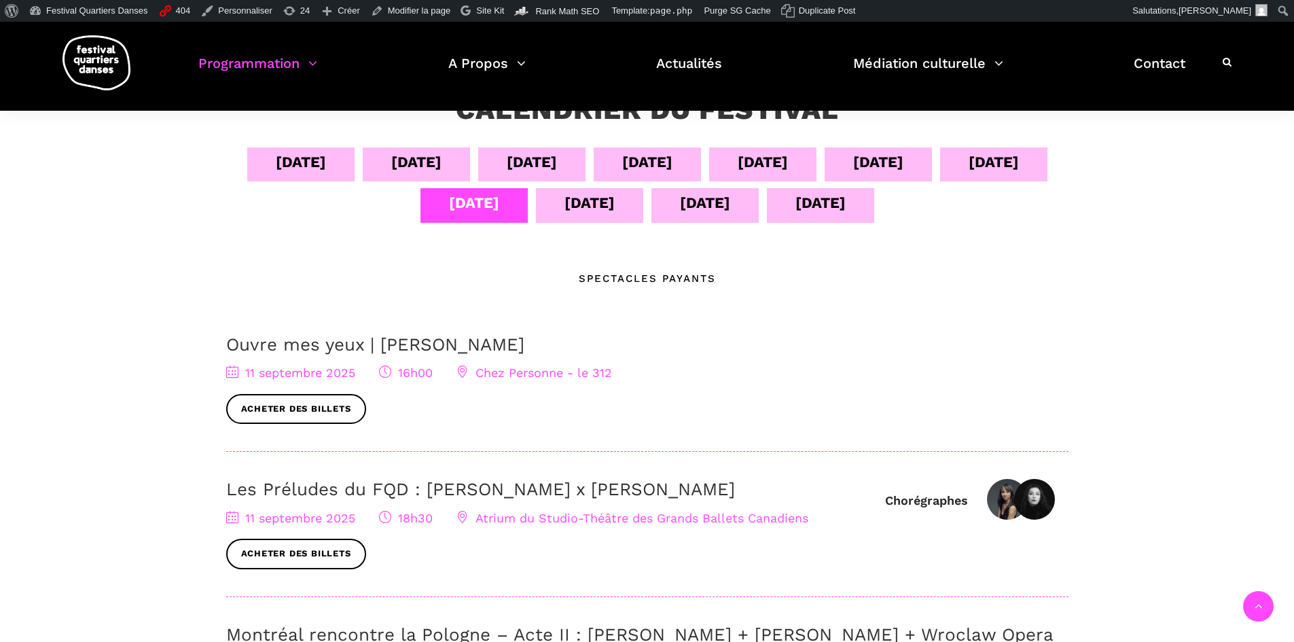
click at [596, 204] on div "[DATE]" at bounding box center [589, 203] width 50 height 24
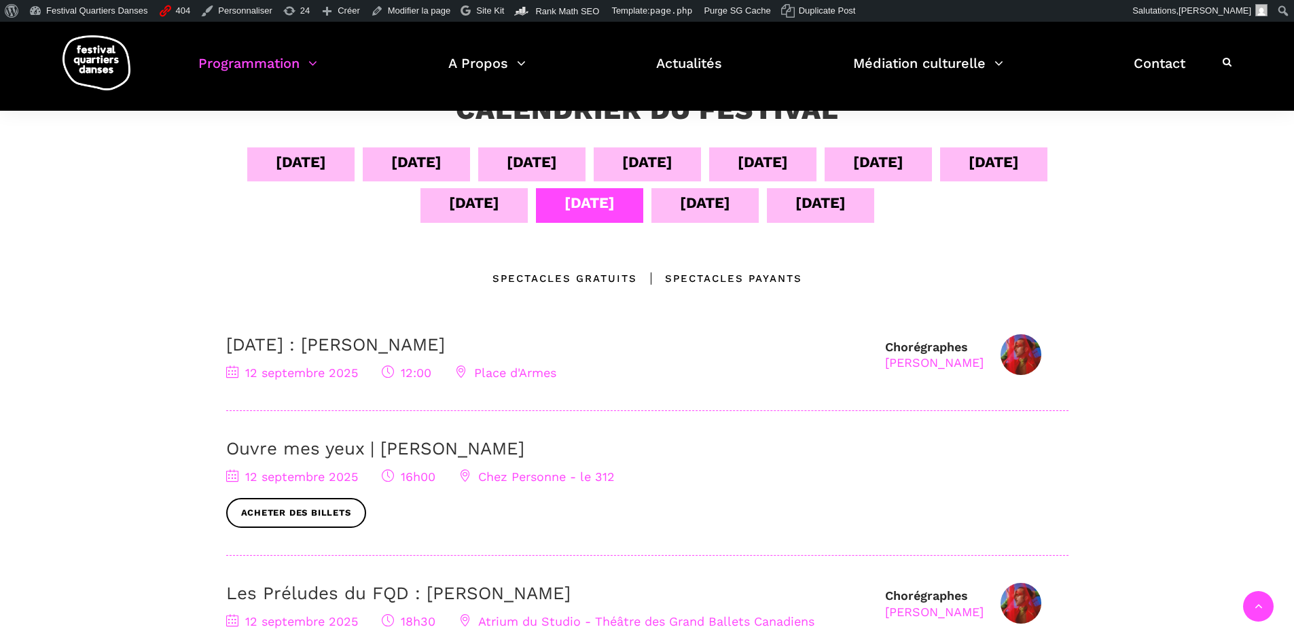
click at [486, 221] on div "[DATE]" at bounding box center [473, 205] width 107 height 34
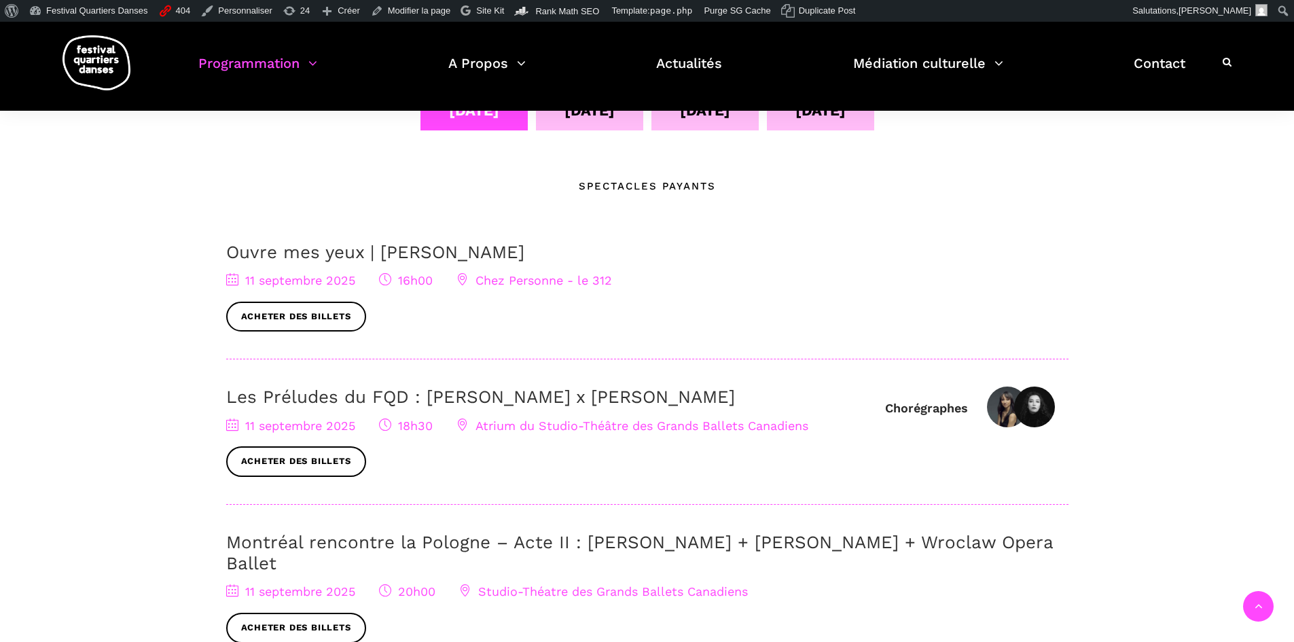
scroll to position [340, 0]
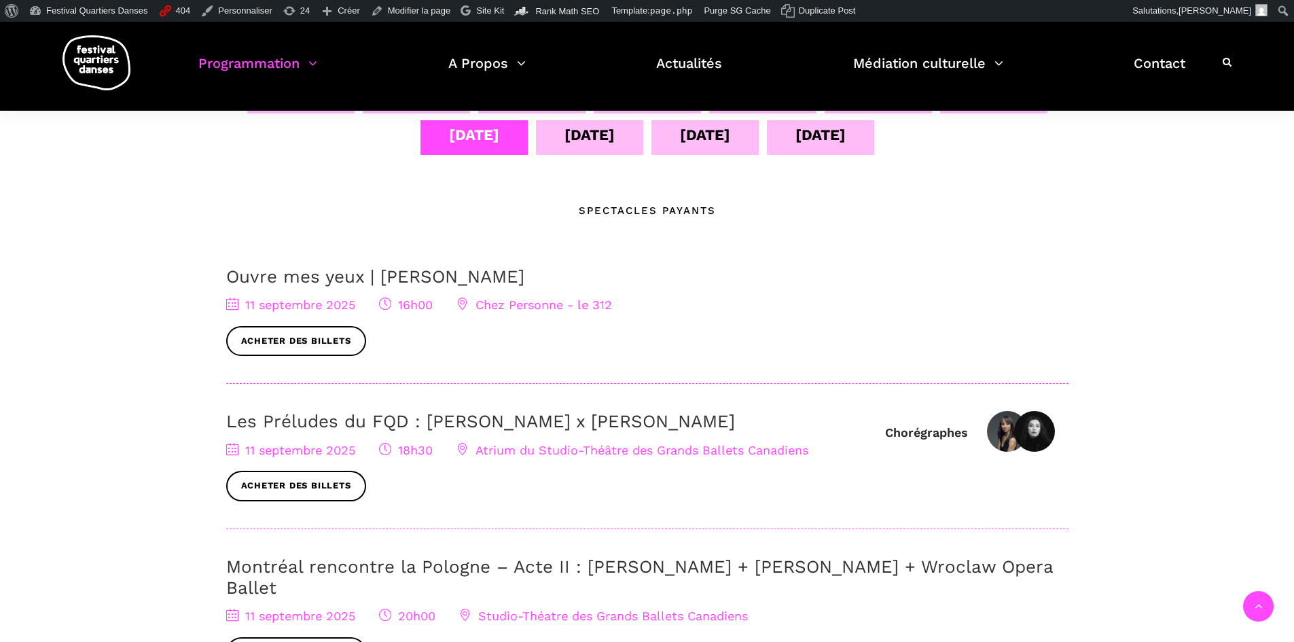
click at [298, 283] on link "Ouvre mes yeux | [PERSON_NAME]" at bounding box center [375, 276] width 298 height 20
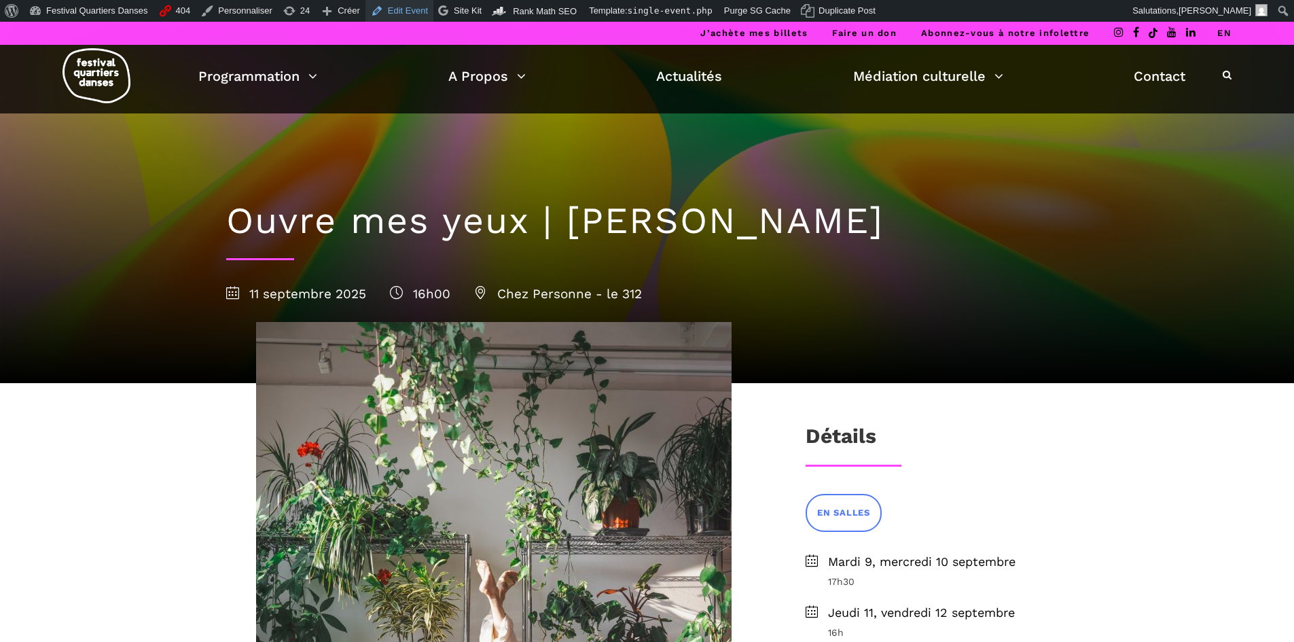
click at [394, 12] on link "Edit Event" at bounding box center [399, 11] width 68 height 22
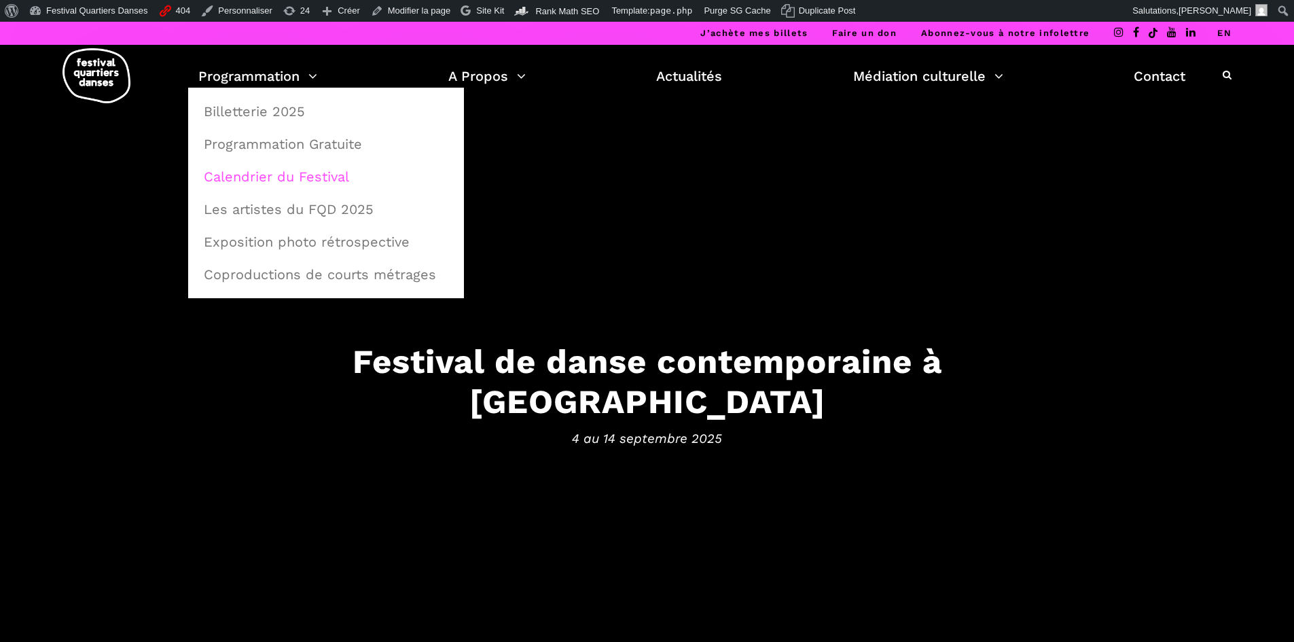
click at [291, 177] on link "Calendrier du Festival" at bounding box center [326, 176] width 261 height 31
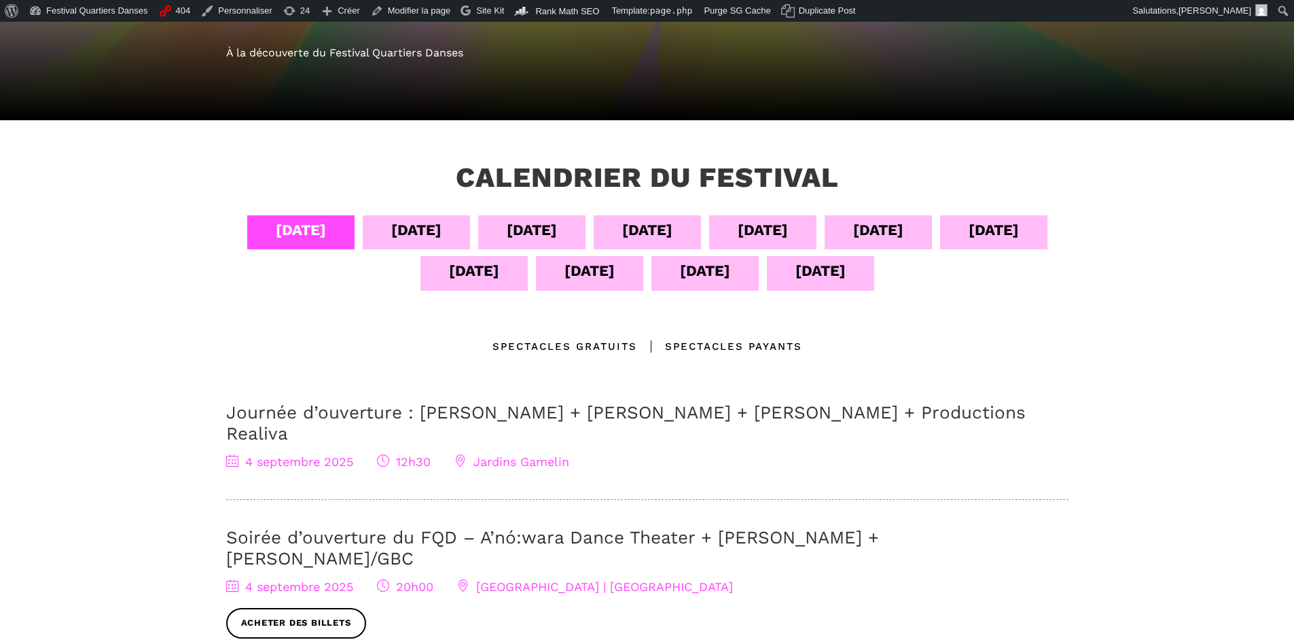
click at [429, 278] on div "11 sept" at bounding box center [473, 273] width 107 height 34
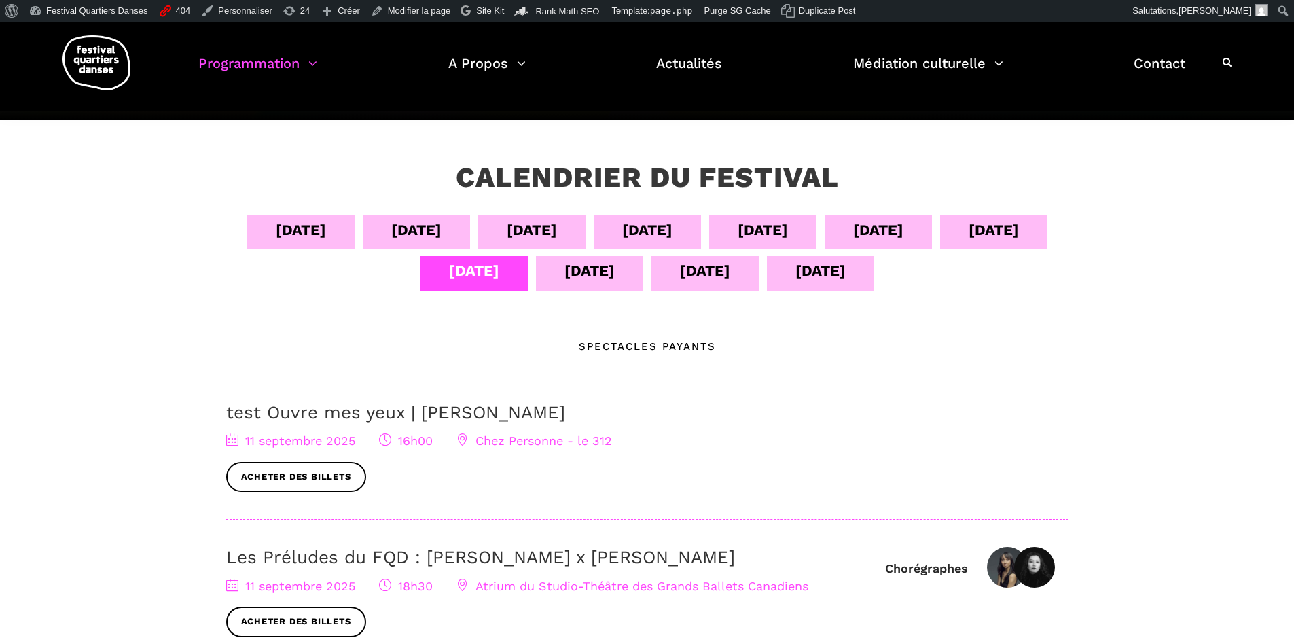
click at [897, 226] on div "09 sept" at bounding box center [878, 230] width 50 height 24
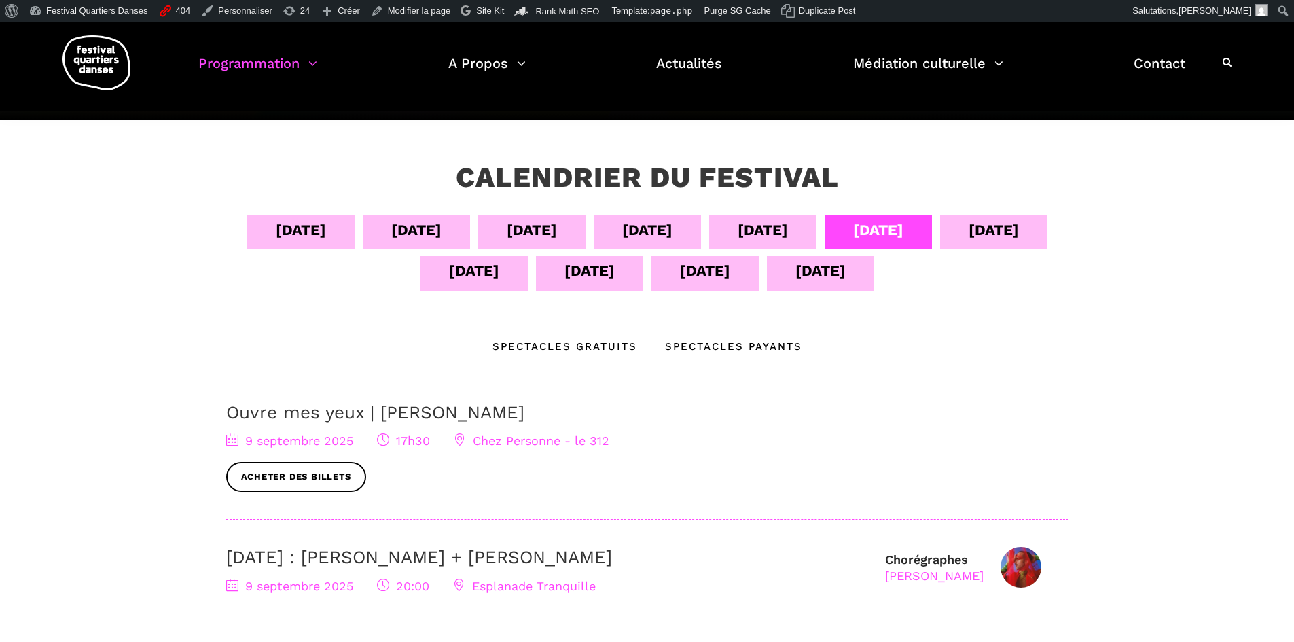
click at [475, 402] on link "Ouvre mes yeux | [PERSON_NAME]" at bounding box center [375, 412] width 298 height 20
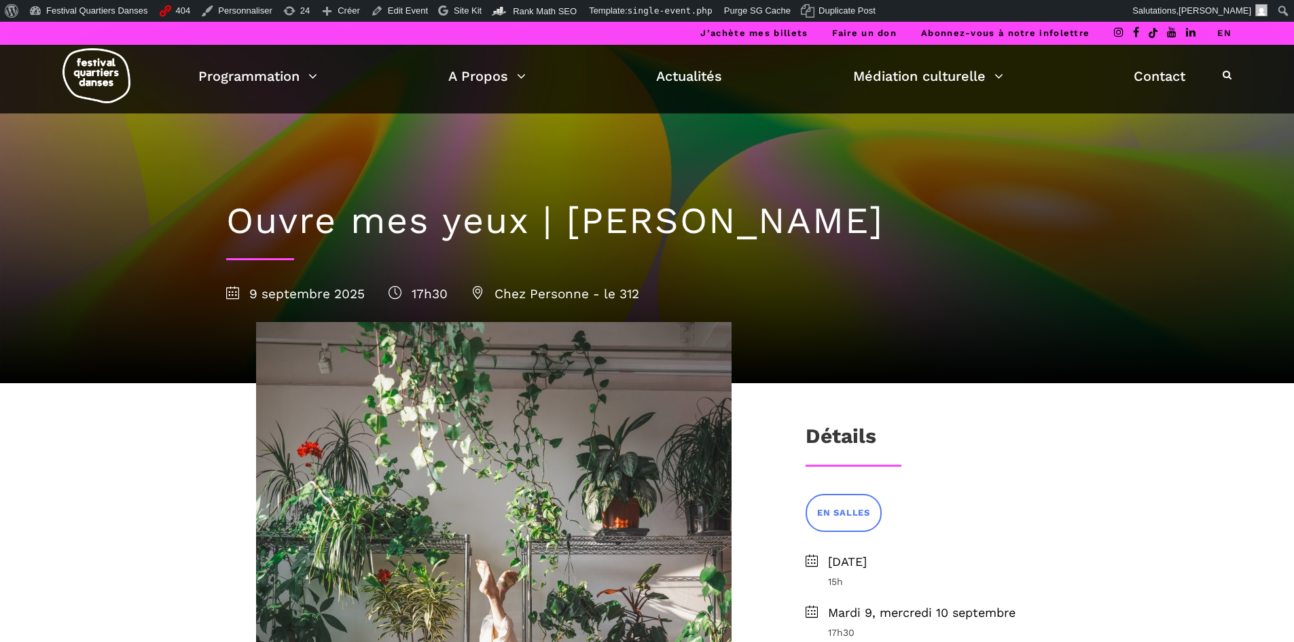
click at [1217, 33] on span at bounding box center [1159, 33] width 115 height 23
click at [1225, 31] on link "EN" at bounding box center [1224, 33] width 14 height 10
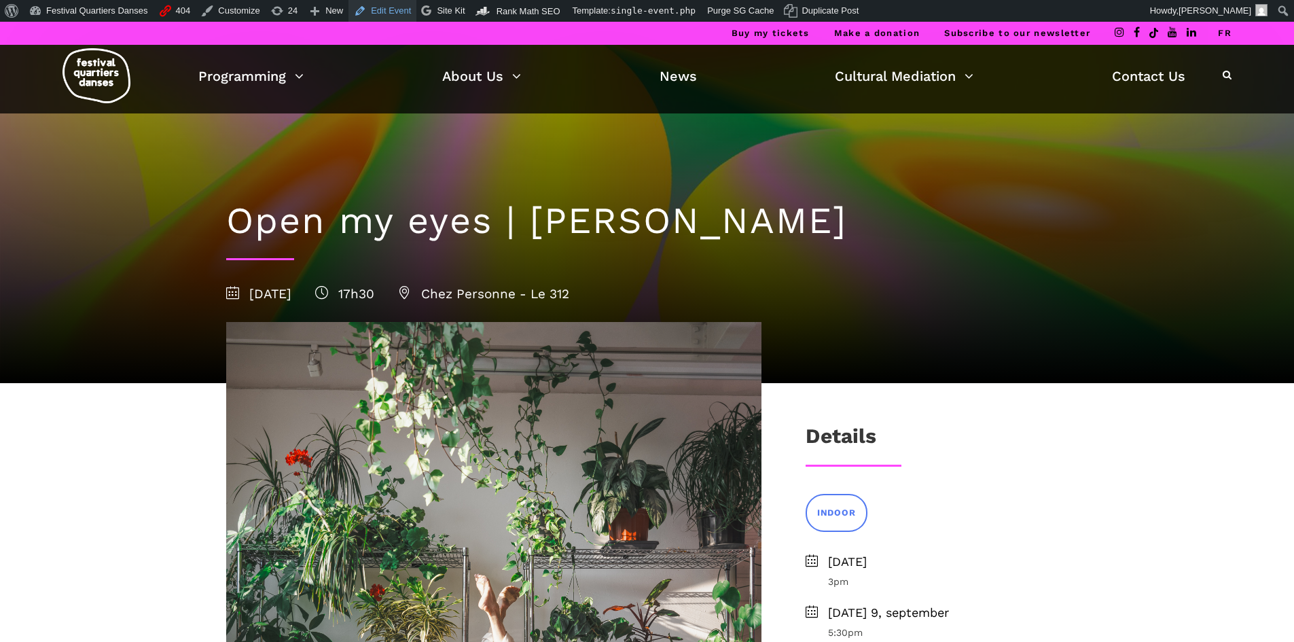
click at [386, 7] on link "Edit Event" at bounding box center [382, 11] width 68 height 22
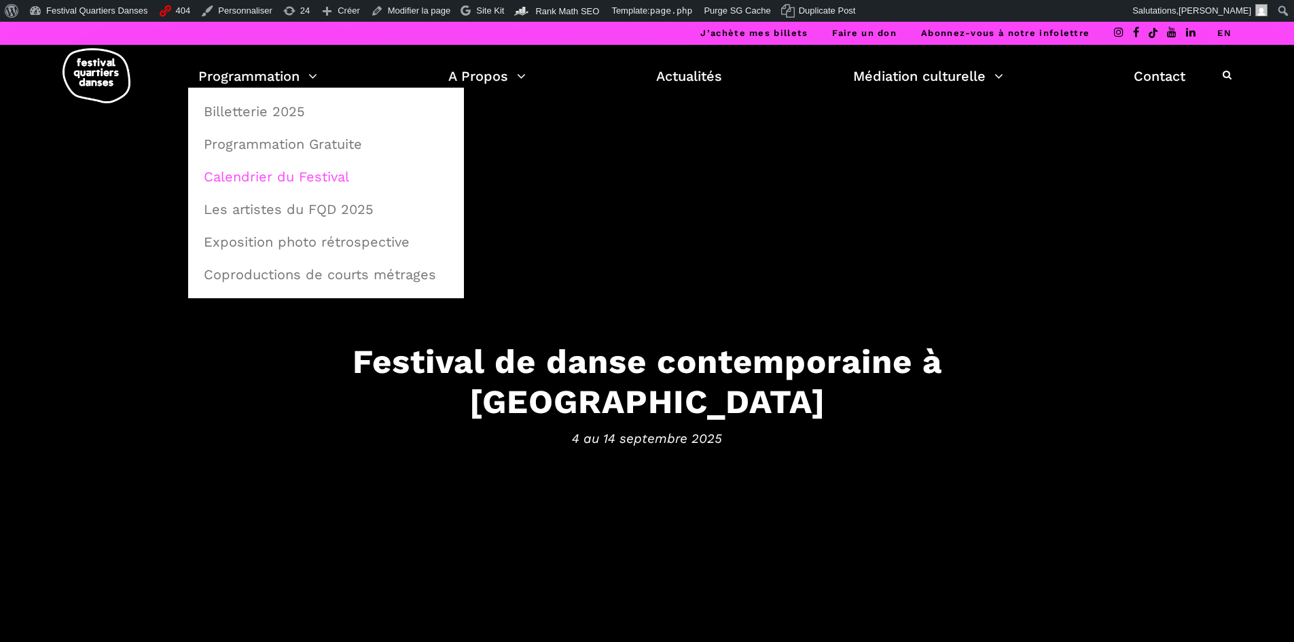
click at [283, 184] on link "Calendrier du Festival" at bounding box center [326, 176] width 261 height 31
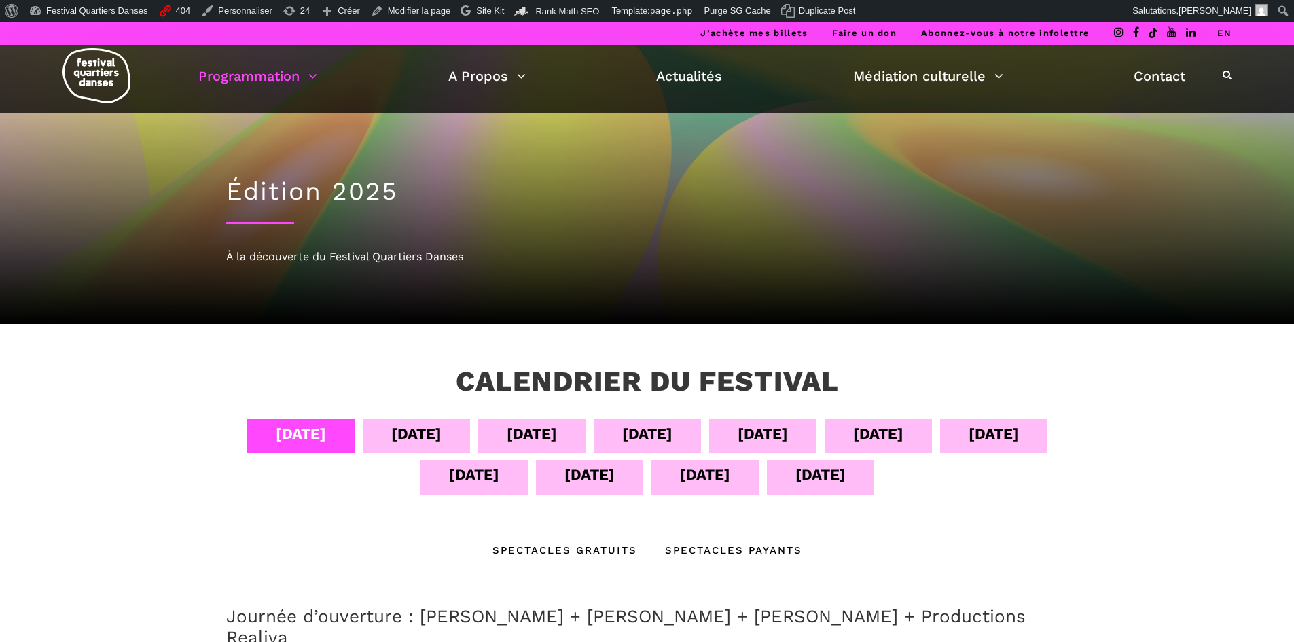
click at [492, 487] on div "[DATE]" at bounding box center [473, 477] width 107 height 34
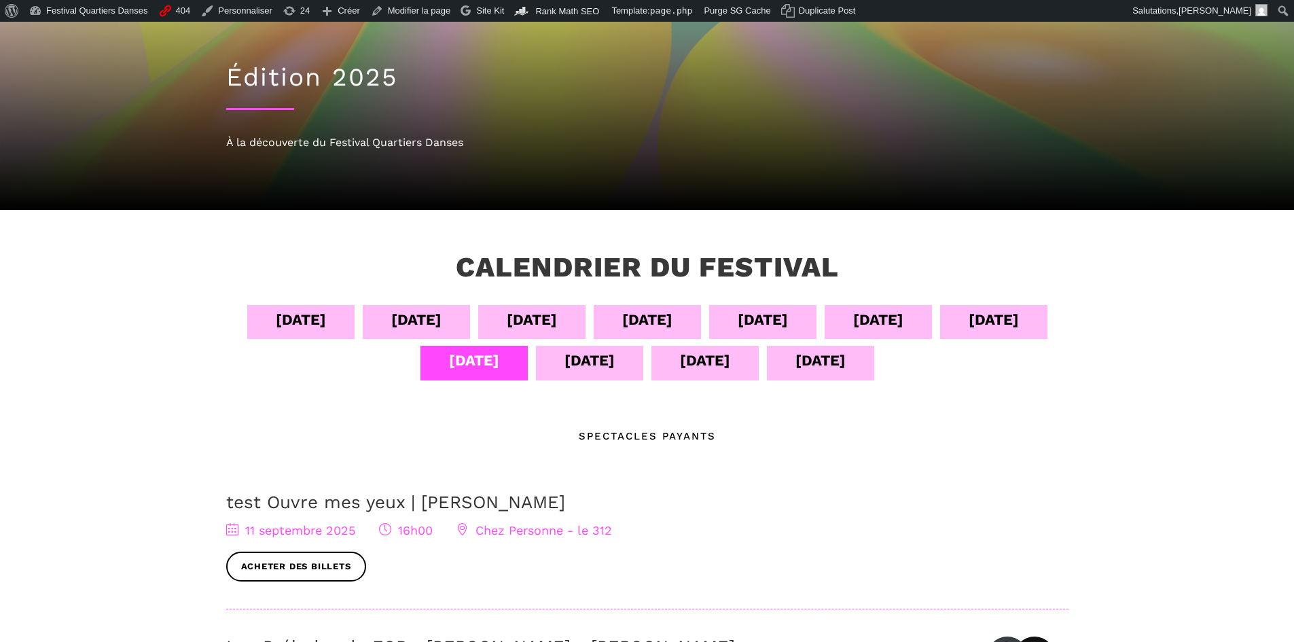
scroll to position [204, 0]
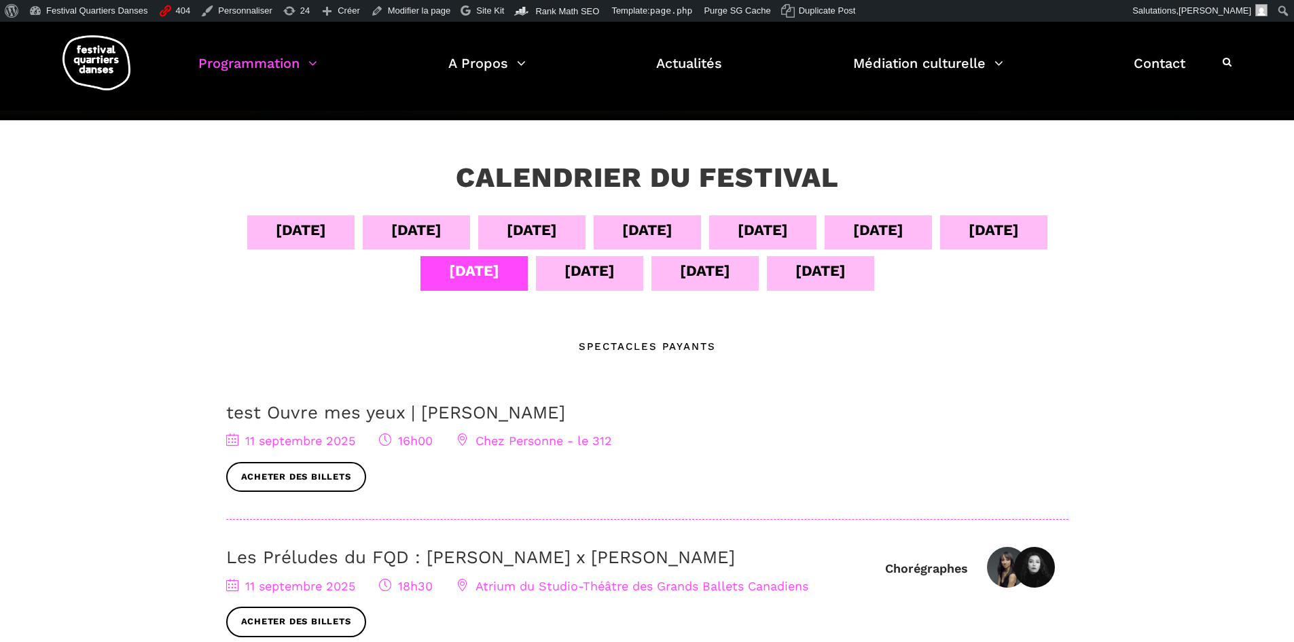
click at [931, 226] on div "09 sept" at bounding box center [878, 232] width 107 height 34
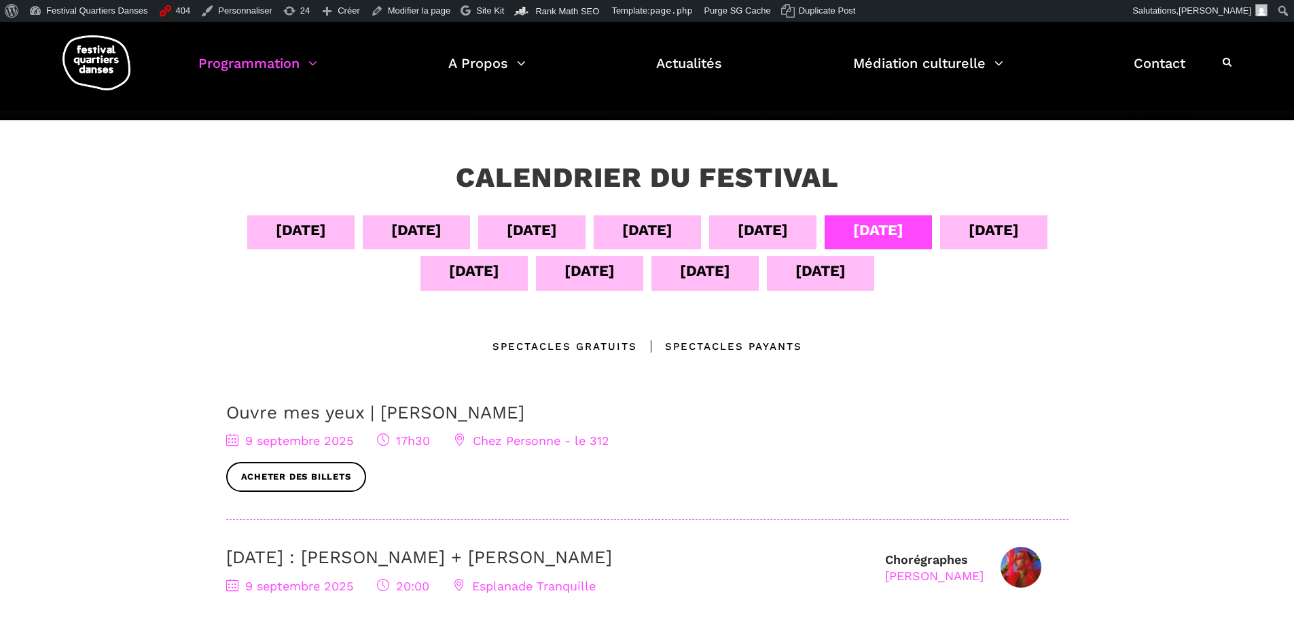
click at [315, 413] on link "Ouvre mes yeux | Charles-Alexis Desgagnés" at bounding box center [375, 412] width 298 height 20
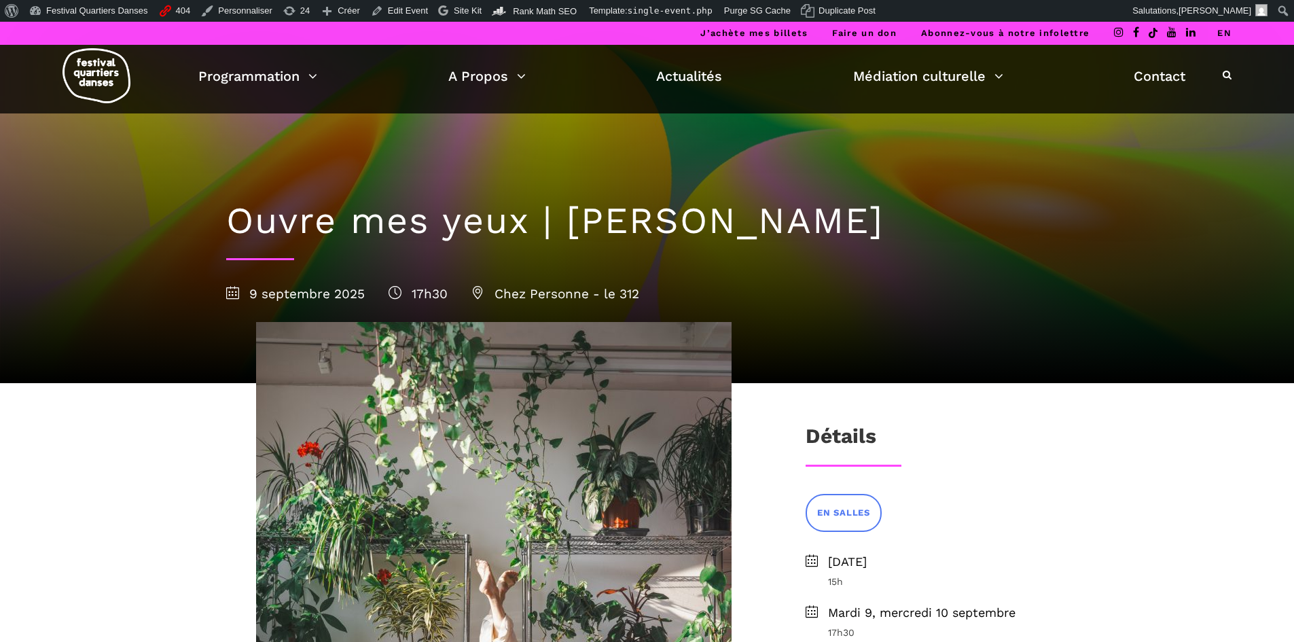
click at [1223, 29] on link "EN" at bounding box center [1224, 33] width 14 height 10
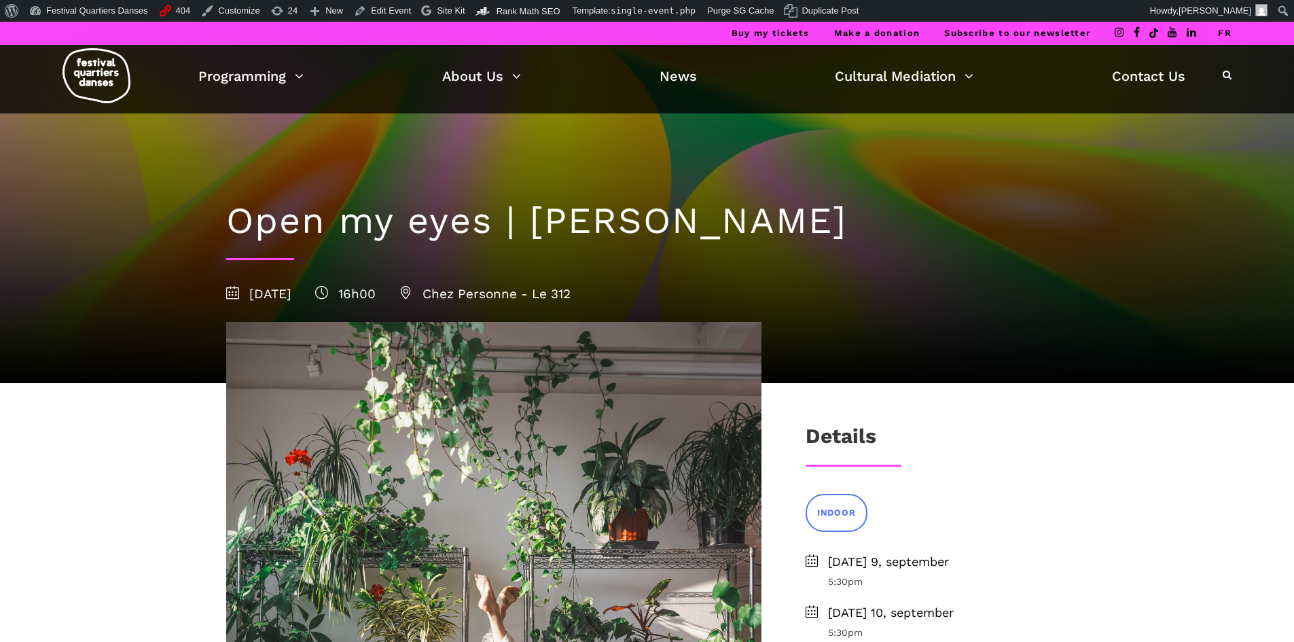
click at [1227, 30] on link "FR" at bounding box center [1225, 33] width 14 height 10
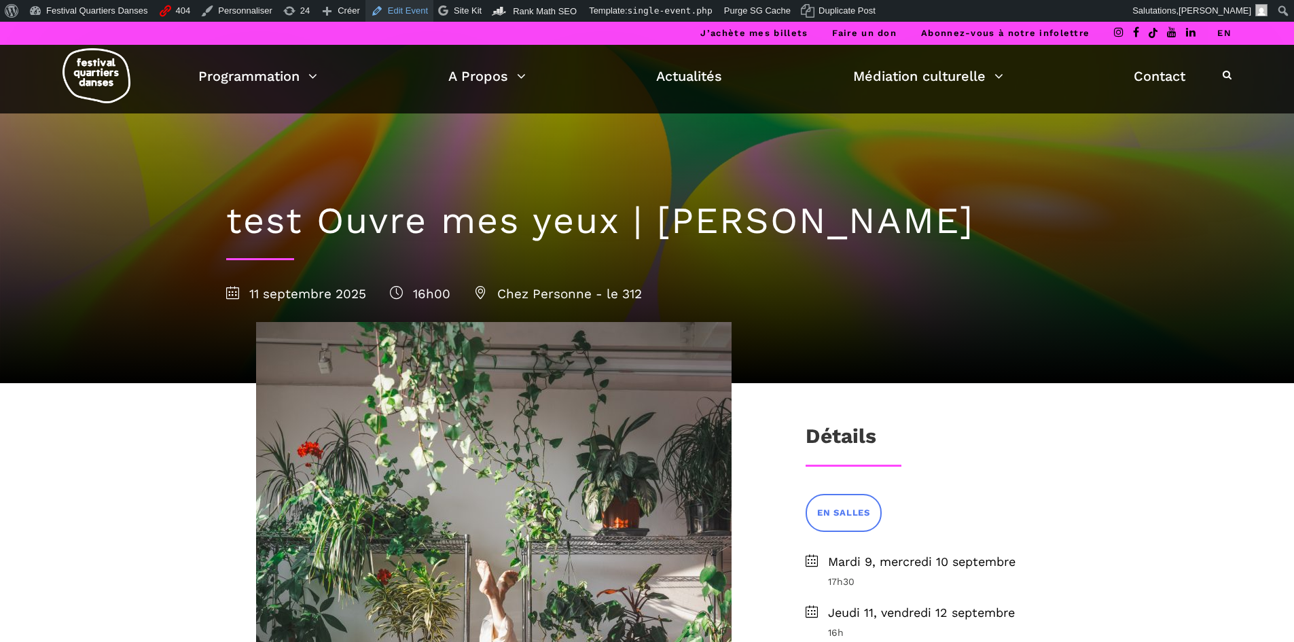
click at [399, 12] on link "Edit Event" at bounding box center [399, 11] width 68 height 22
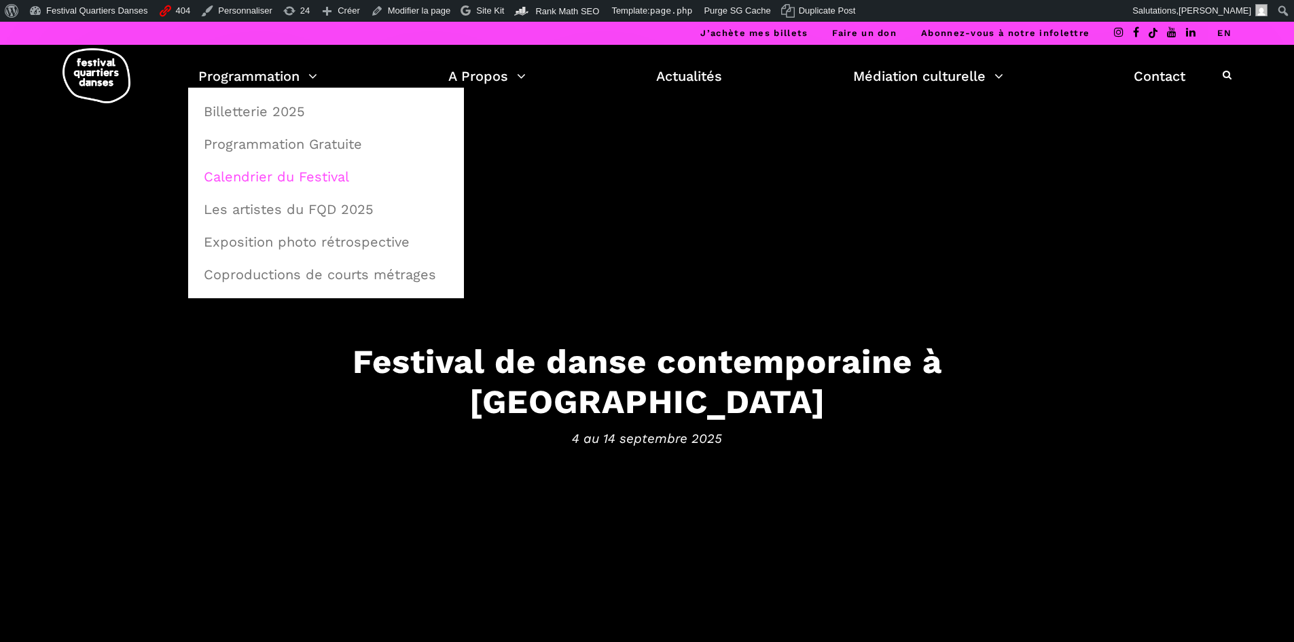
click at [276, 176] on link "Calendrier du Festival" at bounding box center [326, 176] width 261 height 31
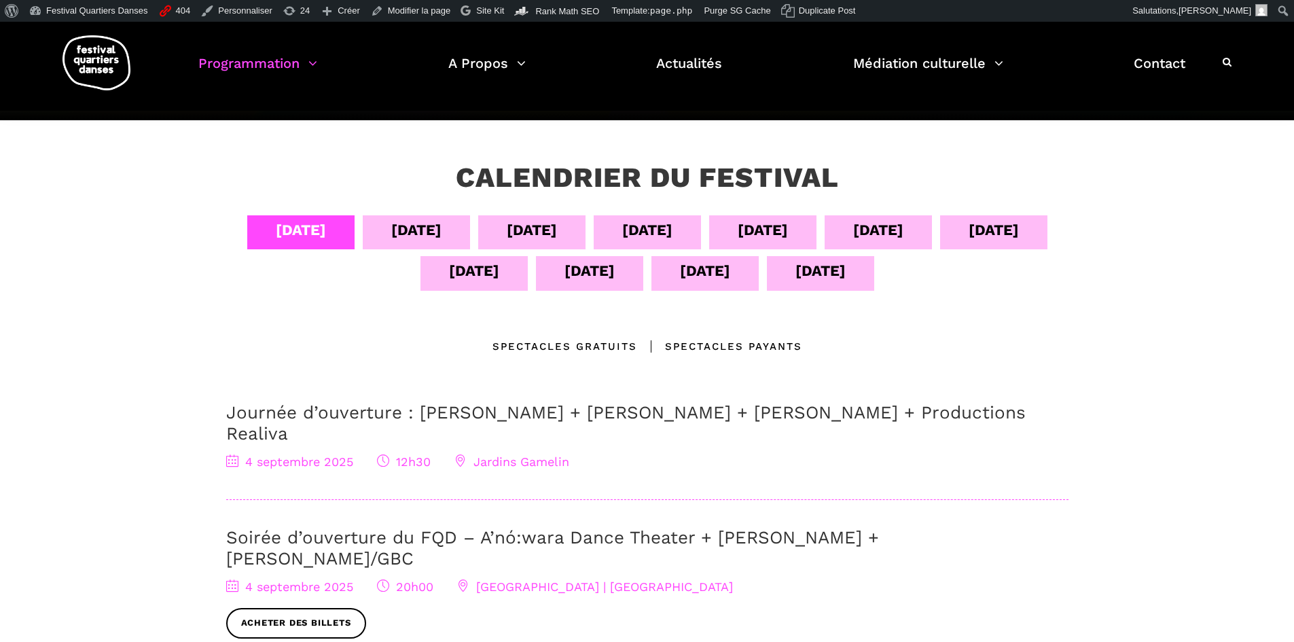
click at [877, 232] on div "09 sept" at bounding box center [878, 230] width 50 height 24
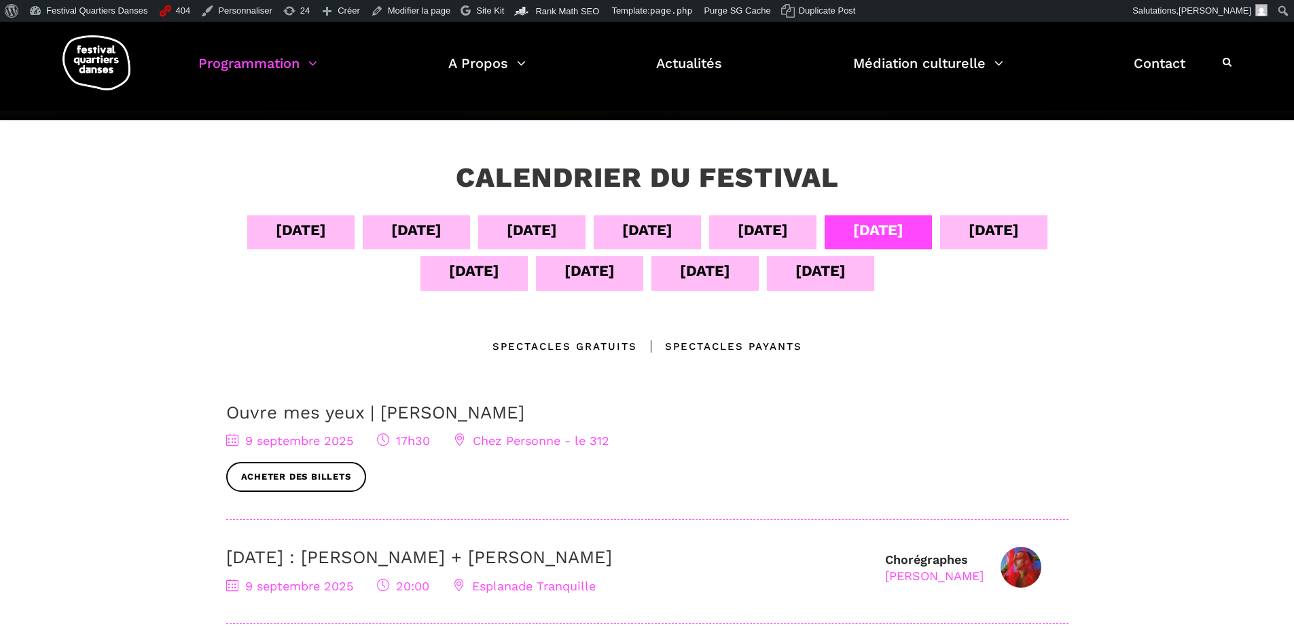
click at [1010, 236] on div "[DATE]" at bounding box center [994, 230] width 50 height 24
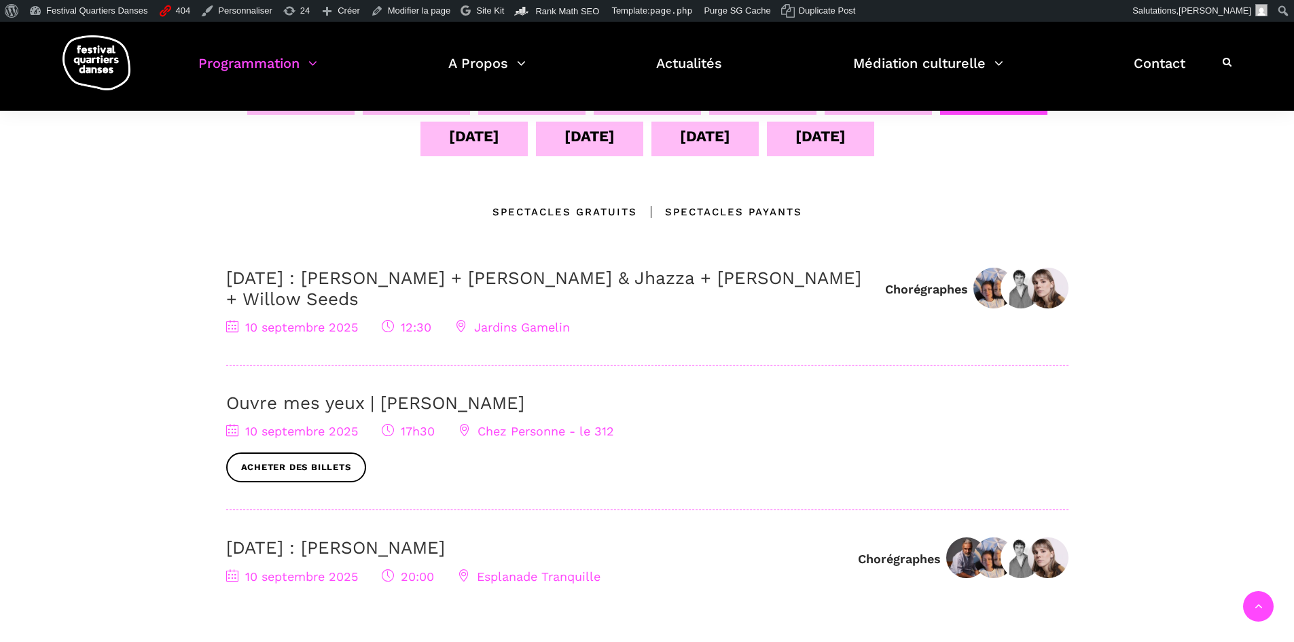
scroll to position [340, 0]
click at [471, 140] on div "[DATE]" at bounding box center [474, 135] width 50 height 24
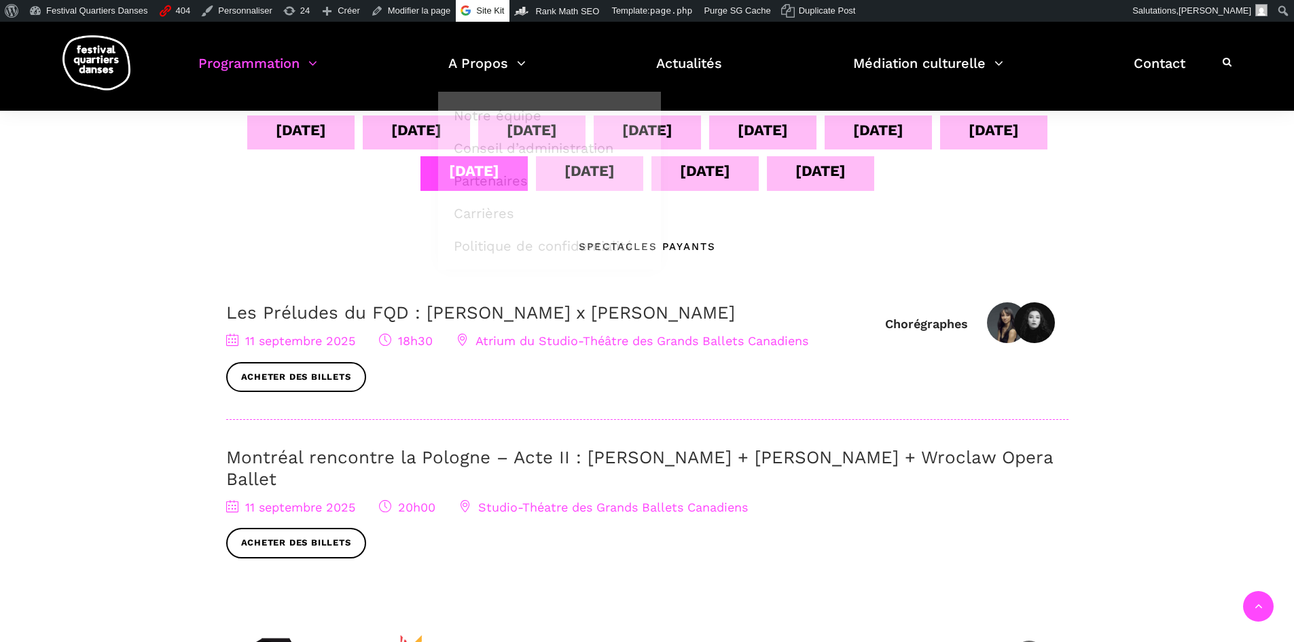
scroll to position [272, 0]
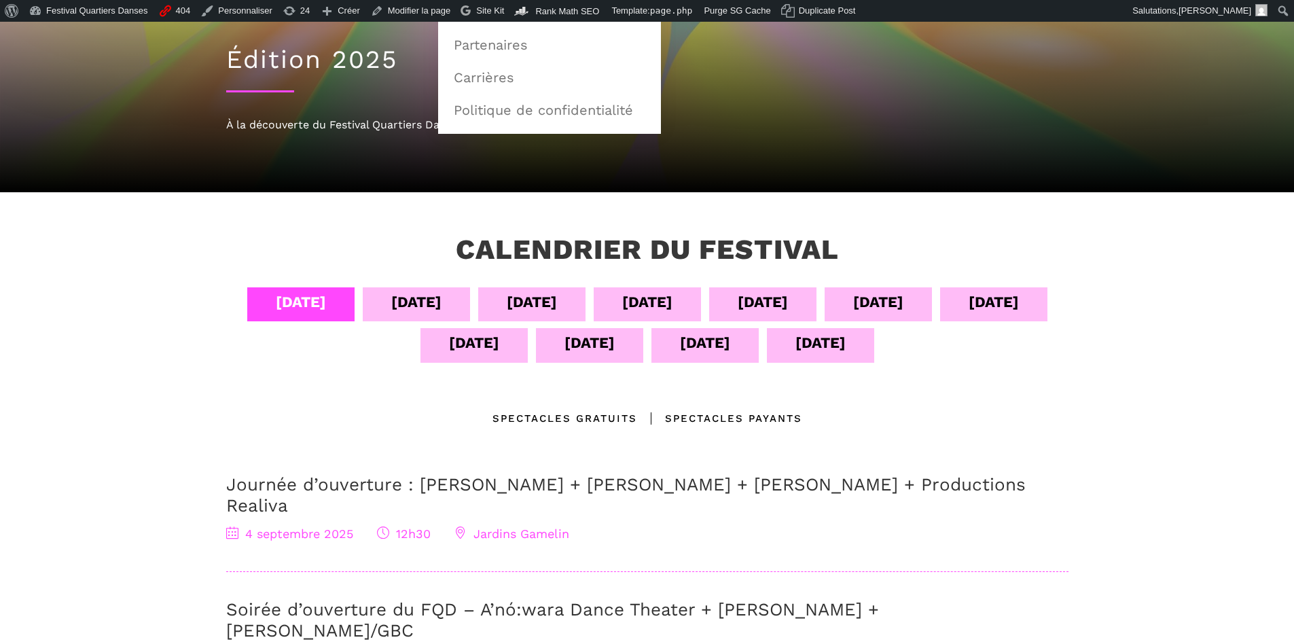
scroll to position [136, 0]
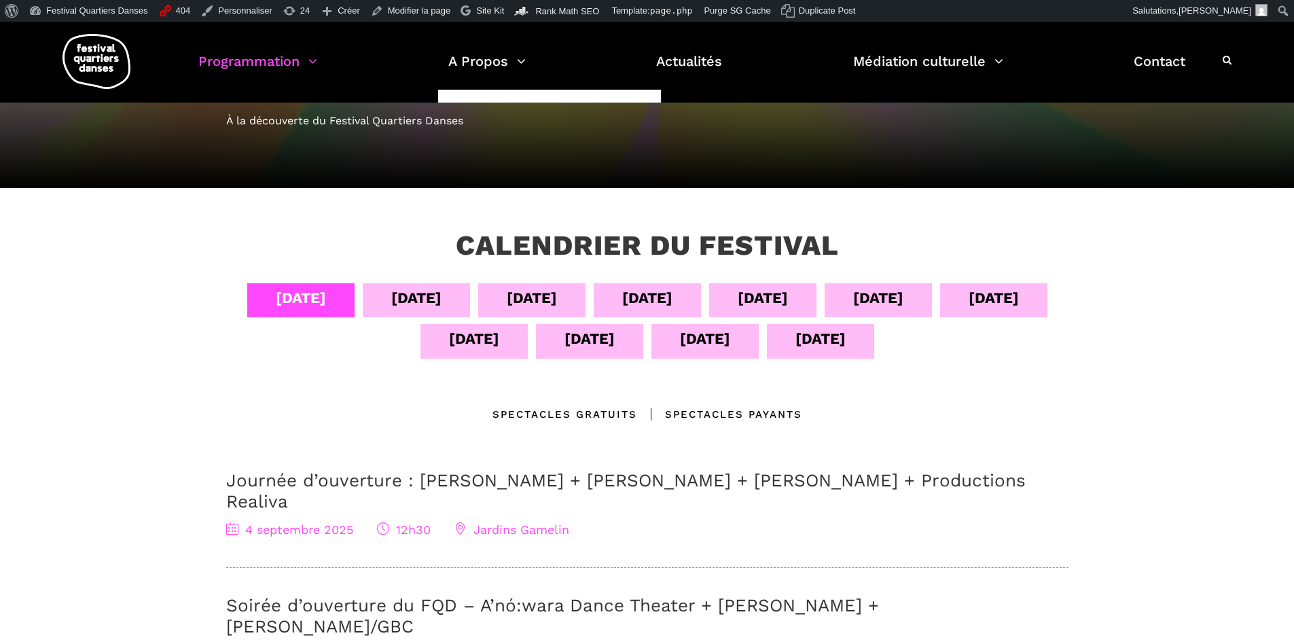
click at [460, 346] on div "[DATE]" at bounding box center [474, 339] width 50 height 24
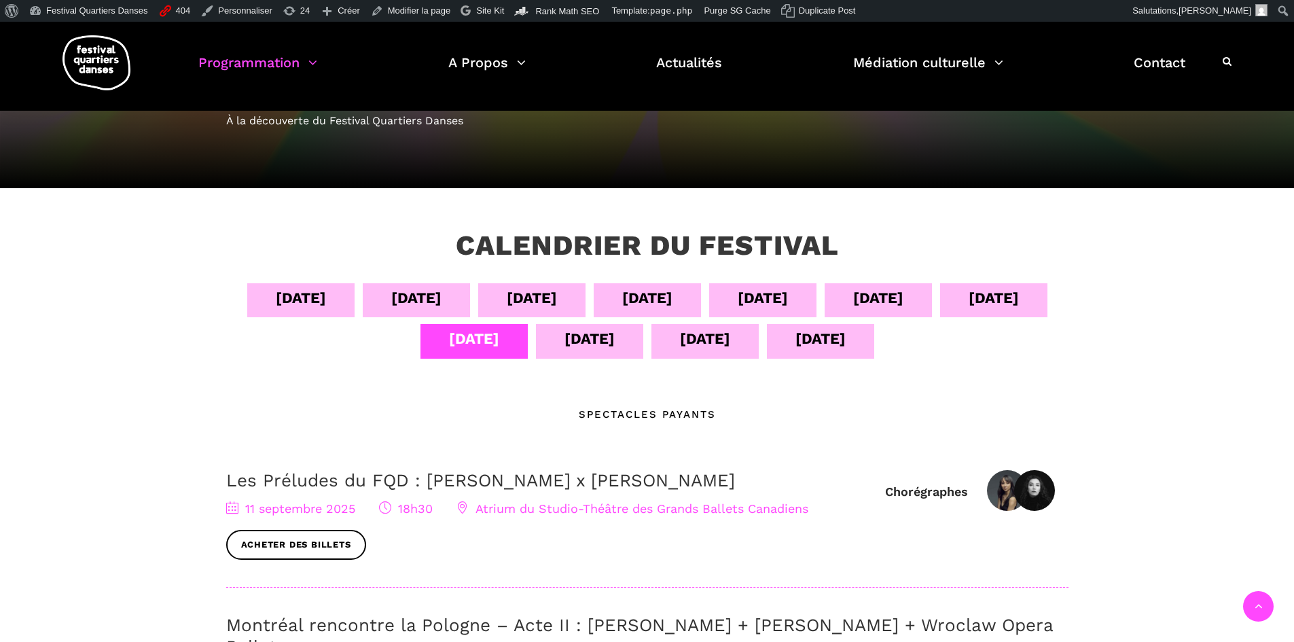
scroll to position [408, 0]
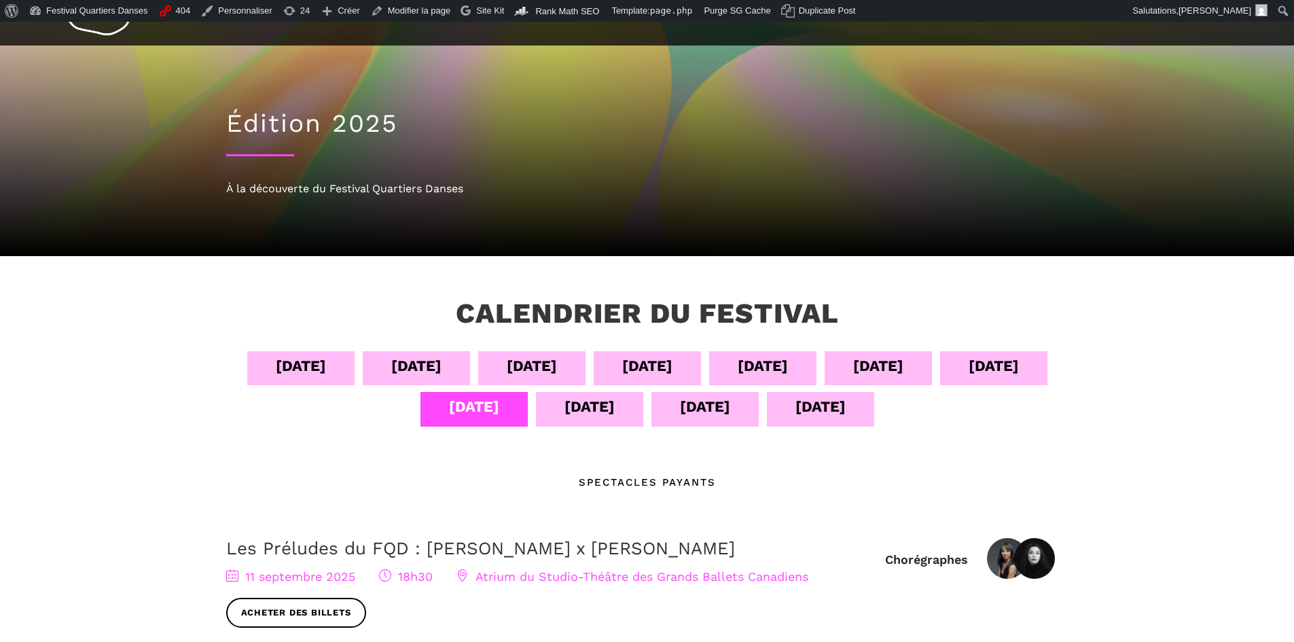
click at [589, 411] on div "[DATE]" at bounding box center [589, 407] width 50 height 24
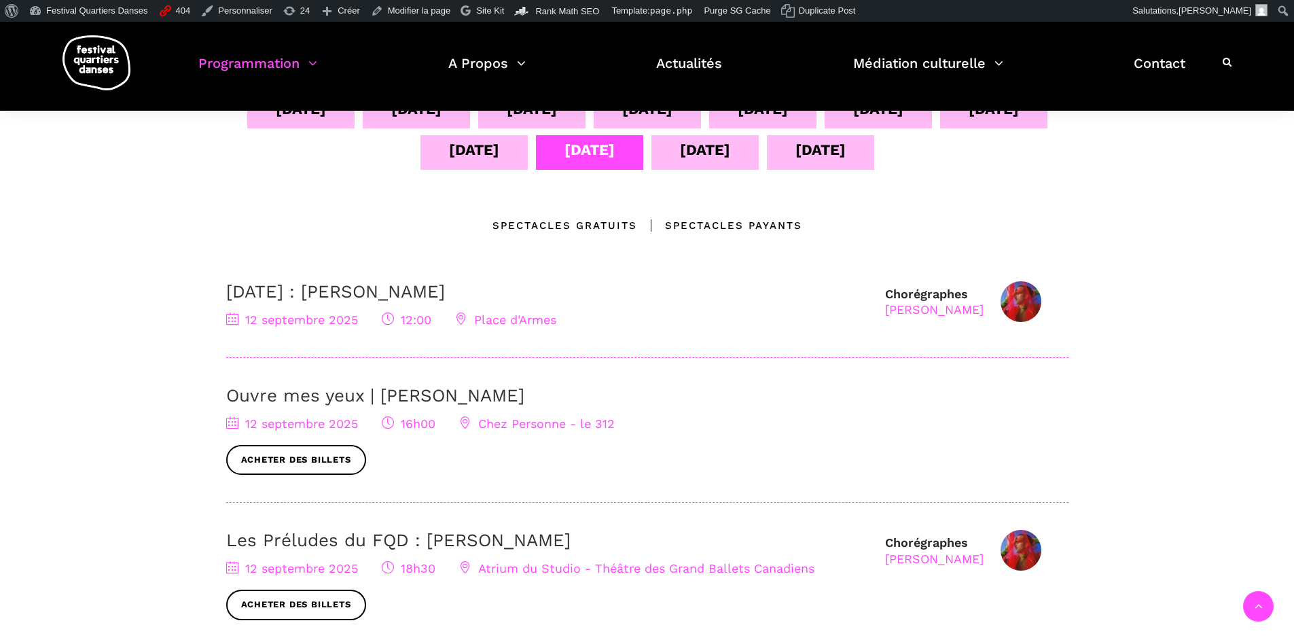
scroll to position [204, 0]
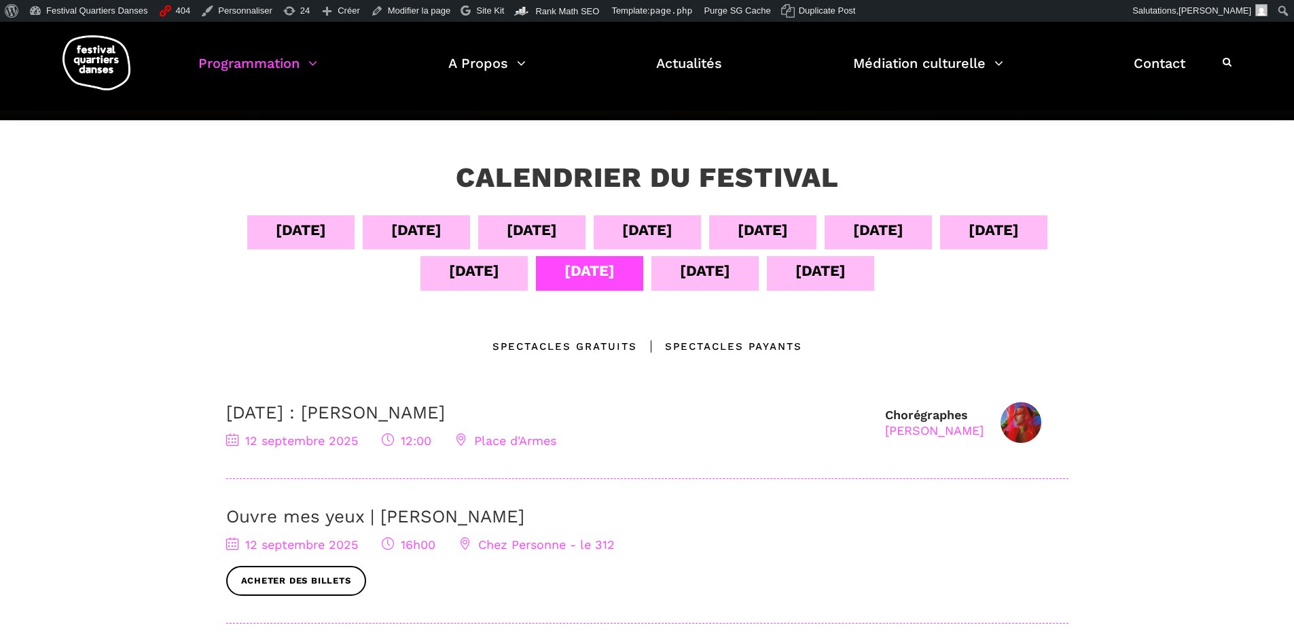
click at [480, 270] on div "[DATE]" at bounding box center [474, 271] width 50 height 24
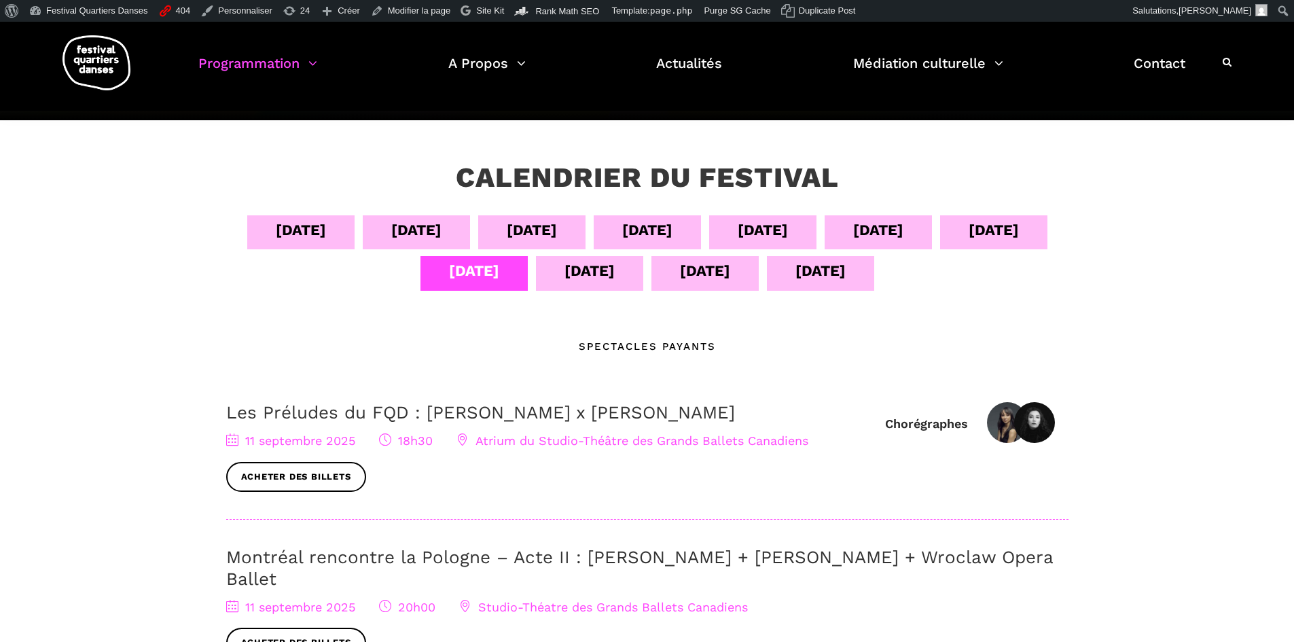
click at [1019, 222] on div "[DATE]" at bounding box center [994, 230] width 50 height 24
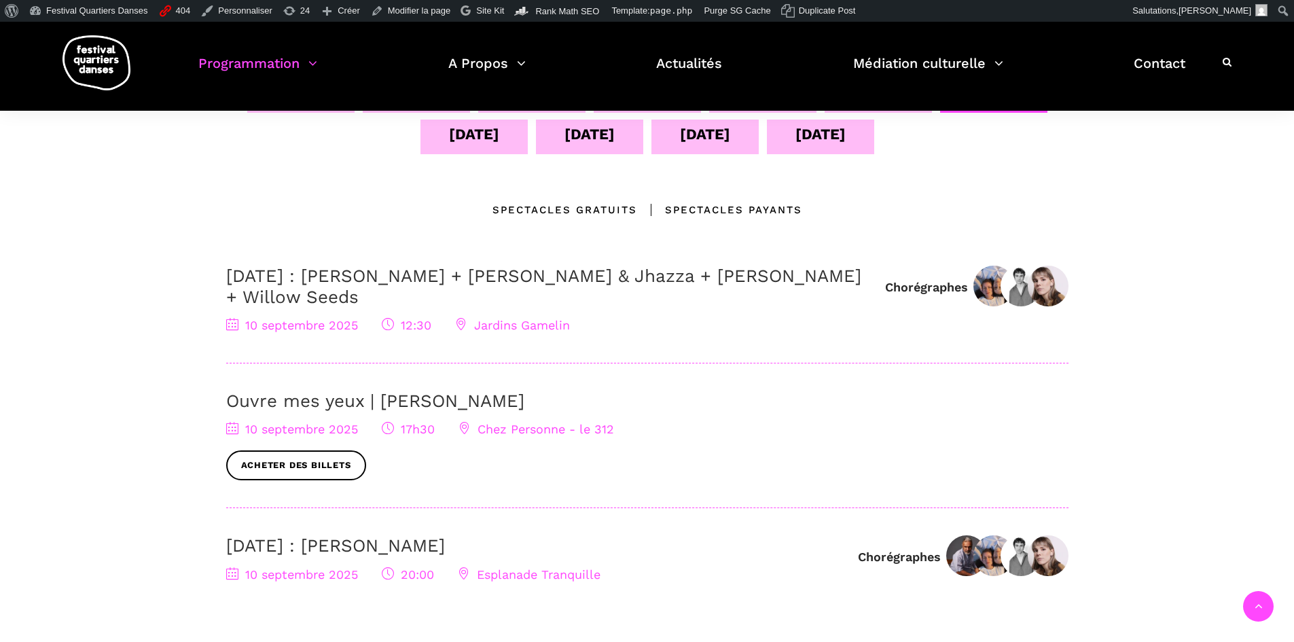
scroll to position [475, 0]
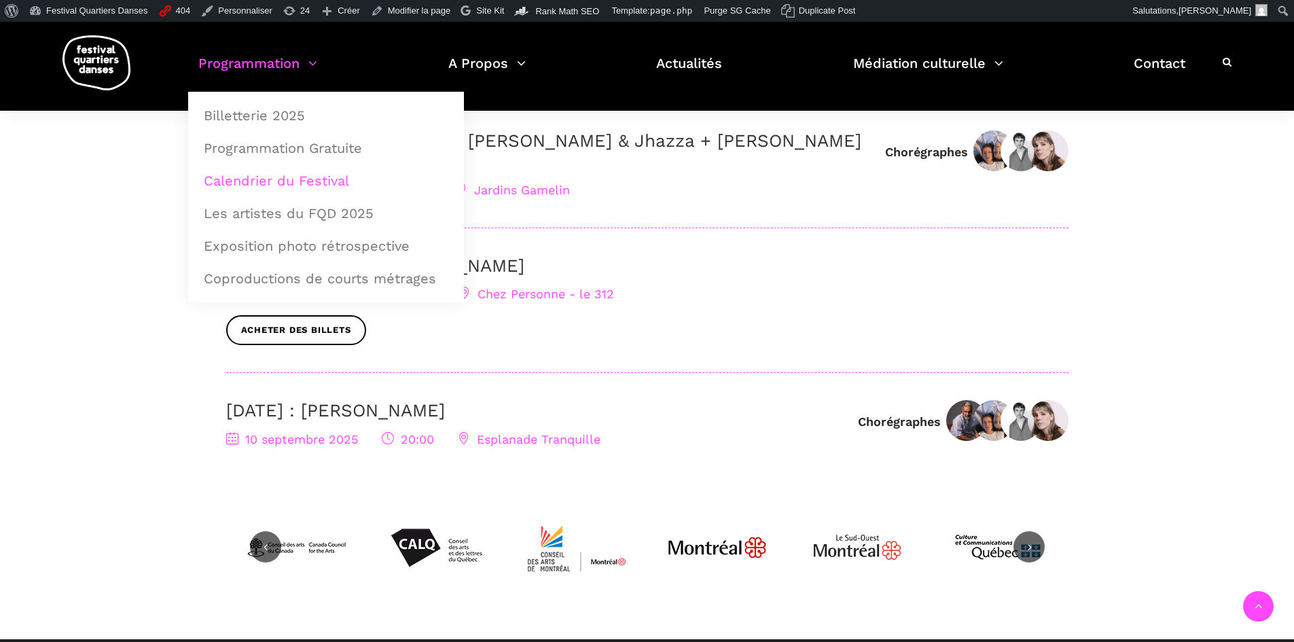
click at [272, 182] on link "Calendrier du Festival" at bounding box center [326, 180] width 261 height 31
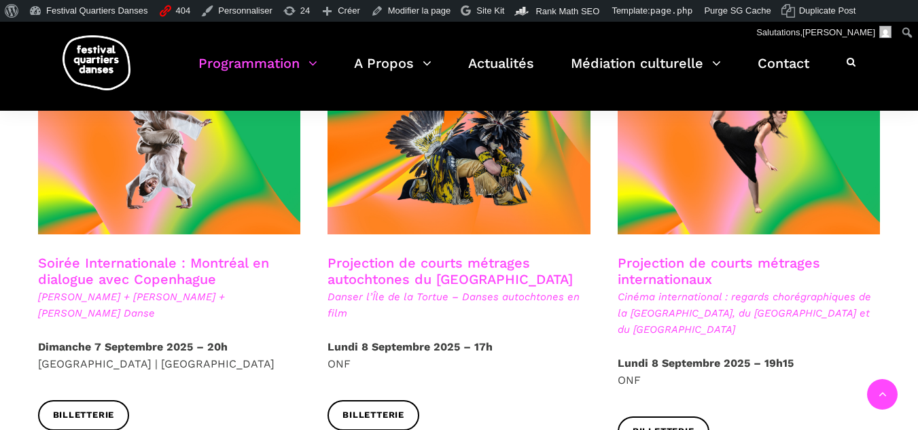
scroll to position [679, 0]
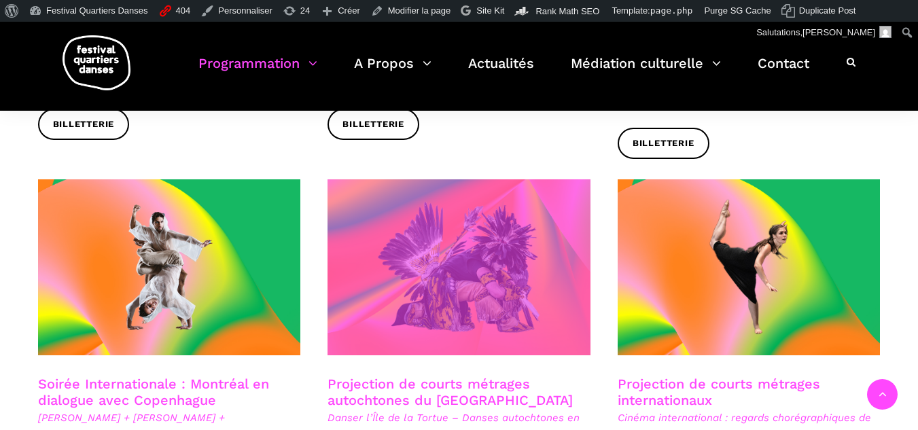
click at [403, 315] on span at bounding box center [458, 267] width 263 height 176
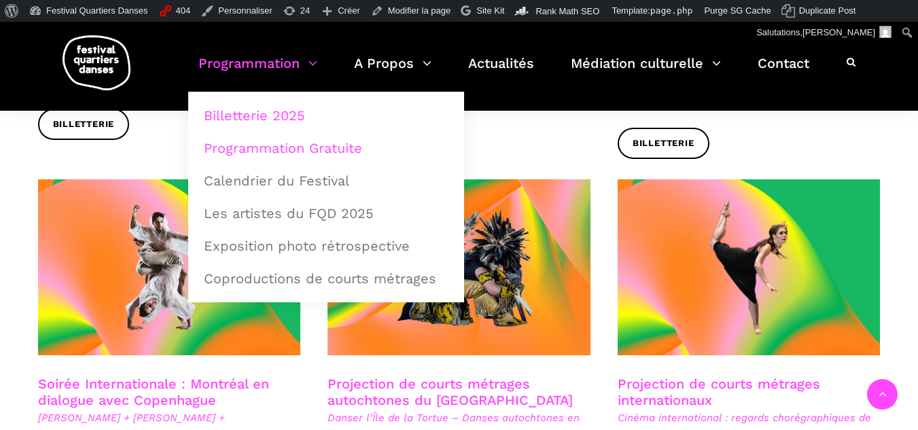
scroll to position [951, 0]
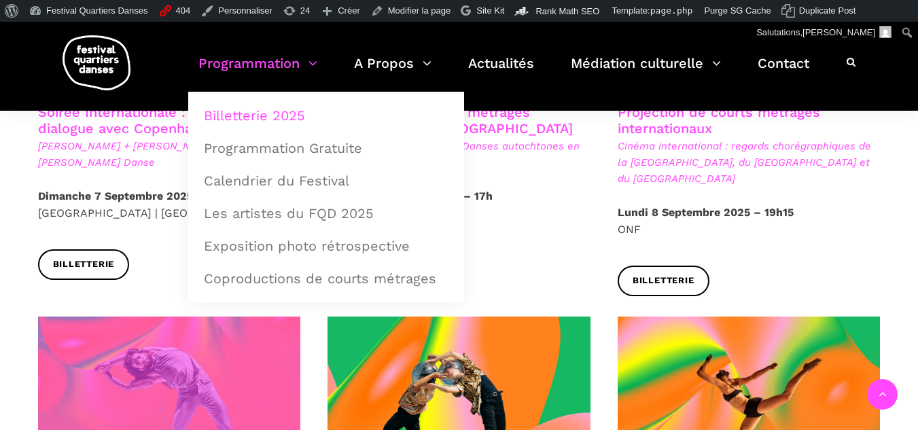
click at [53, 350] on span at bounding box center [169, 405] width 263 height 176
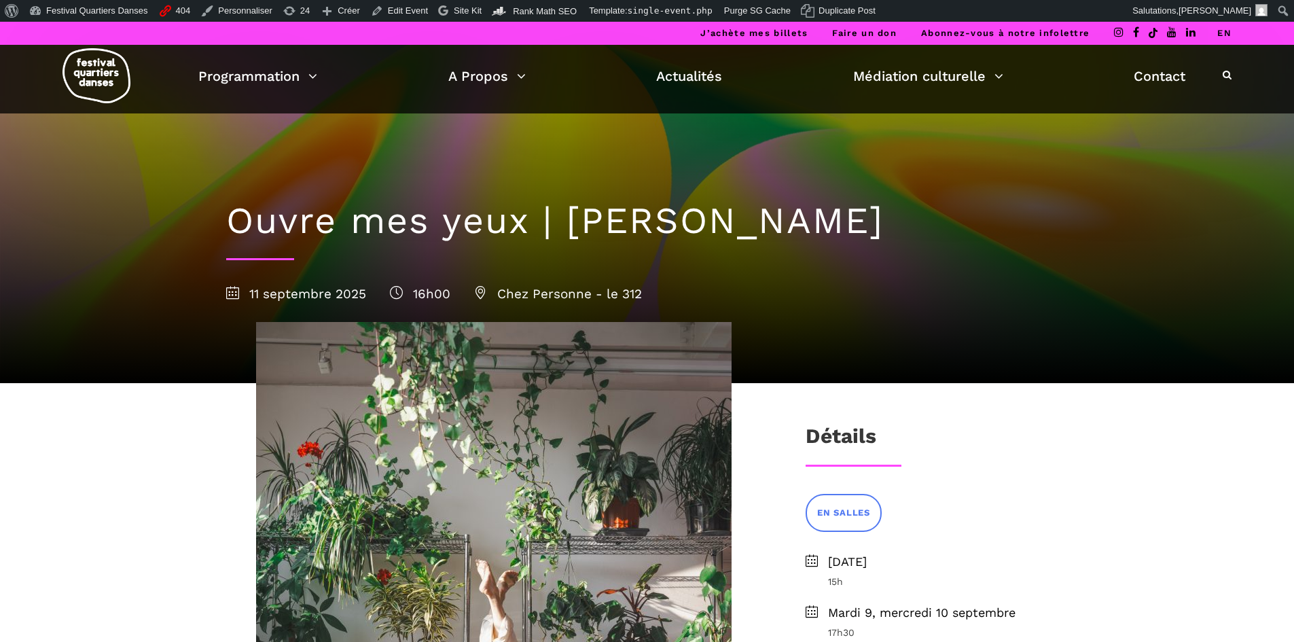
click at [1230, 30] on link "EN" at bounding box center [1224, 33] width 14 height 10
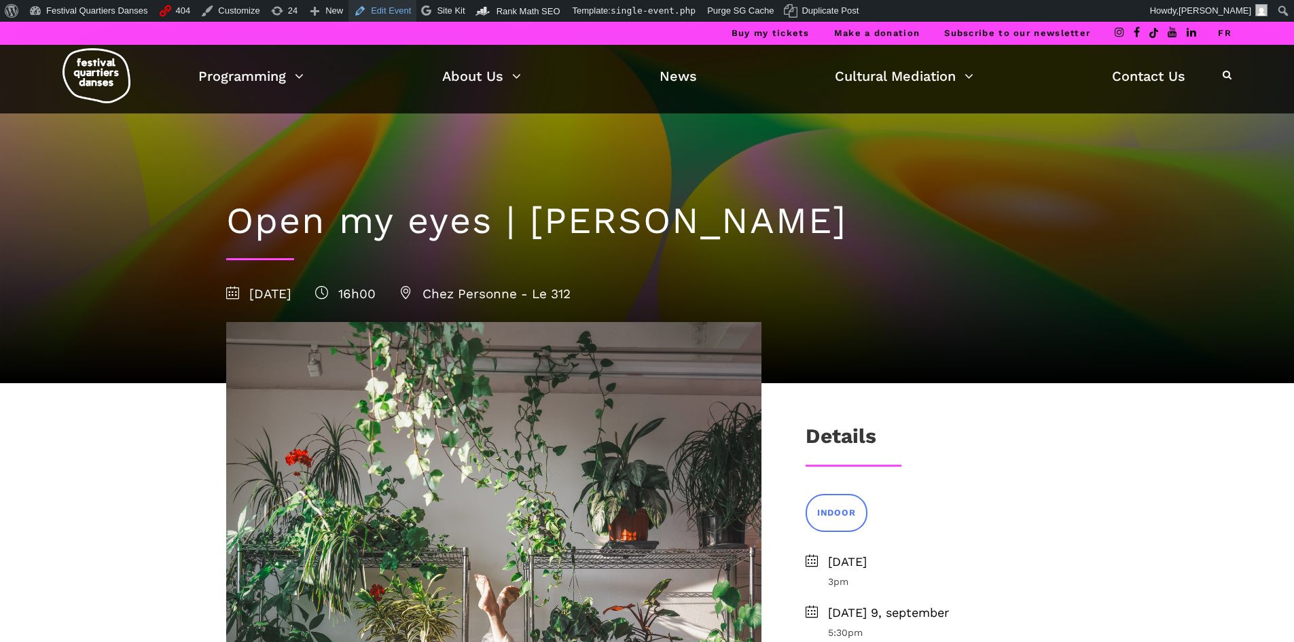
click at [369, 10] on link "Edit Event" at bounding box center [382, 11] width 68 height 22
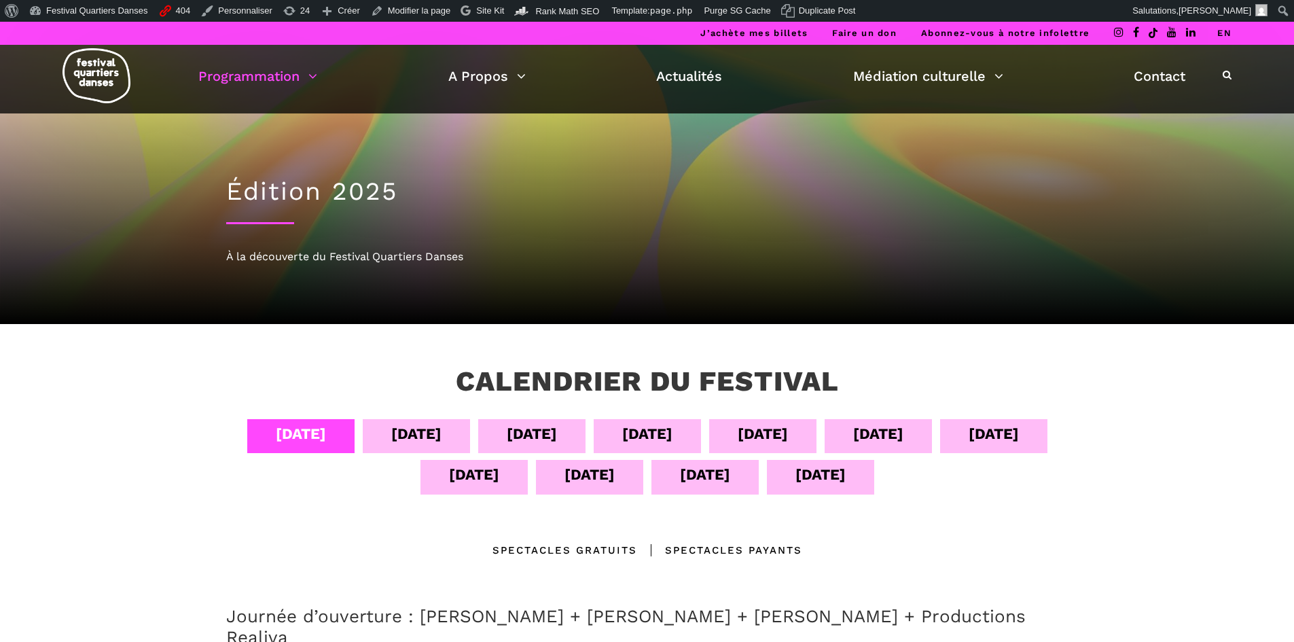
click at [508, 490] on div "[DATE]" at bounding box center [473, 477] width 107 height 34
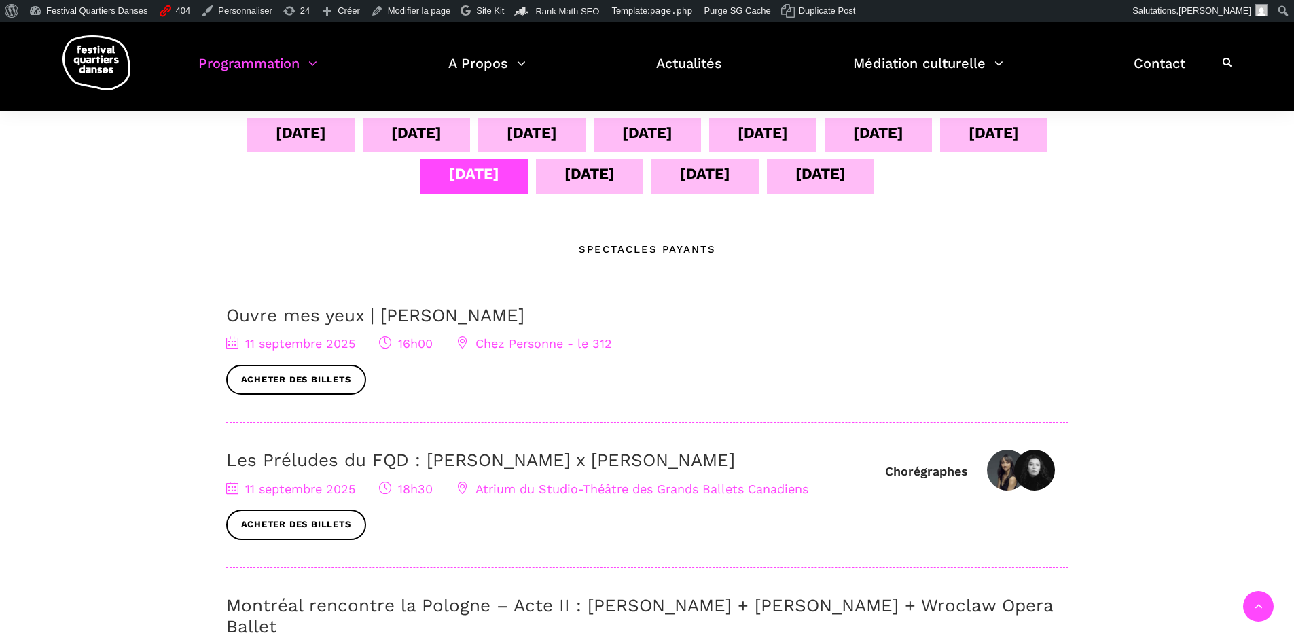
scroll to position [204, 0]
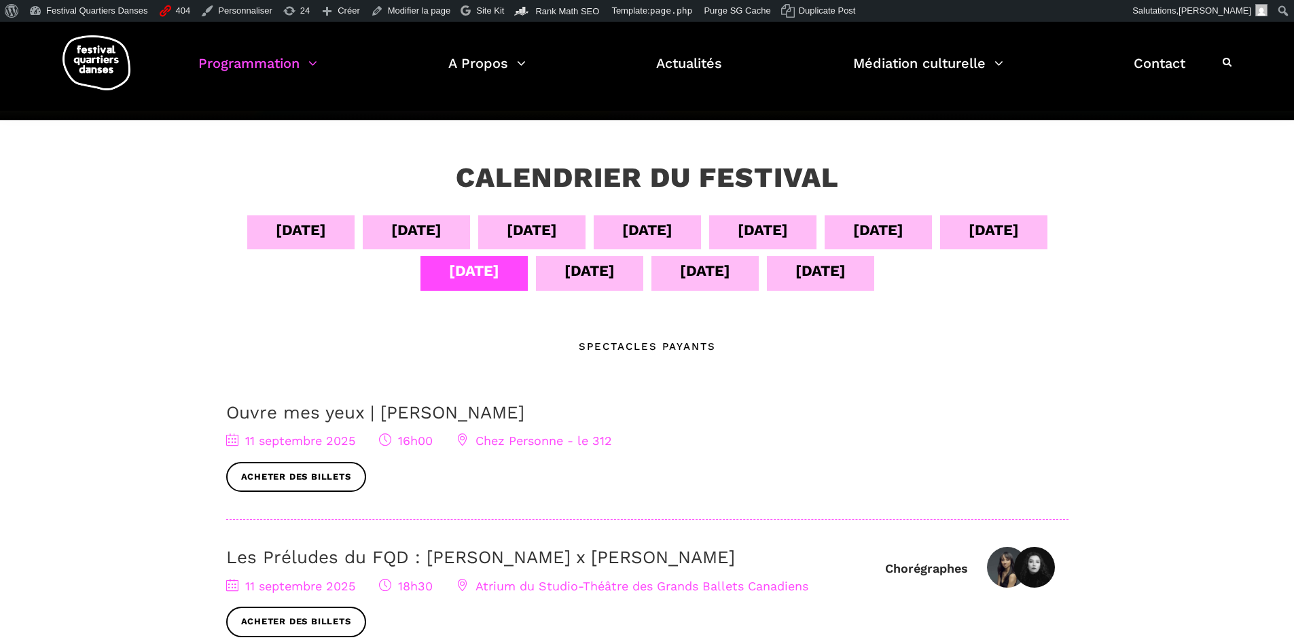
click at [903, 228] on div "09 sept" at bounding box center [878, 230] width 50 height 24
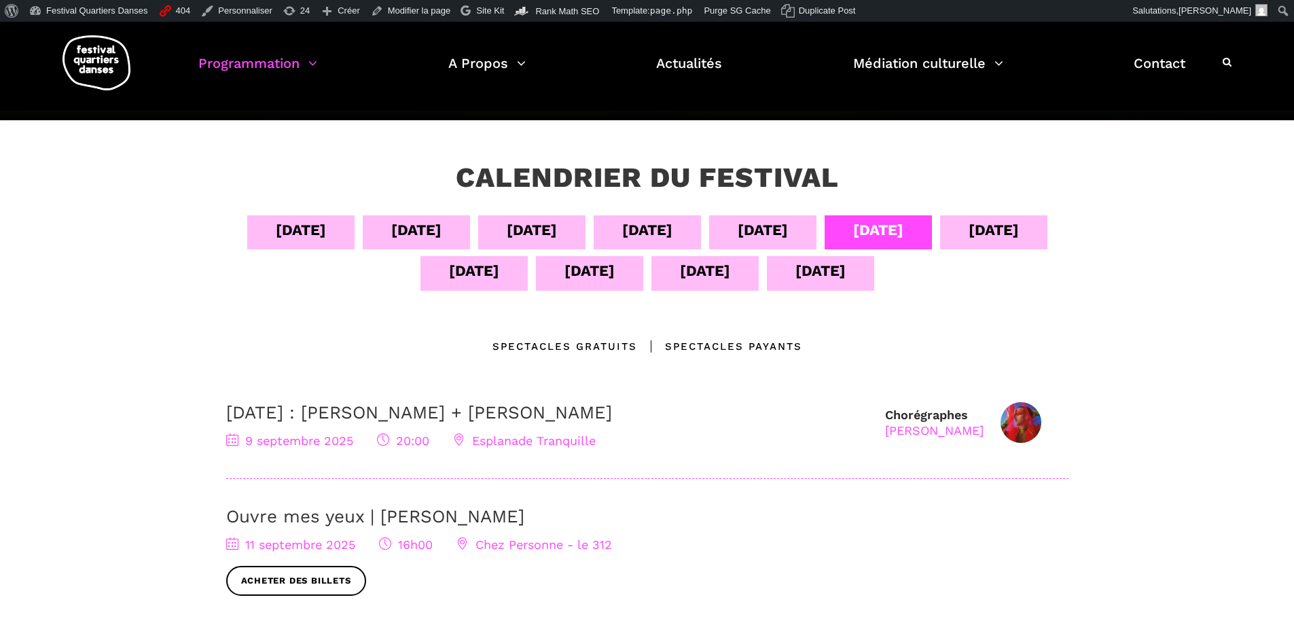
click at [1005, 221] on div "10 sept" at bounding box center [994, 230] width 50 height 24
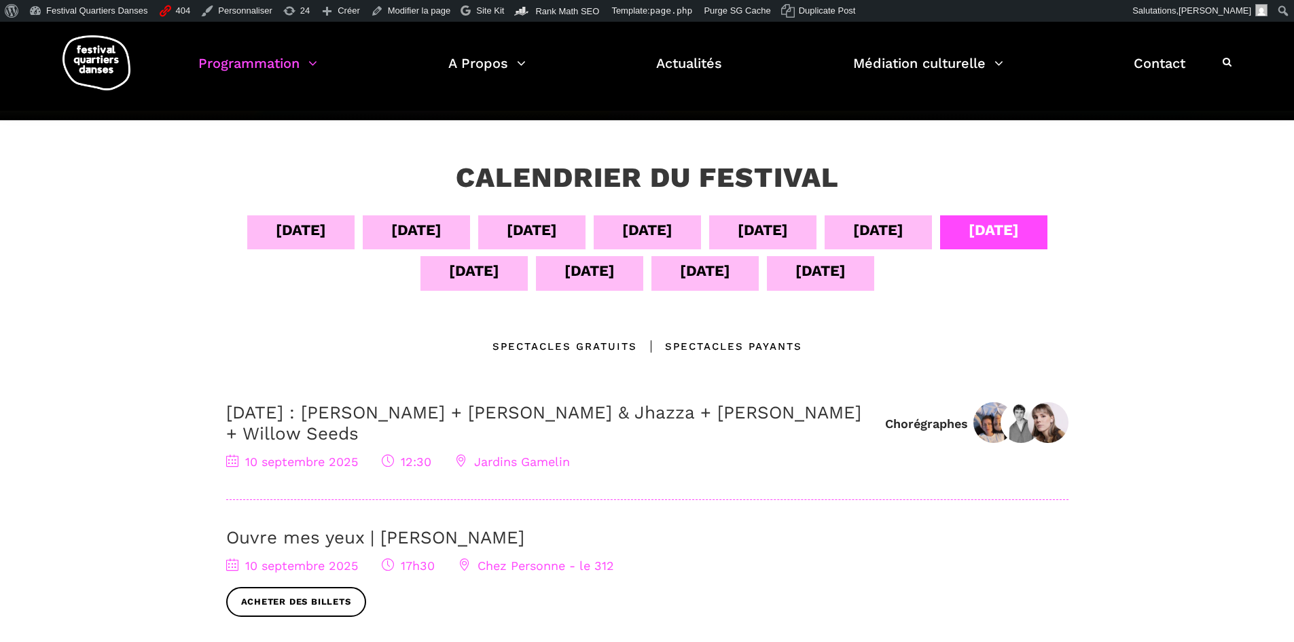
click at [479, 293] on div "04 sept 05 sept 06 sept 07 sept 08 sept 09 sept 10 sept 11 sept 12 sept 13 sept…" at bounding box center [647, 256] width 842 height 82
click at [873, 221] on div "09 sept" at bounding box center [878, 230] width 50 height 24
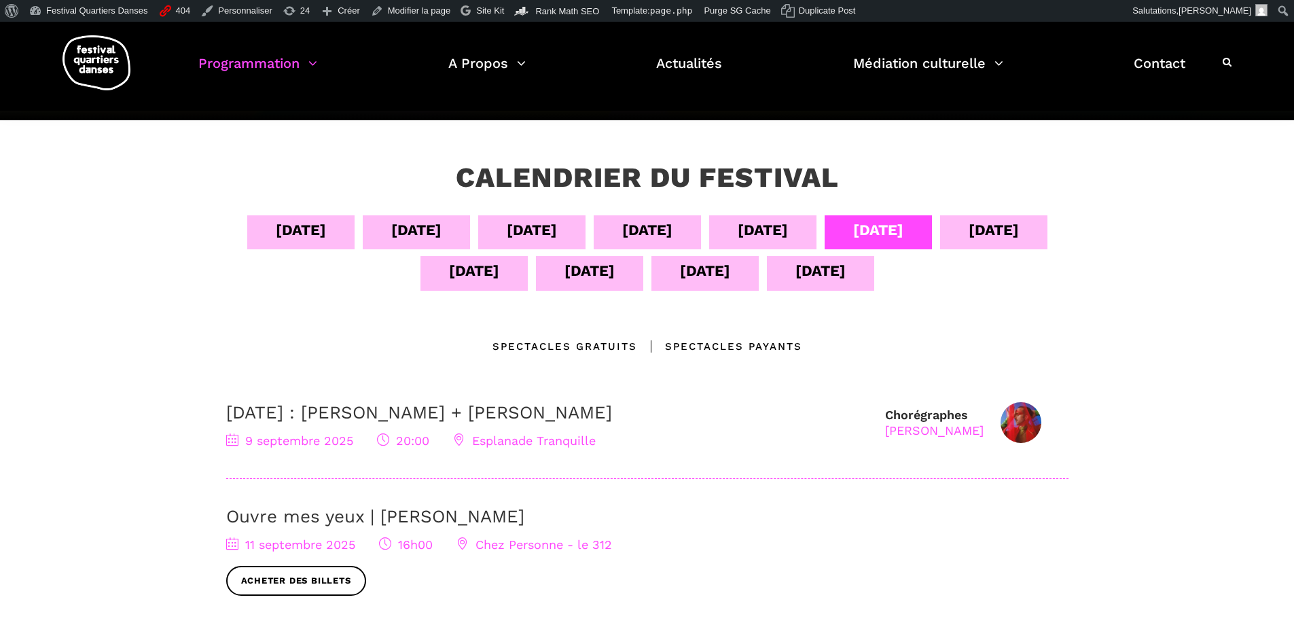
click at [386, 306] on div "04 sept 05 sept 06 sept 07 sept 08 sept 09 sept 10 sept 11 sept 12 sept 13 sept…" at bounding box center [647, 429] width 869 height 428
click at [471, 275] on div "11 sept" at bounding box center [474, 271] width 50 height 24
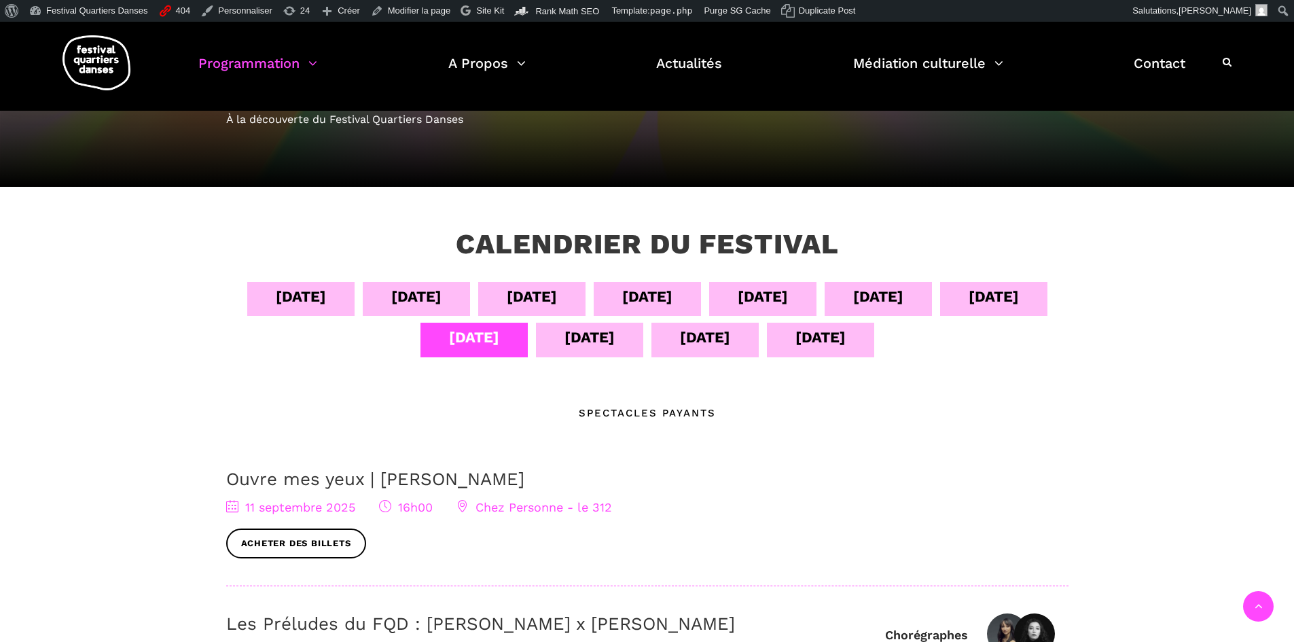
scroll to position [136, 0]
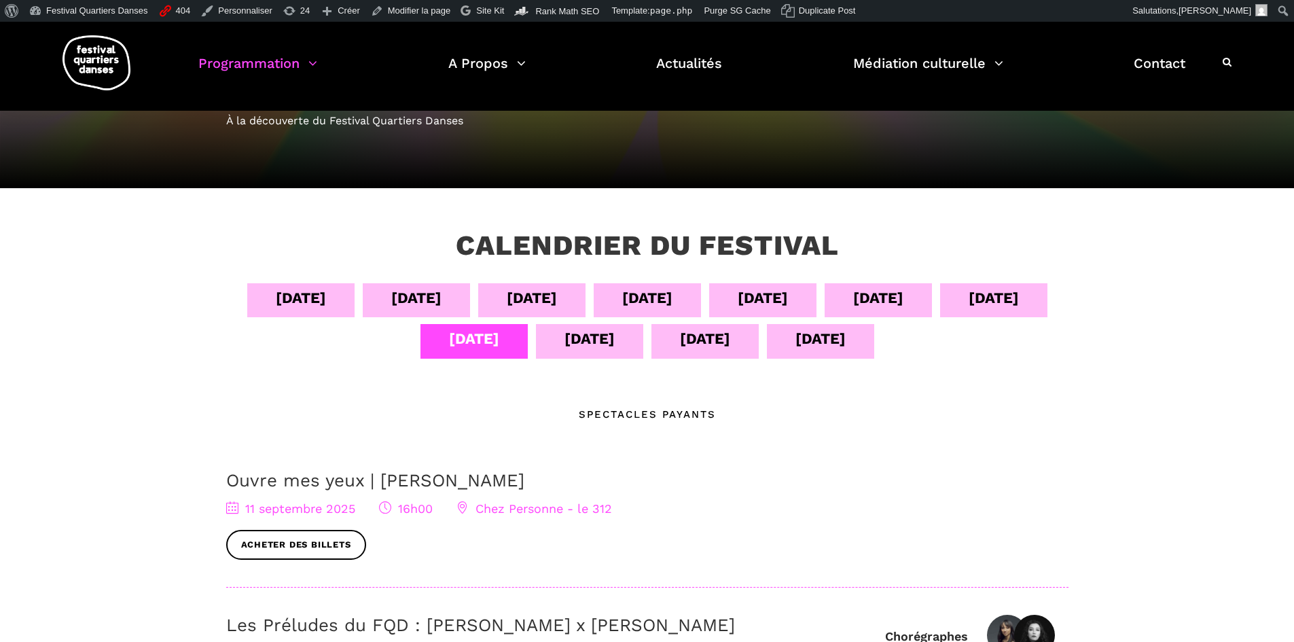
click at [876, 312] on div "09 sept" at bounding box center [878, 300] width 107 height 34
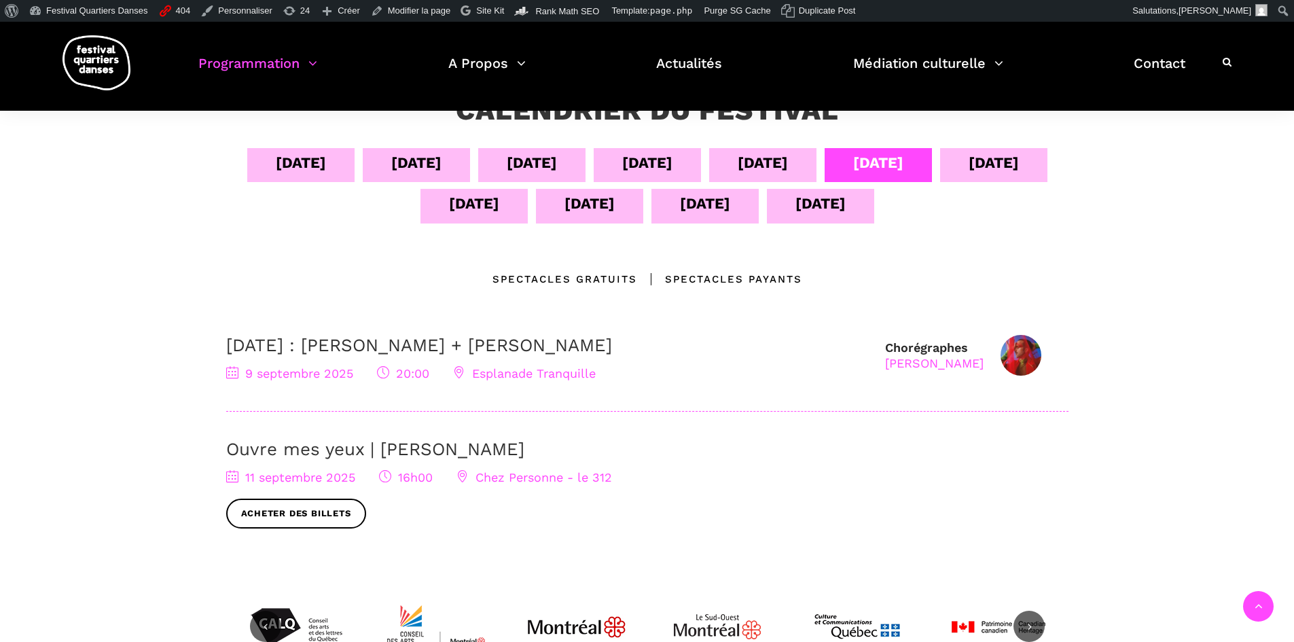
scroll to position [272, 0]
click at [262, 454] on link "Ouvre mes yeux | Charles-Alexis Desgagnés" at bounding box center [375, 448] width 298 height 20
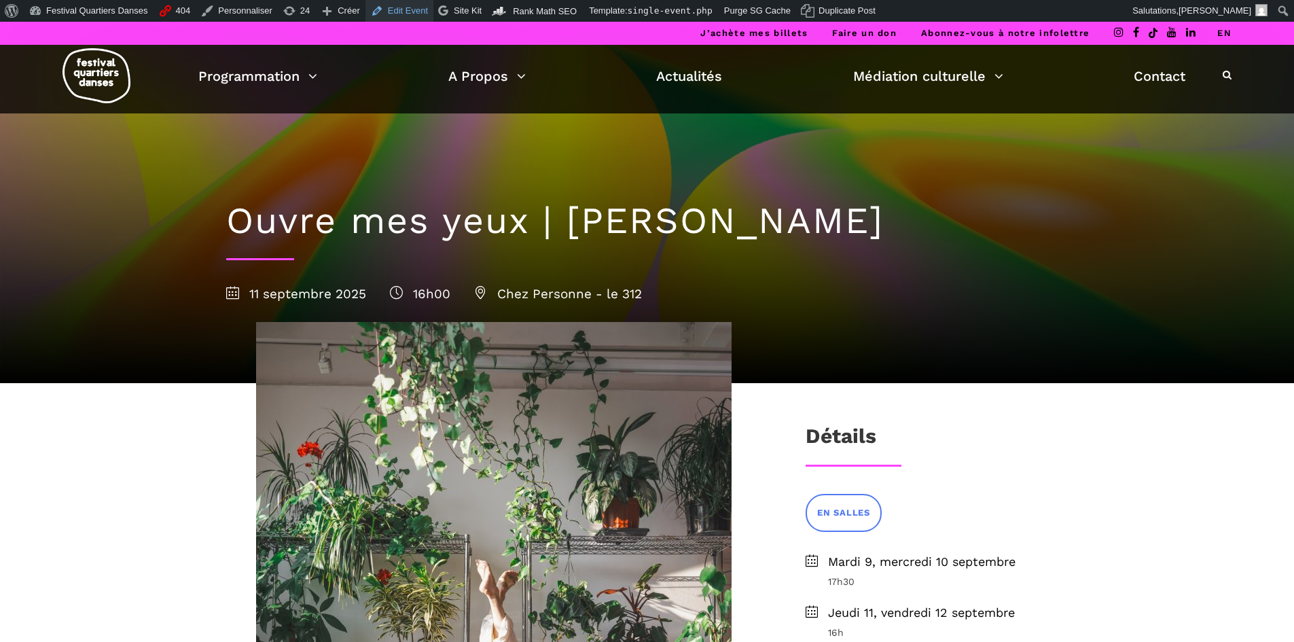
click at [381, 12] on link "Edit Event" at bounding box center [399, 11] width 68 height 22
click at [1223, 33] on link "EN" at bounding box center [1224, 33] width 14 height 10
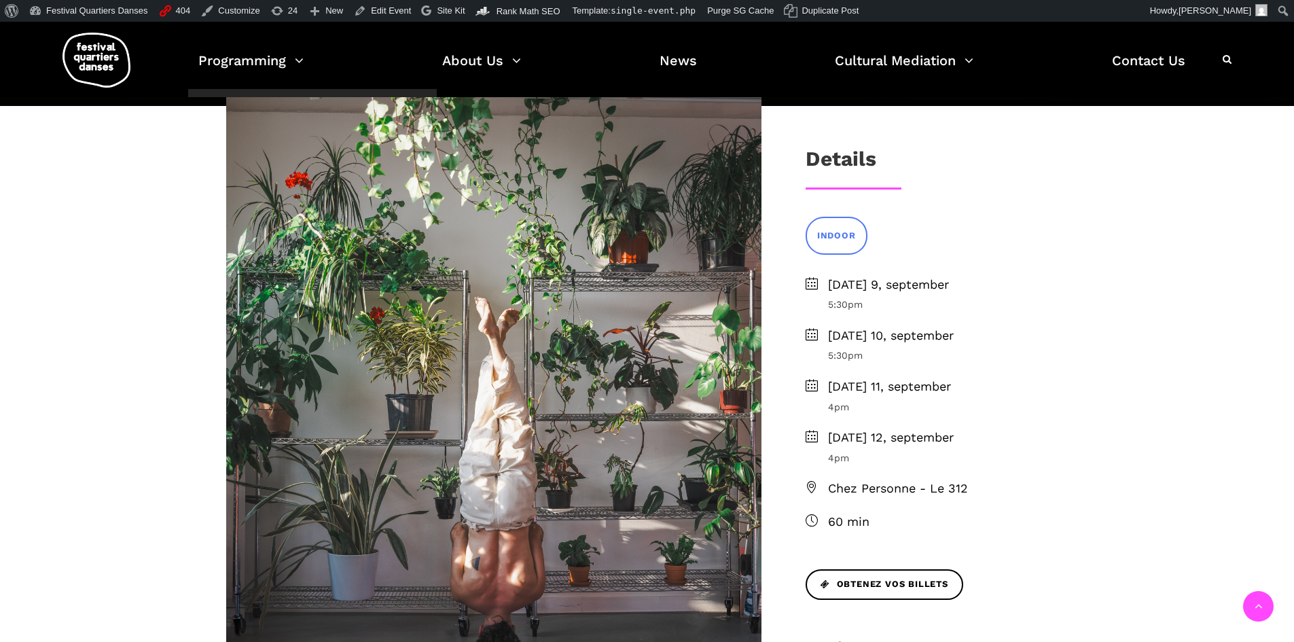
scroll to position [475, 0]
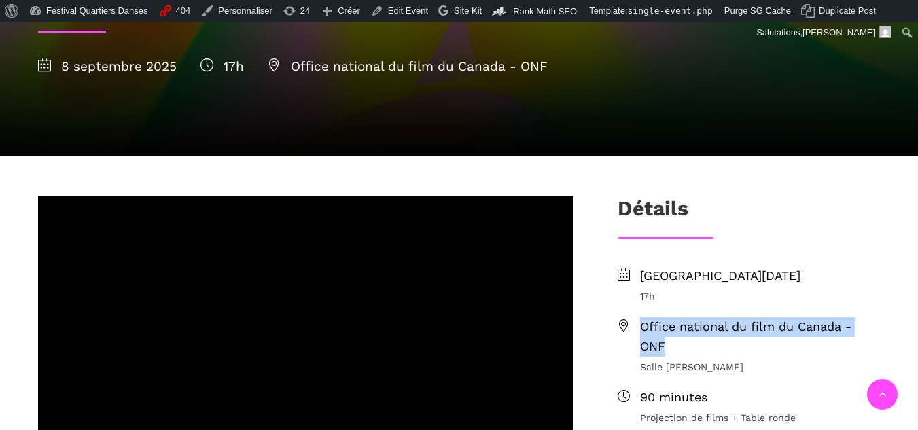
drag, startPoint x: 669, startPoint y: 340, endPoint x: 636, endPoint y: 328, distance: 35.2
click at [636, 328] on li "Office national du film du Canada - ONF Salle [PERSON_NAME]" at bounding box center [748, 345] width 263 height 57
click at [655, 320] on span "Office national du film du Canada - ONF" at bounding box center [760, 336] width 240 height 39
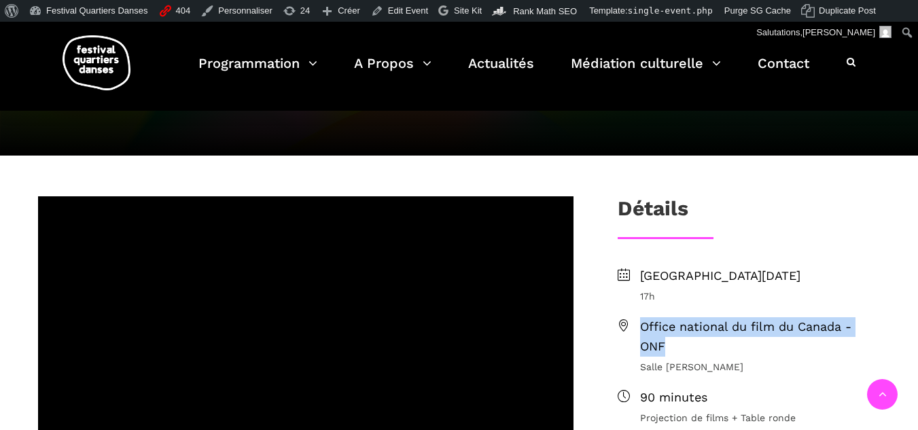
click at [633, 347] on li "Office national du film du Canada - ONF Salle [PERSON_NAME]" at bounding box center [748, 345] width 263 height 57
drag, startPoint x: 641, startPoint y: 327, endPoint x: 843, endPoint y: 327, distance: 202.4
click at [843, 327] on span "Office national du film du Canada - ONF" at bounding box center [760, 336] width 240 height 39
copy span "Office national du film du Canada"
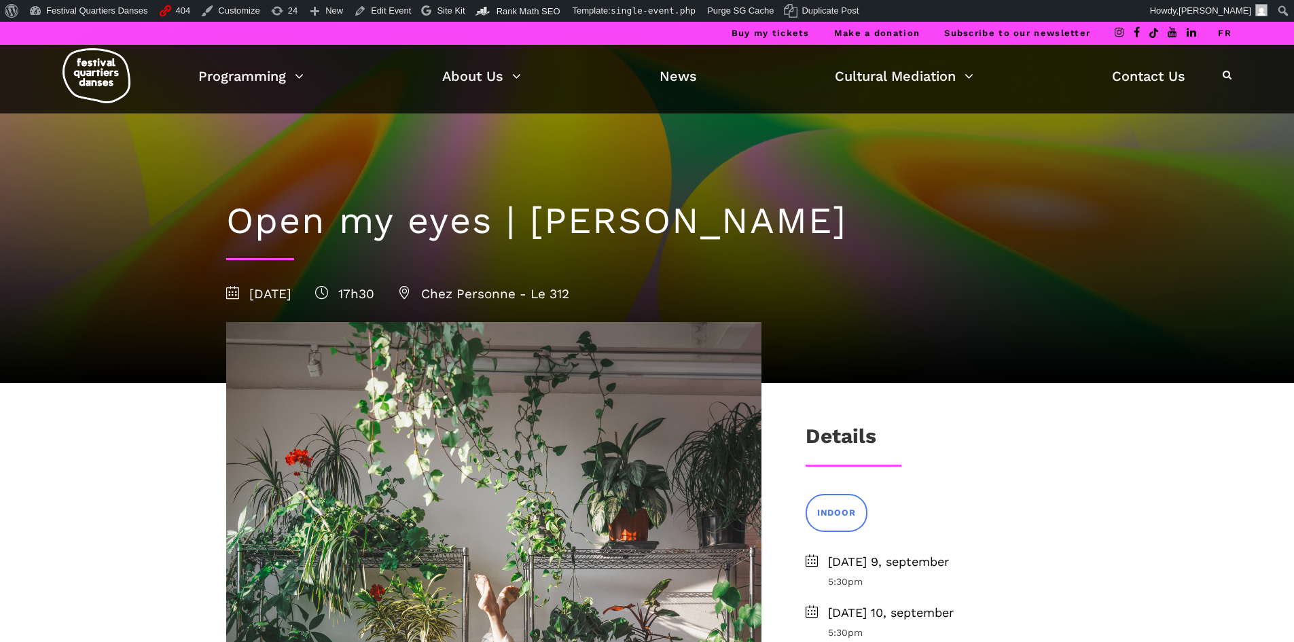
click at [1227, 33] on link "FR" at bounding box center [1225, 33] width 14 height 10
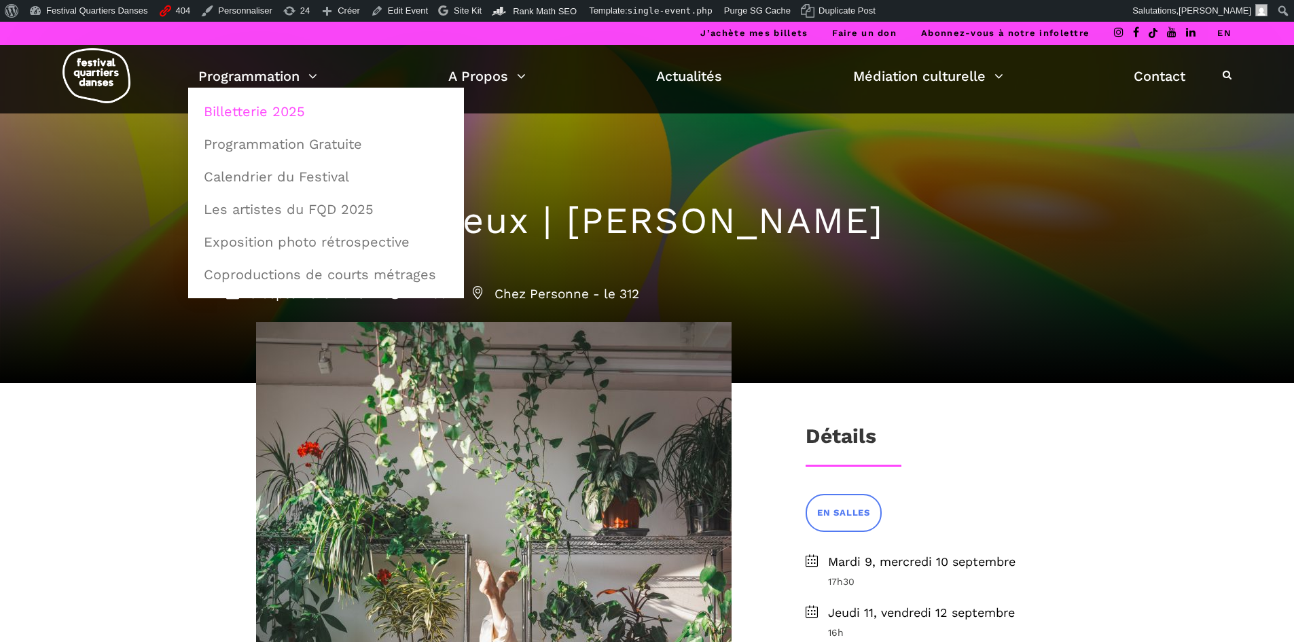
click at [245, 118] on link "Billetterie 2025" at bounding box center [326, 111] width 261 height 31
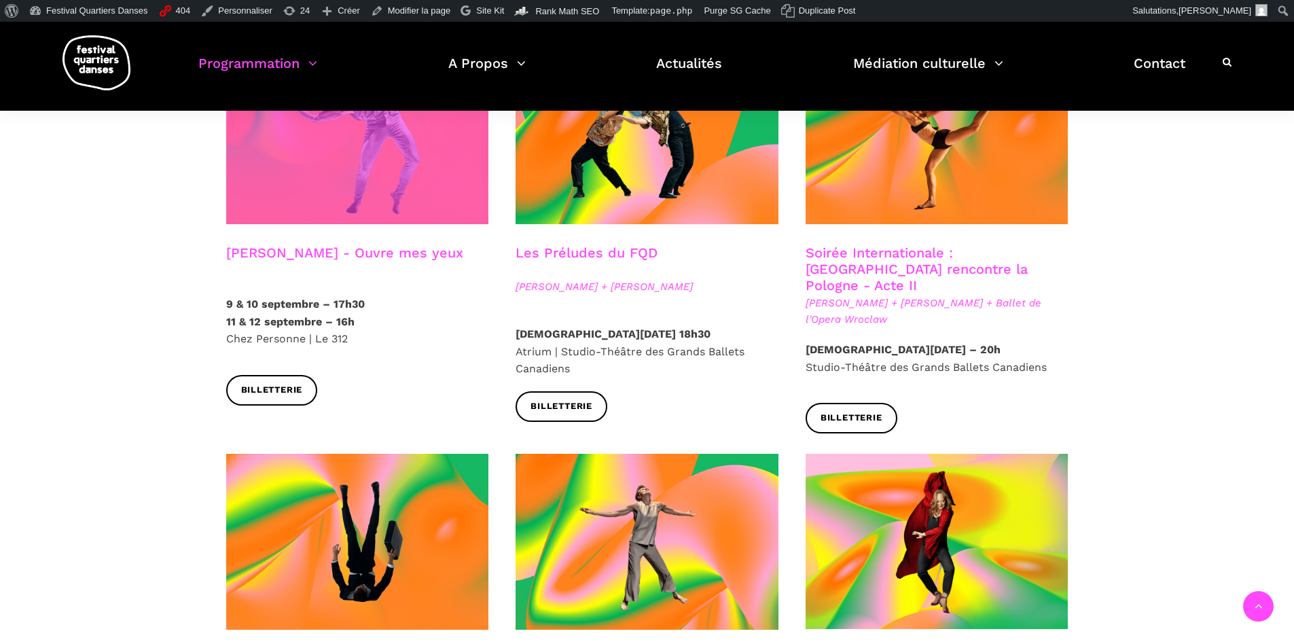
scroll to position [1155, 0]
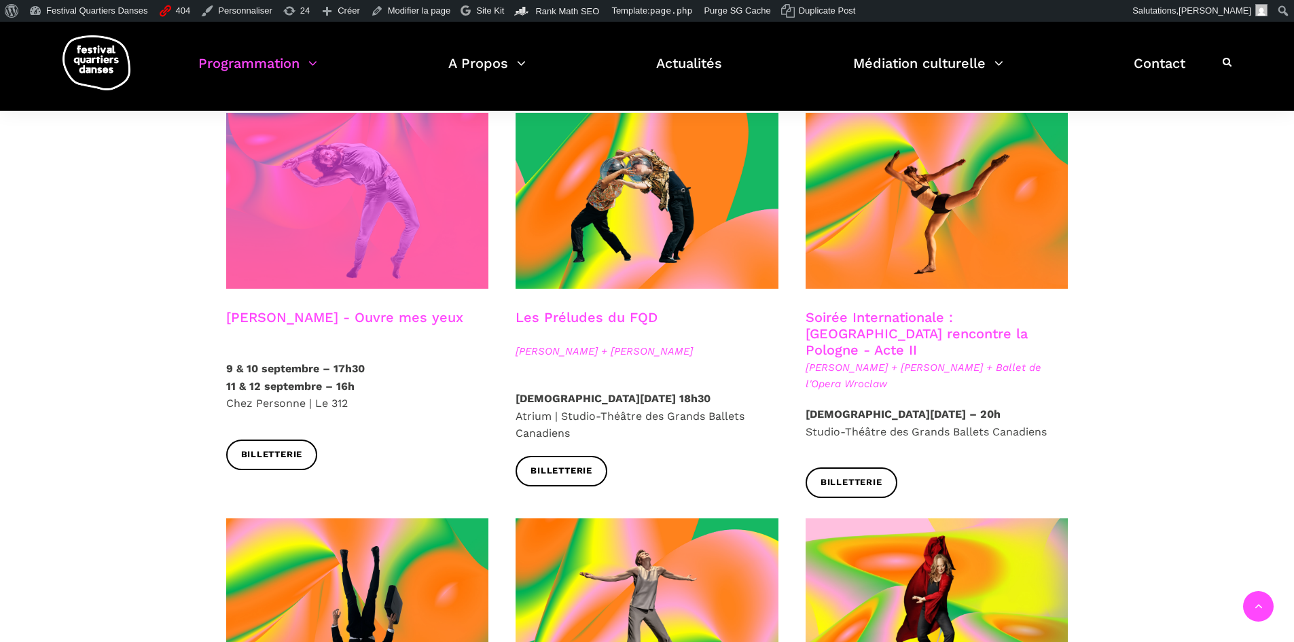
click at [331, 217] on span at bounding box center [357, 201] width 263 height 176
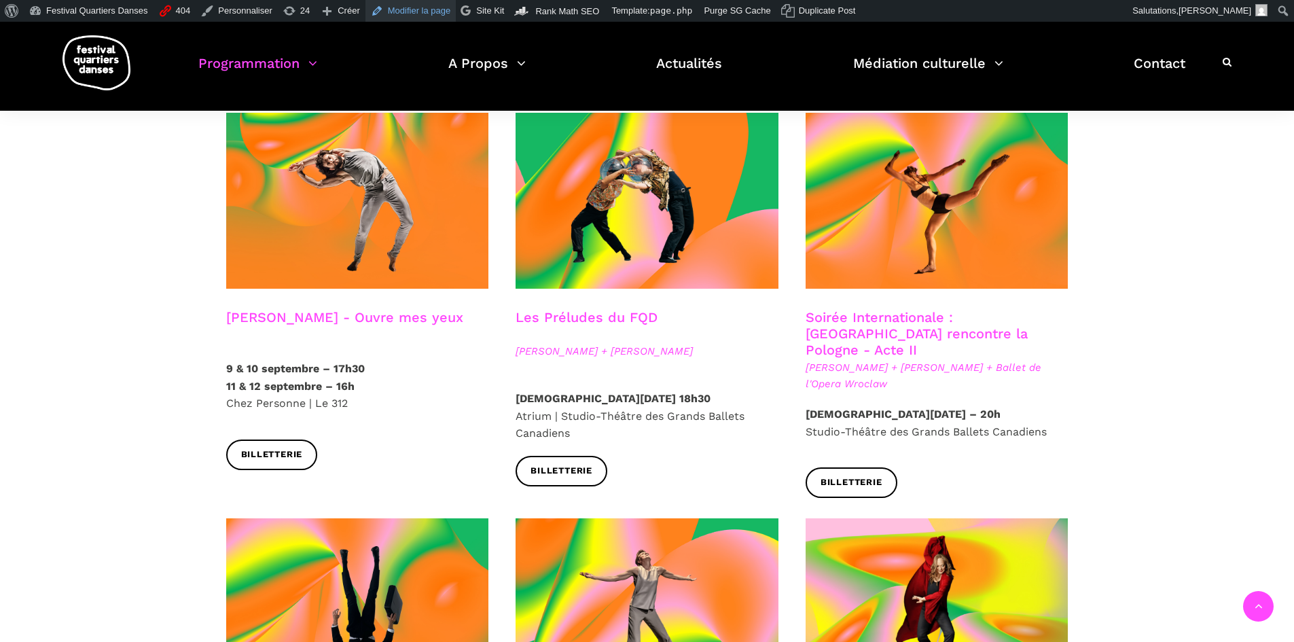
click at [378, 12] on link "Modifier la page" at bounding box center [410, 11] width 91 height 22
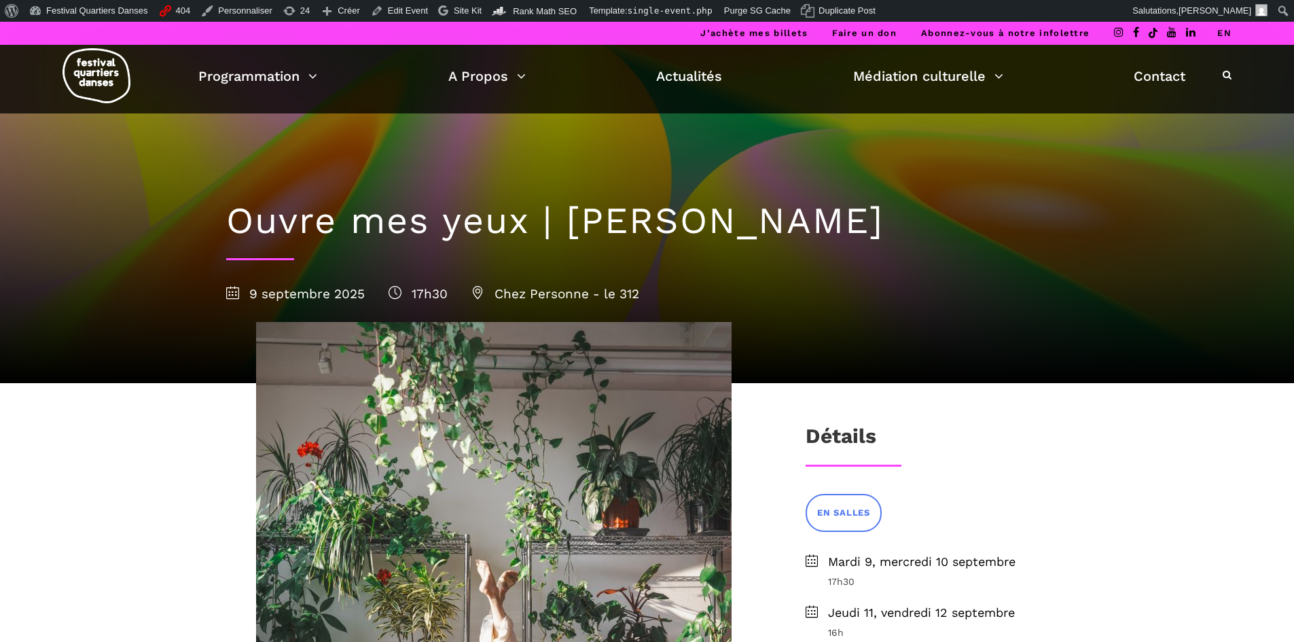
click at [1221, 31] on link "EN" at bounding box center [1224, 33] width 14 height 10
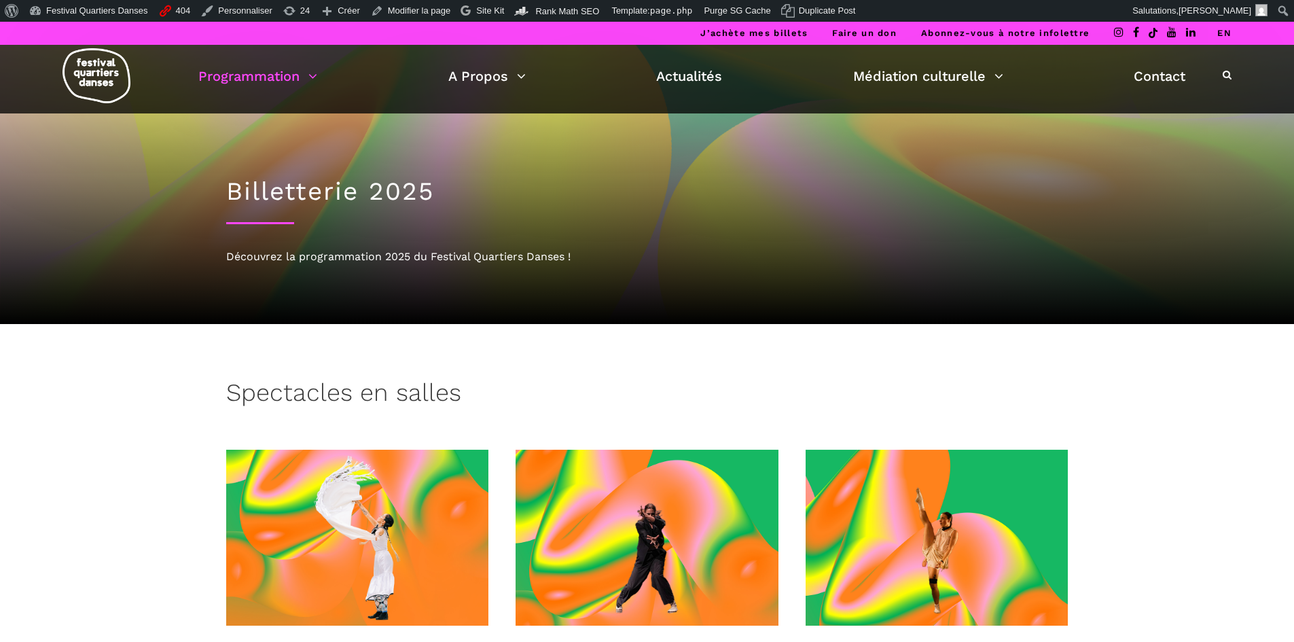
click at [1225, 31] on link "EN" at bounding box center [1224, 33] width 14 height 10
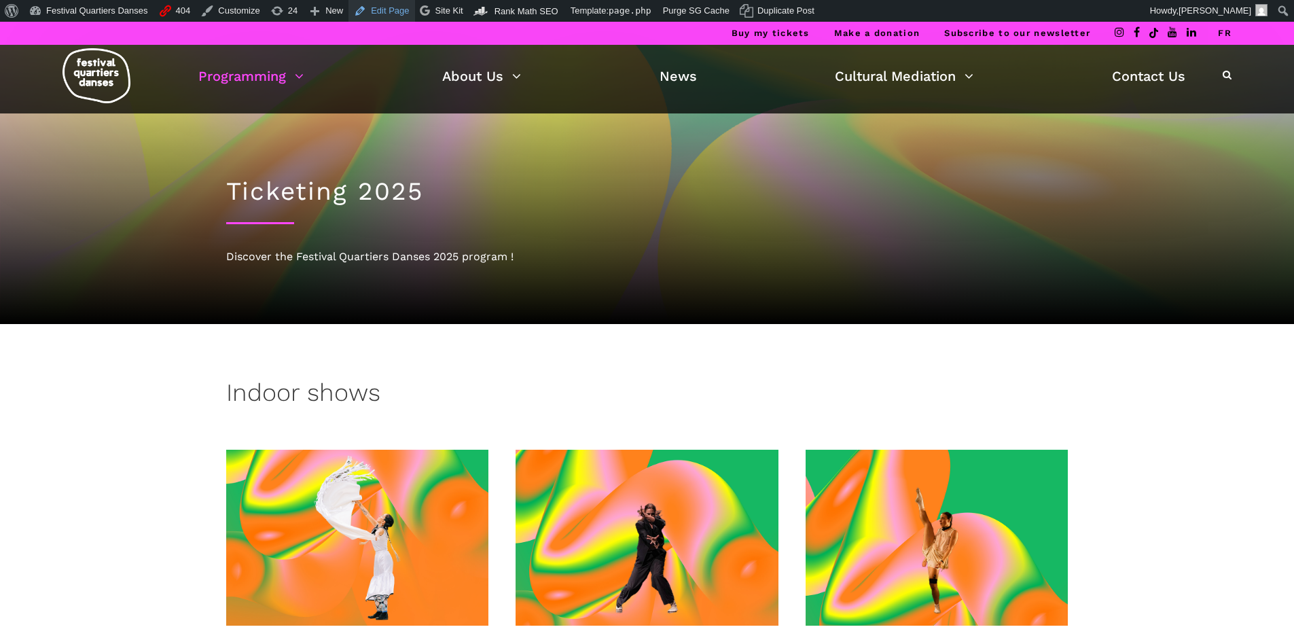
click at [375, 6] on link "Edit Page" at bounding box center [381, 11] width 66 height 22
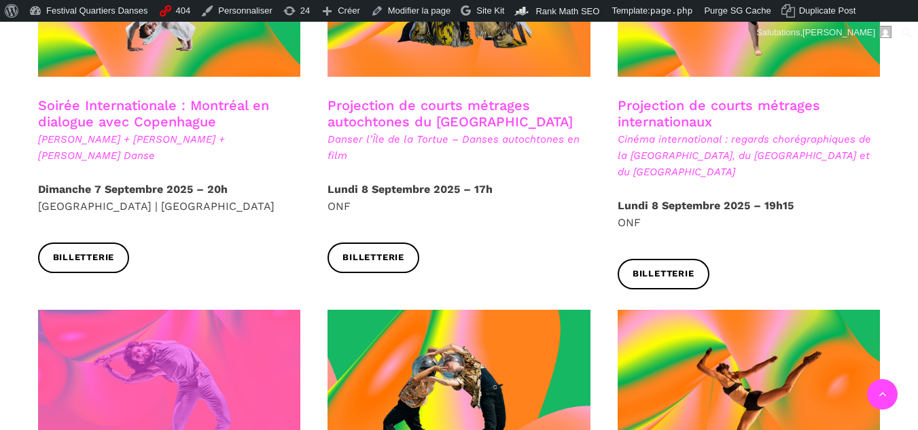
scroll to position [1087, 0]
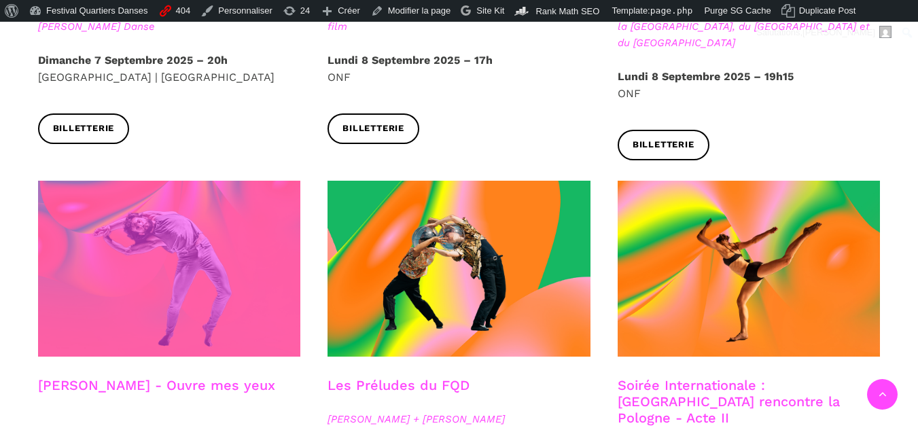
click at [158, 253] on span at bounding box center [169, 269] width 263 height 176
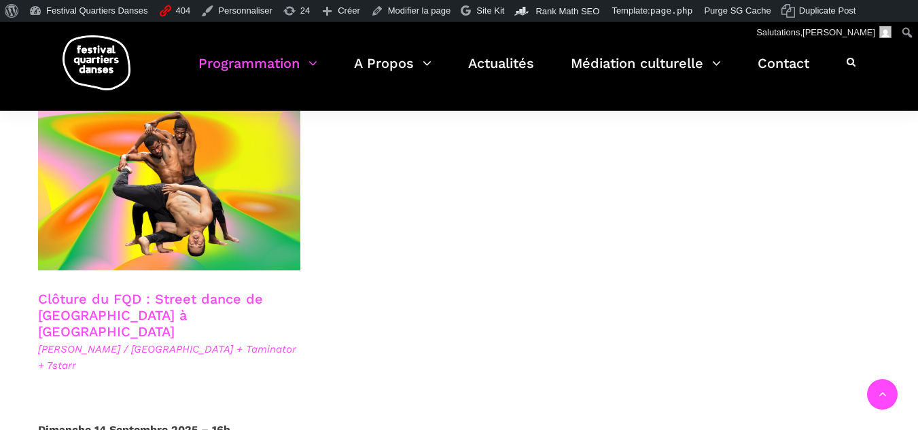
scroll to position [2513, 0]
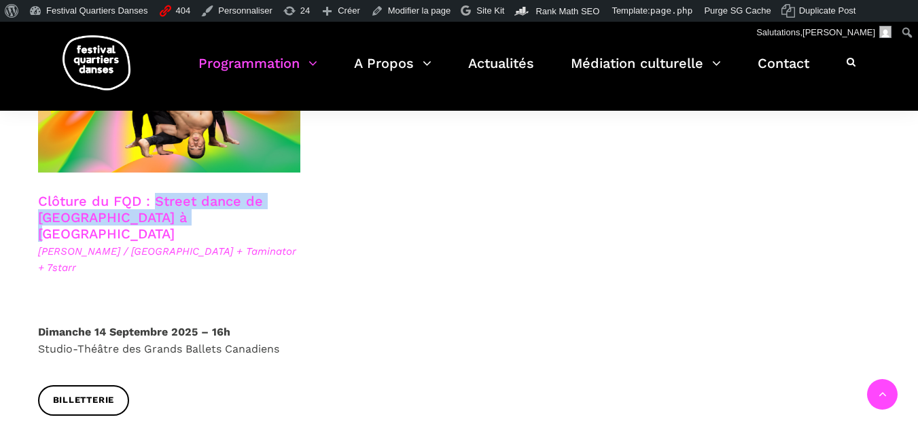
drag, startPoint x: 187, startPoint y: 158, endPoint x: 153, endPoint y: 141, distance: 38.9
click at [153, 193] on h3 "Clôture du FQD : Street dance de Copenhague à Montréal" at bounding box center [162, 217] width 249 height 49
copy link "Street dance de Copenhague à Montréal"
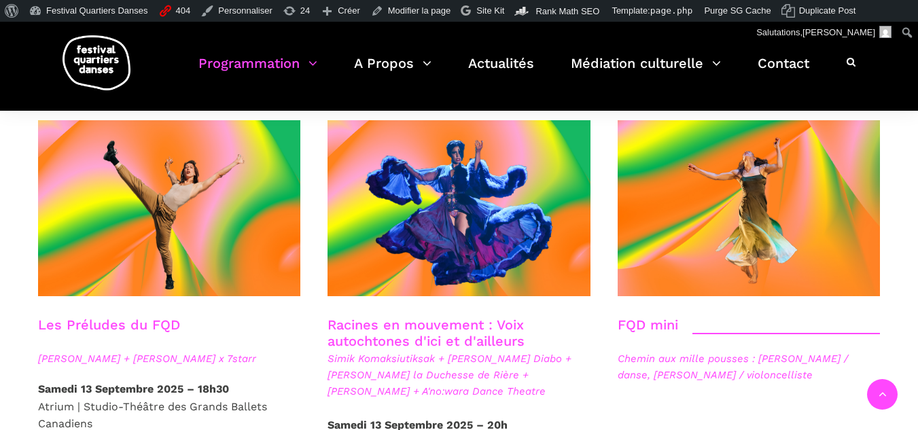
scroll to position [2038, 0]
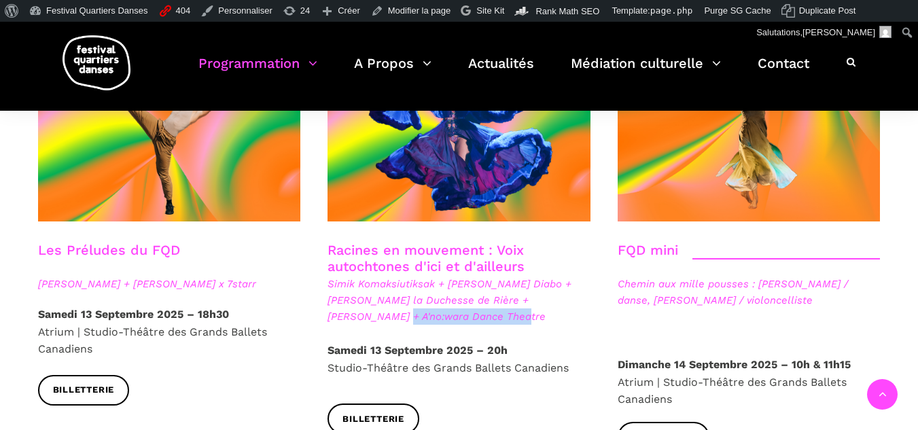
drag, startPoint x: 476, startPoint y: 265, endPoint x: 325, endPoint y: 273, distance: 151.7
click at [325, 273] on div "Racines en mouvement : Voix autochtones d'ici et d'ailleurs Simik Komaksiutiksa…" at bounding box center [459, 292] width 290 height 100
copy span "A'no:wara Dance Theatre"
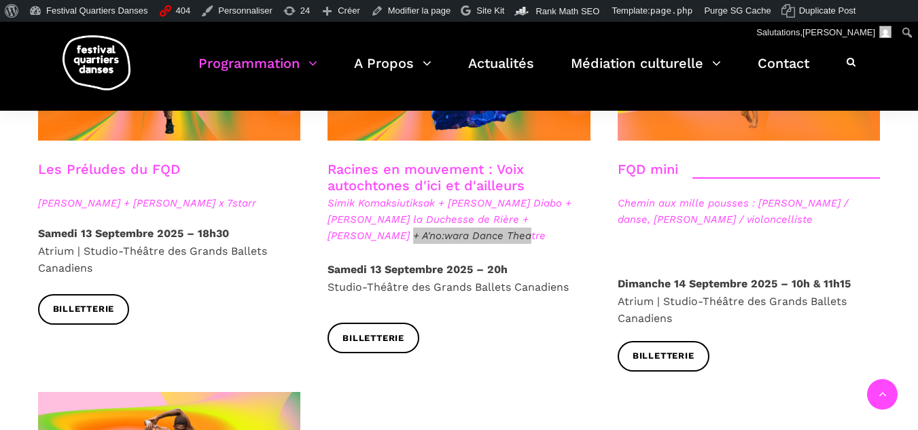
scroll to position [2310, 0]
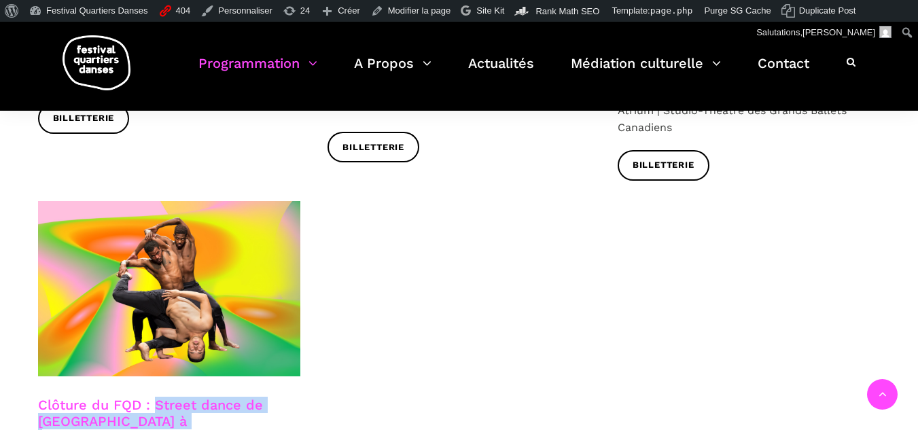
drag, startPoint x: 188, startPoint y: 363, endPoint x: 152, endPoint y: 346, distance: 39.8
click at [152, 397] on h3 "Clôture du FQD : Street dance de Copenhague à Montréal" at bounding box center [162, 421] width 249 height 49
copy link "Street dance de Copenhague à Montréal"
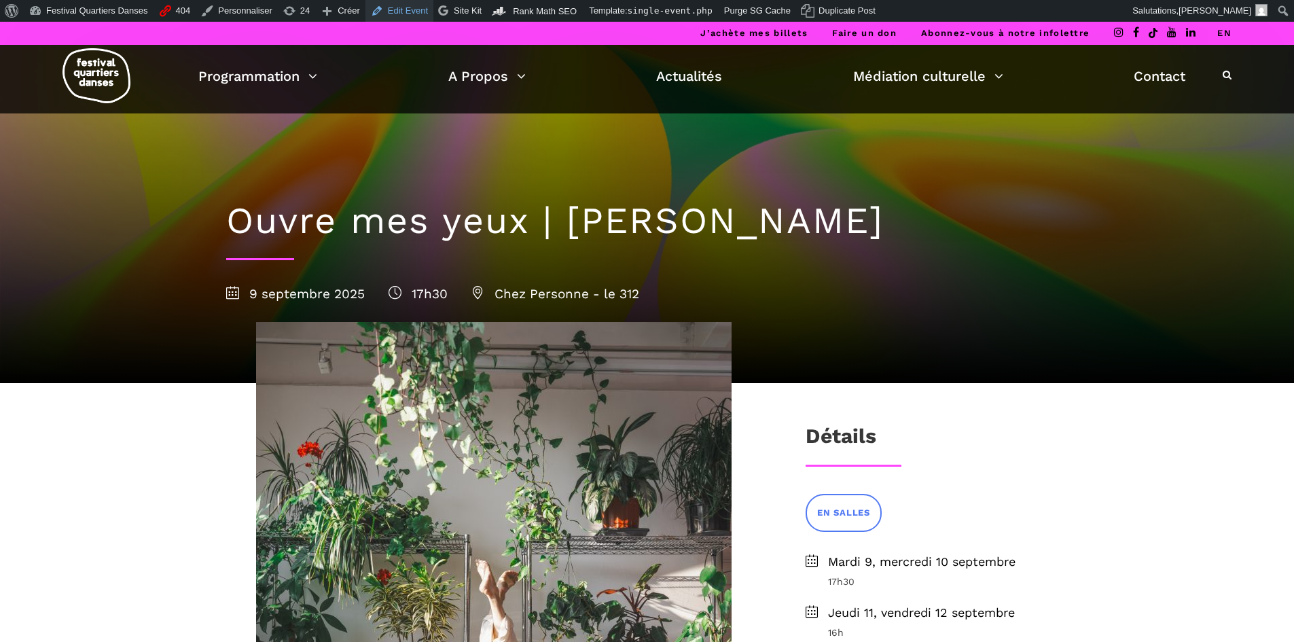
click at [403, 16] on link "Edit Event" at bounding box center [399, 11] width 68 height 22
click at [1221, 33] on link "EN" at bounding box center [1224, 33] width 14 height 10
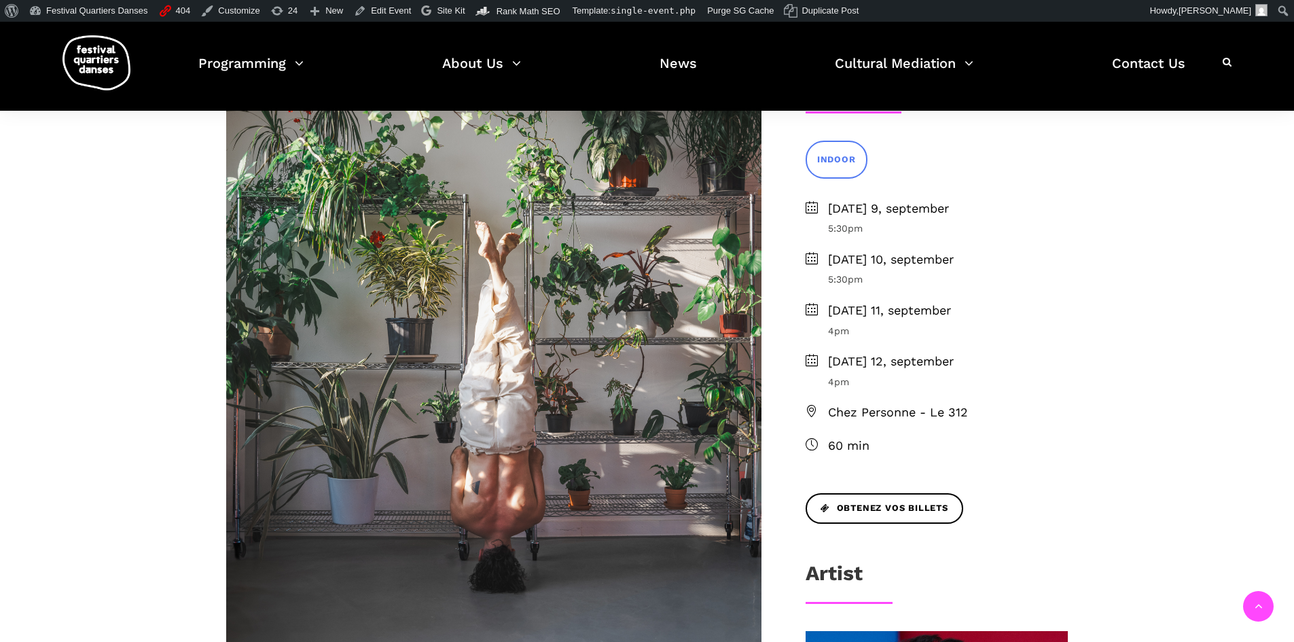
scroll to position [408, 0]
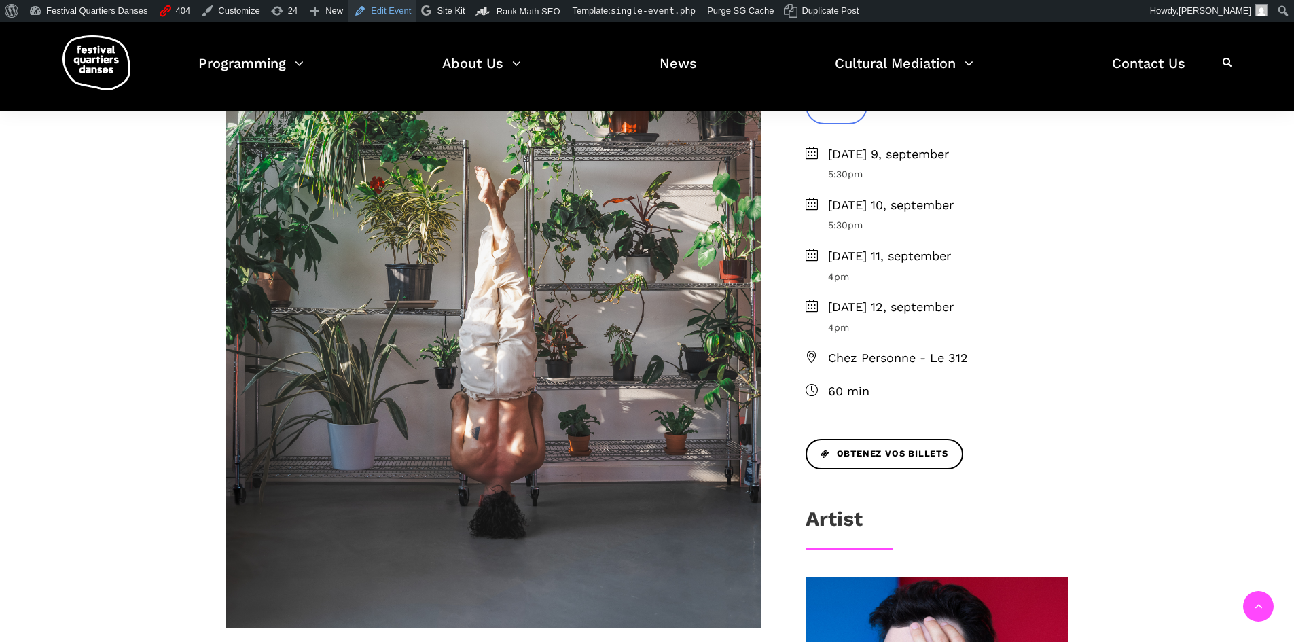
click at [367, 20] on link "Edit Event" at bounding box center [382, 11] width 68 height 22
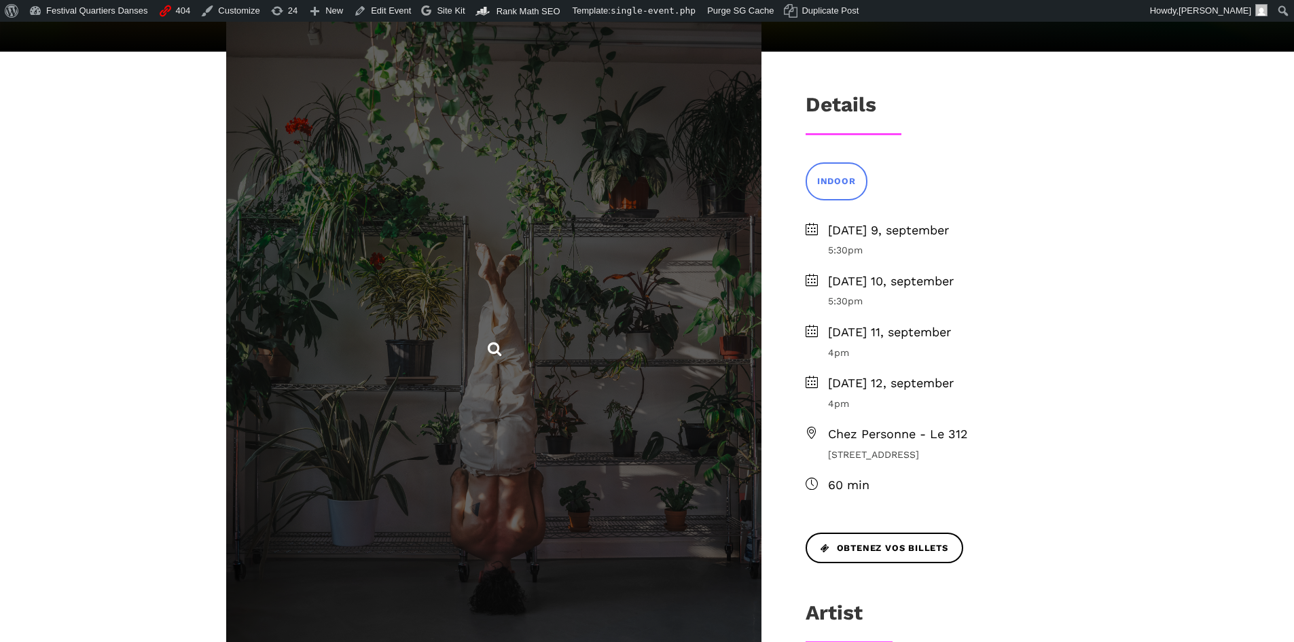
scroll to position [340, 0]
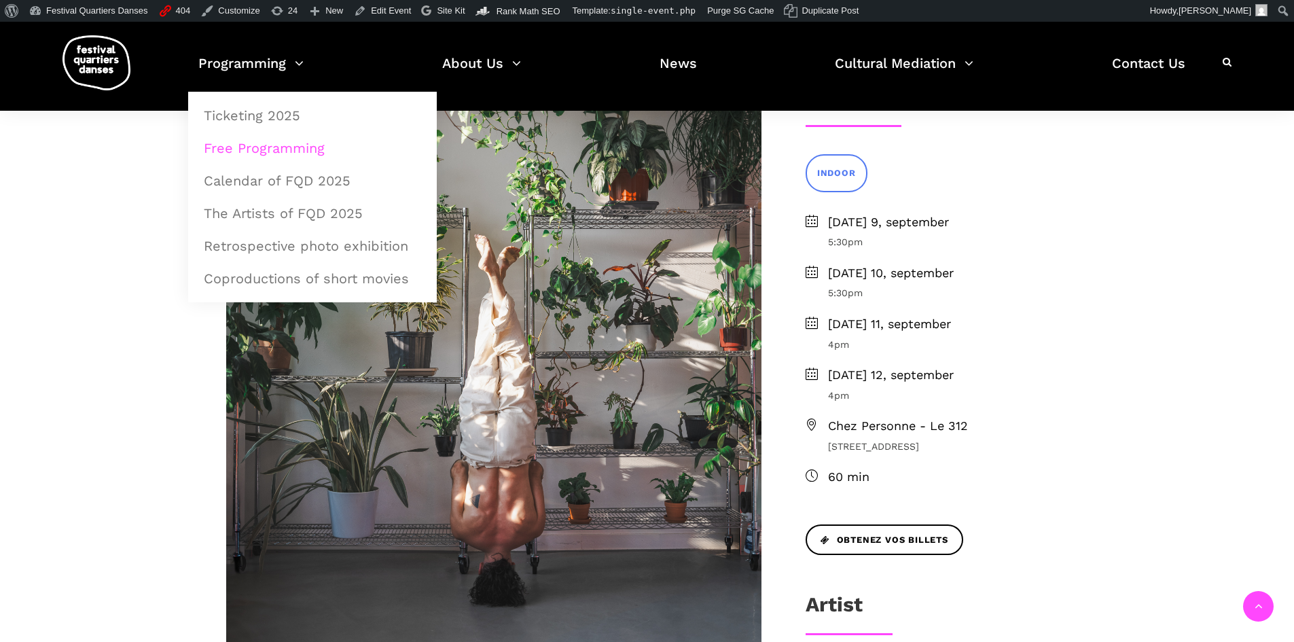
click at [244, 145] on link "Free Programming" at bounding box center [313, 147] width 234 height 31
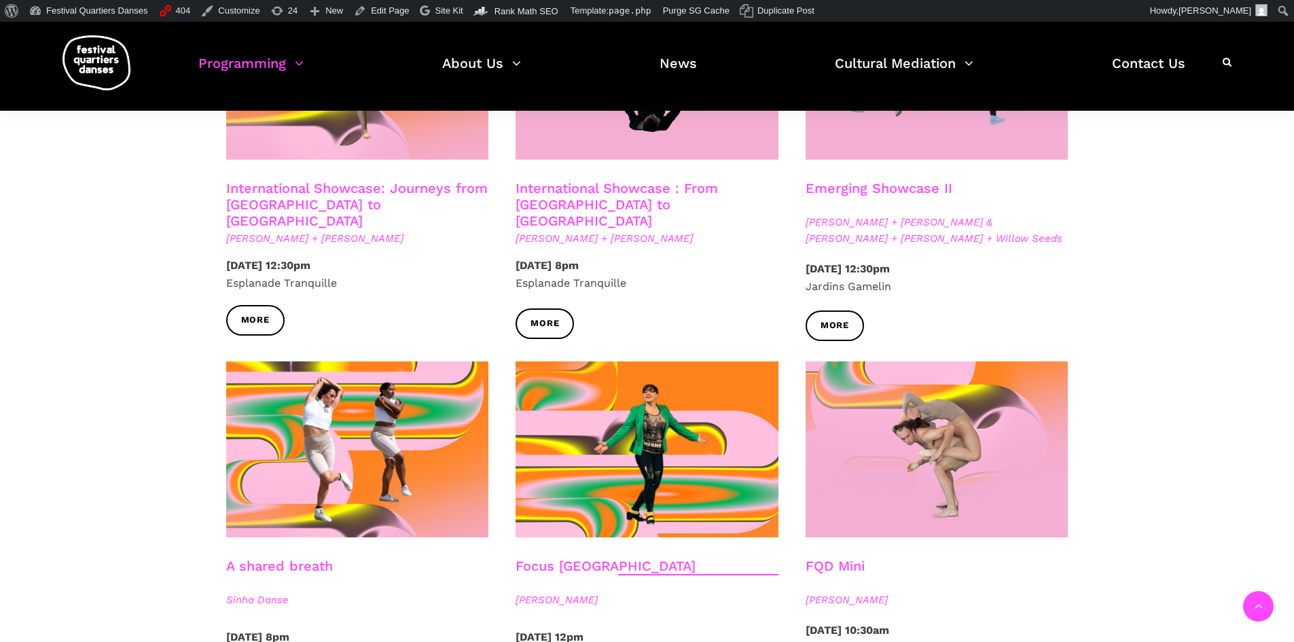
scroll to position [1087, 0]
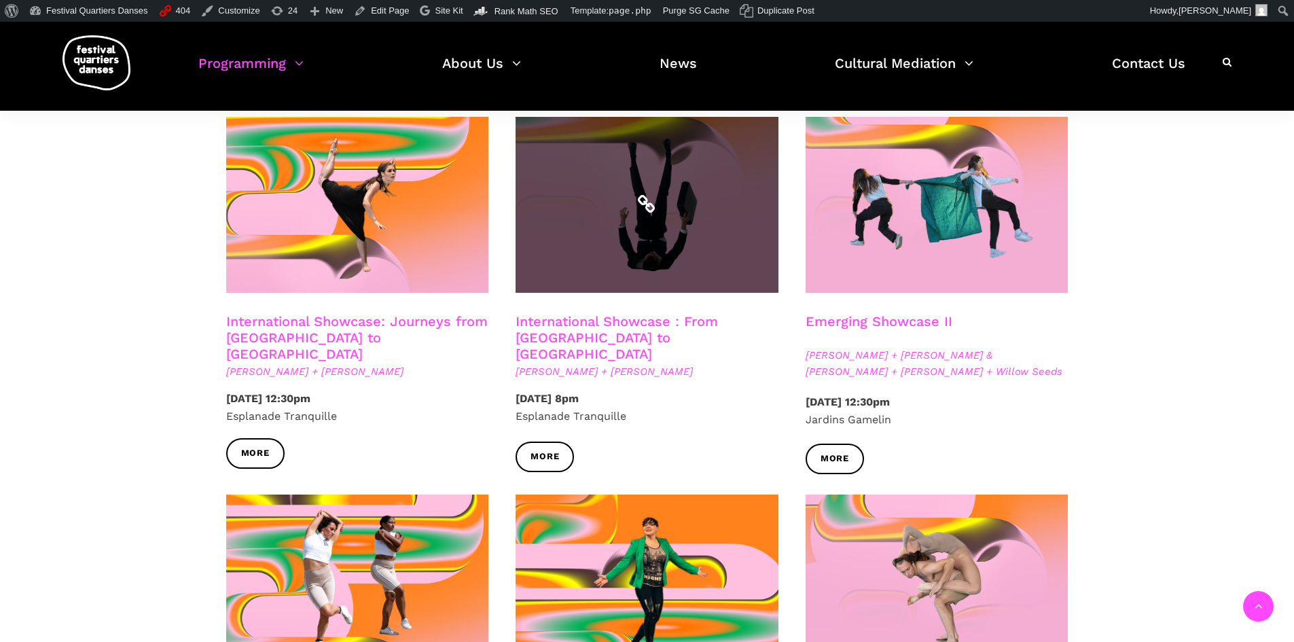
click at [700, 248] on span at bounding box center [647, 205] width 263 height 176
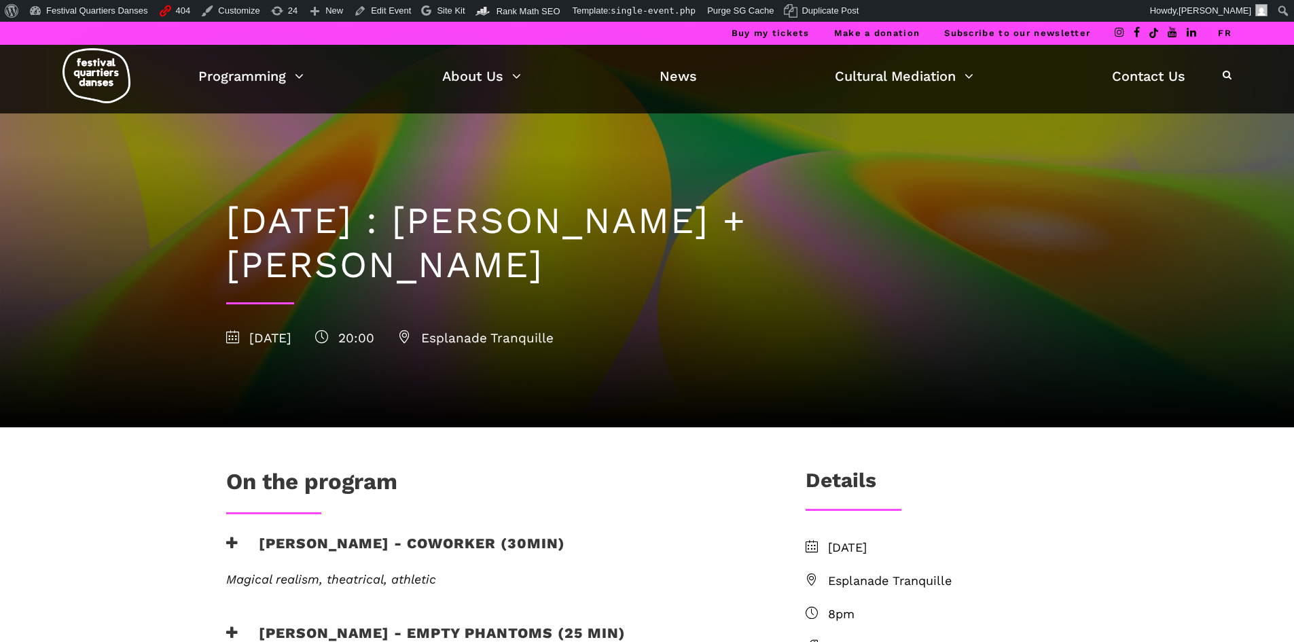
click at [1221, 34] on link "FR" at bounding box center [1225, 33] width 14 height 10
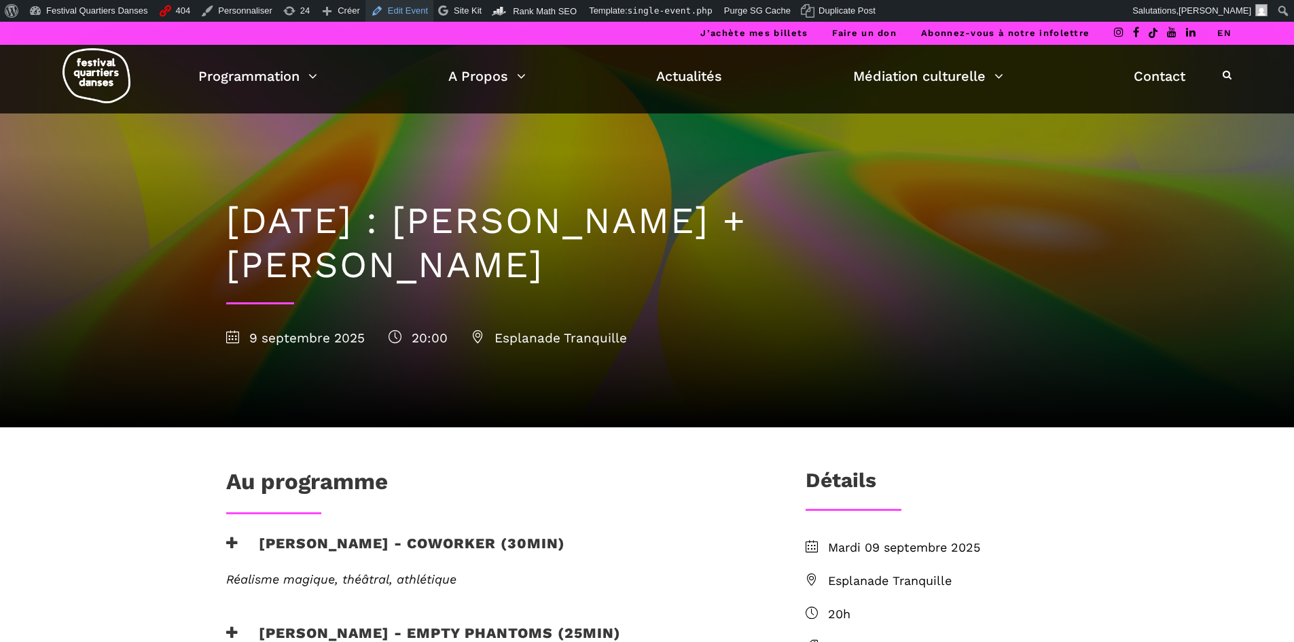
click at [384, 10] on link "Edit Event" at bounding box center [399, 11] width 68 height 22
click at [1229, 34] on link "EN" at bounding box center [1224, 33] width 14 height 10
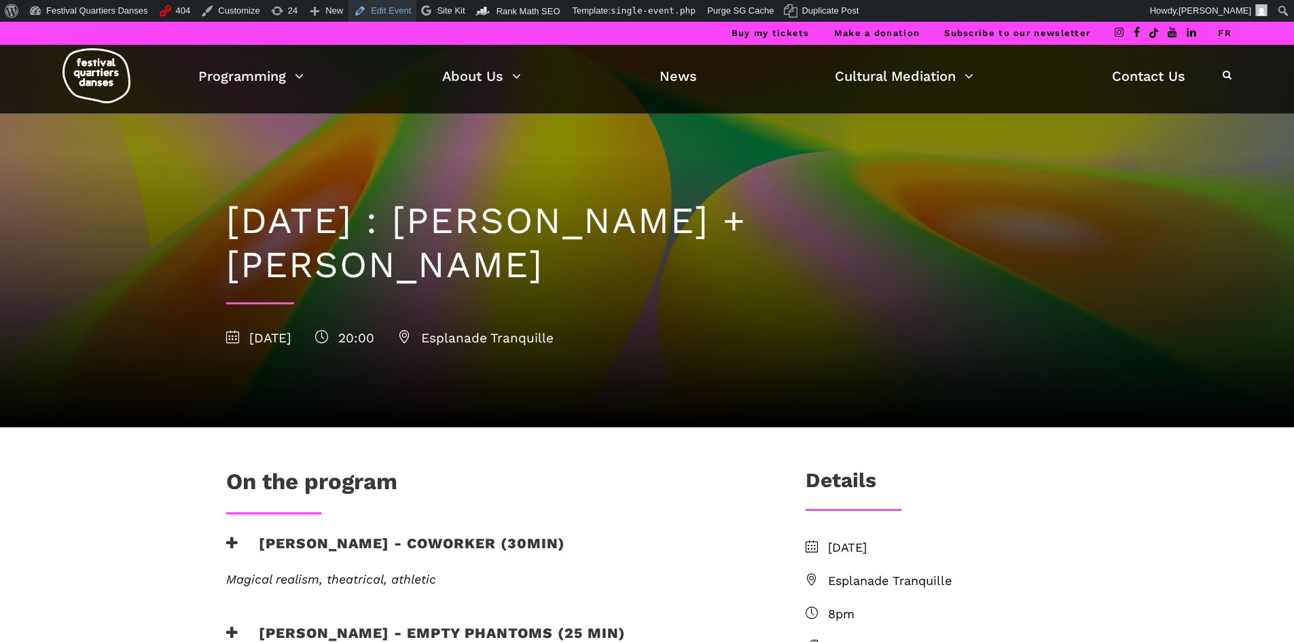
click at [380, 16] on link "Edit Event" at bounding box center [382, 11] width 68 height 22
click at [1223, 36] on link "FR" at bounding box center [1225, 33] width 14 height 10
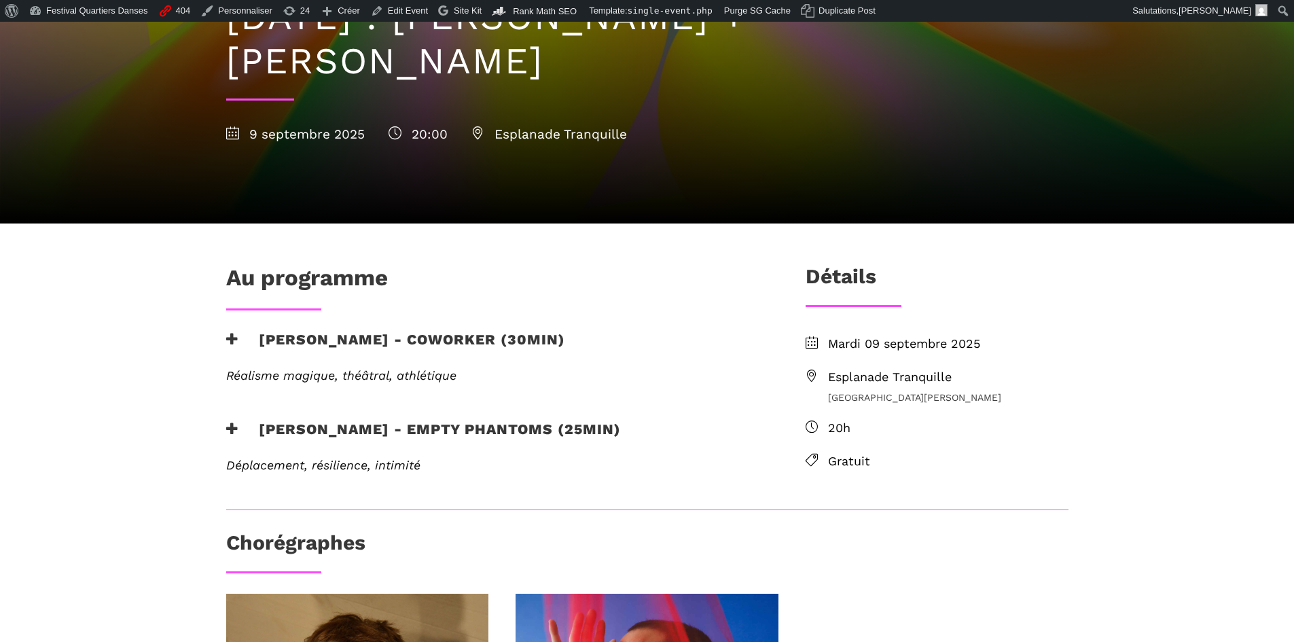
click at [393, 344] on h3 "[PERSON_NAME] - coworker (30min)" at bounding box center [395, 348] width 339 height 34
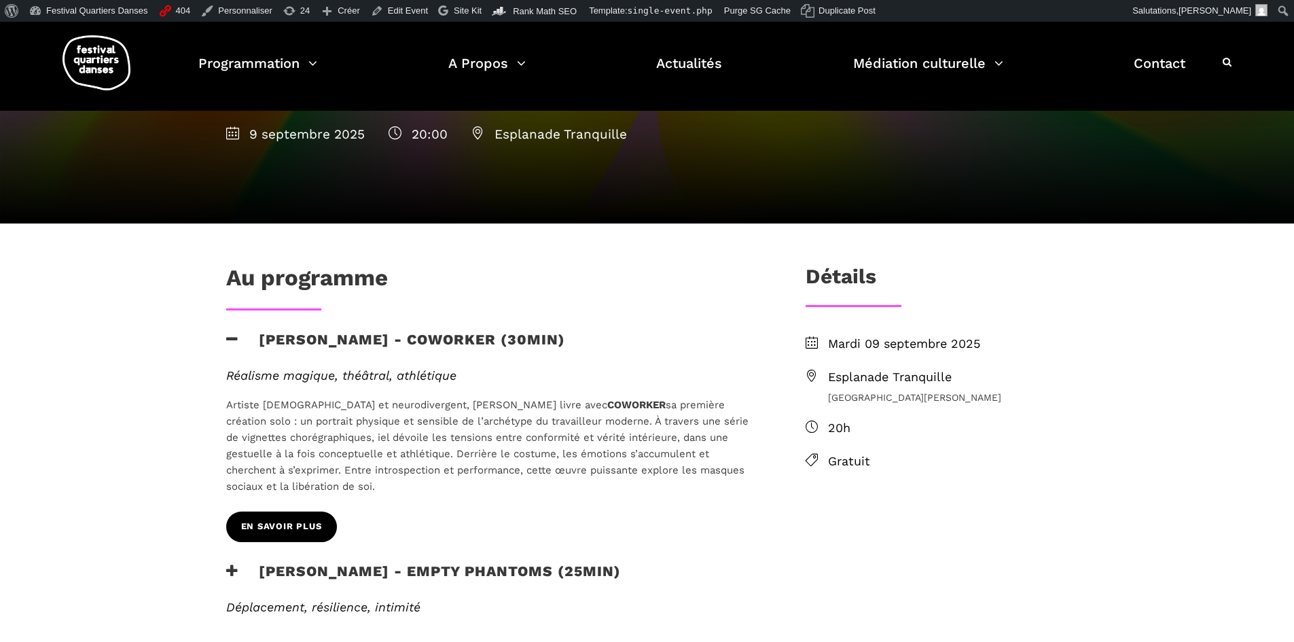
click at [268, 520] on span "EN SAVOIR PLUS" at bounding box center [281, 527] width 81 height 14
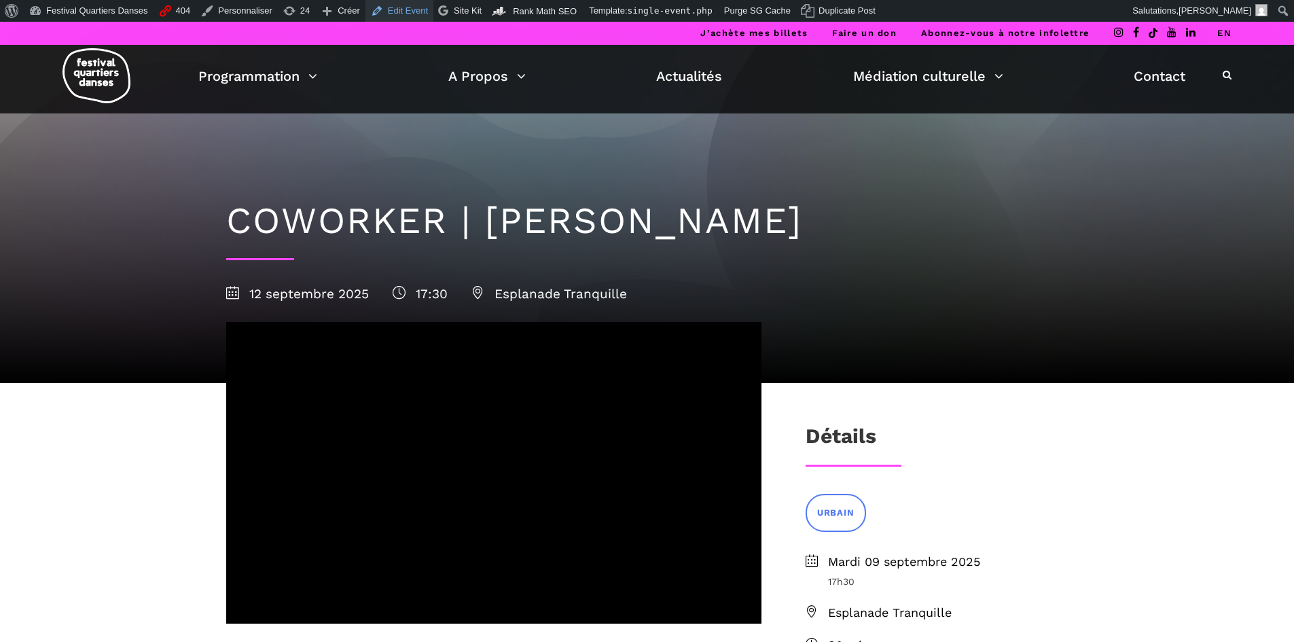
click at [410, 7] on link "Edit Event" at bounding box center [399, 11] width 68 height 22
